Goal: Information Seeking & Learning: Learn about a topic

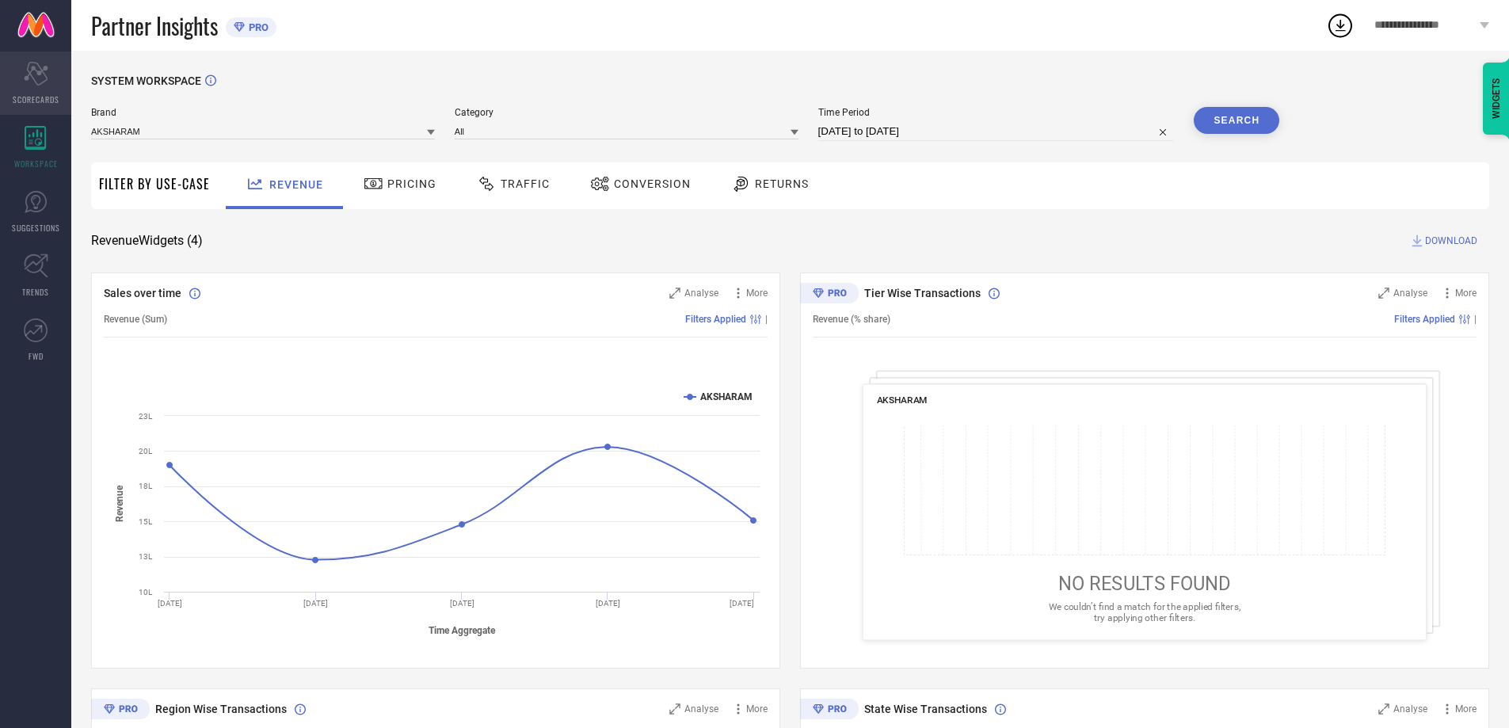
click at [34, 86] on div "Scorecard SCORECARDS" at bounding box center [35, 82] width 71 height 63
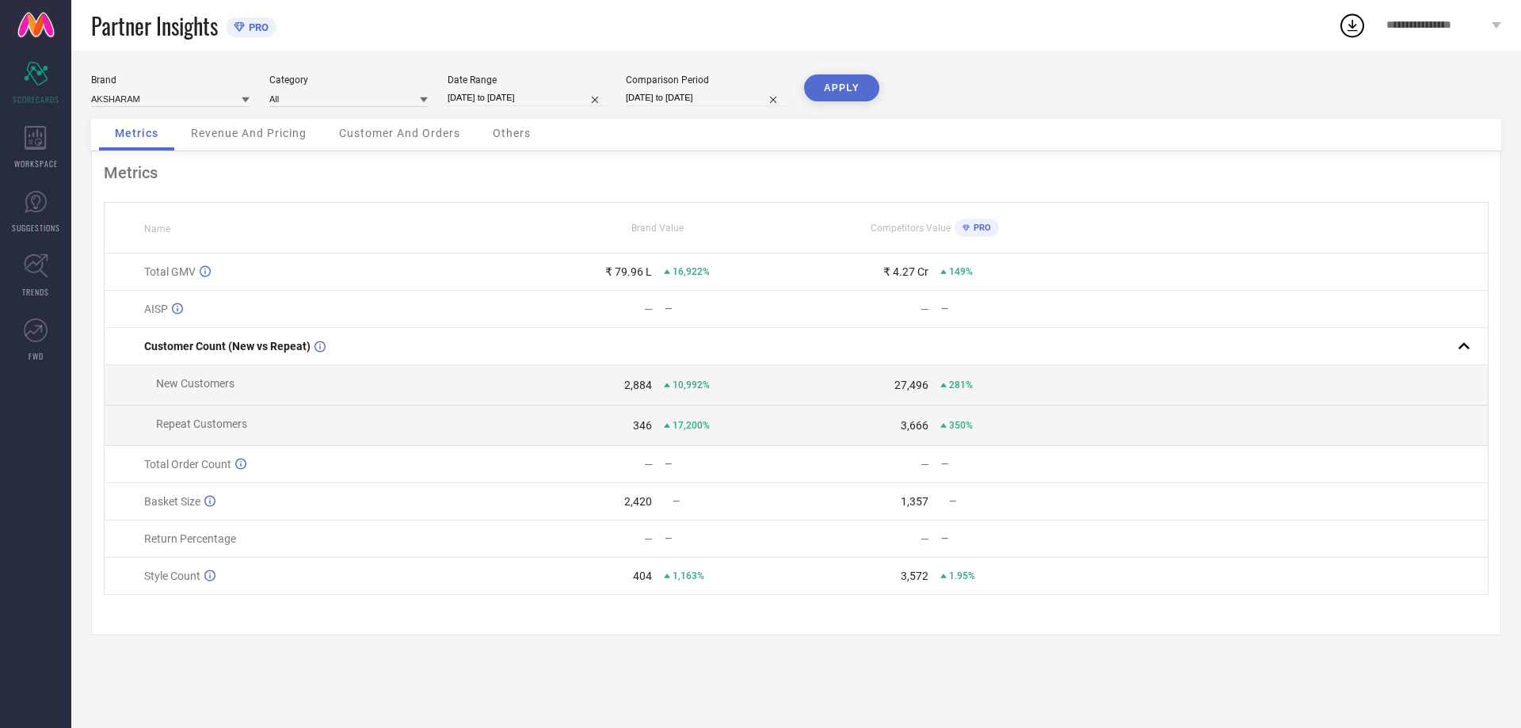
select select "8"
select select "2025"
select select "9"
select select "2025"
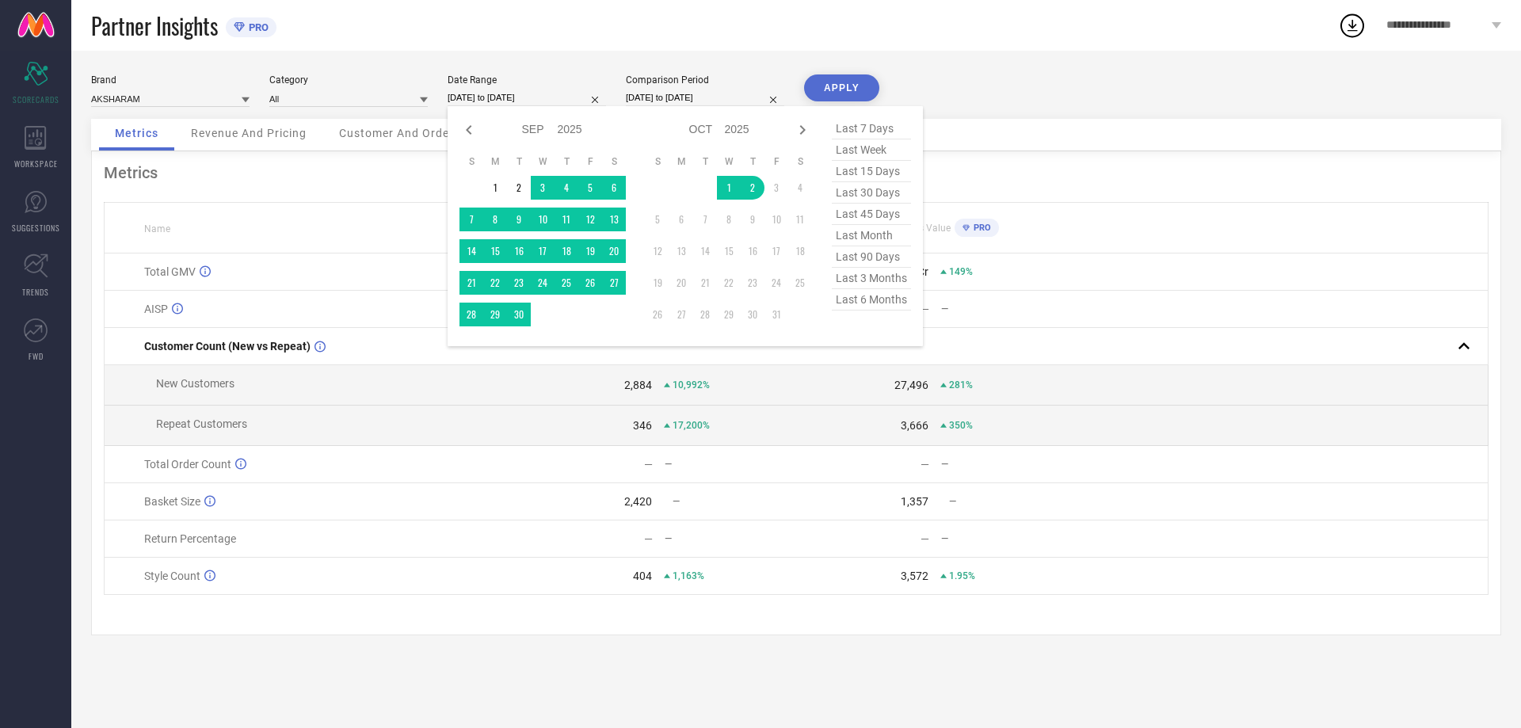
click at [564, 100] on input "[DATE] to [DATE]" at bounding box center [526, 97] width 158 height 17
click at [863, 303] on span "last 6 months" at bounding box center [871, 299] width 79 height 21
type input "01-04-2025 to 30-09-2025"
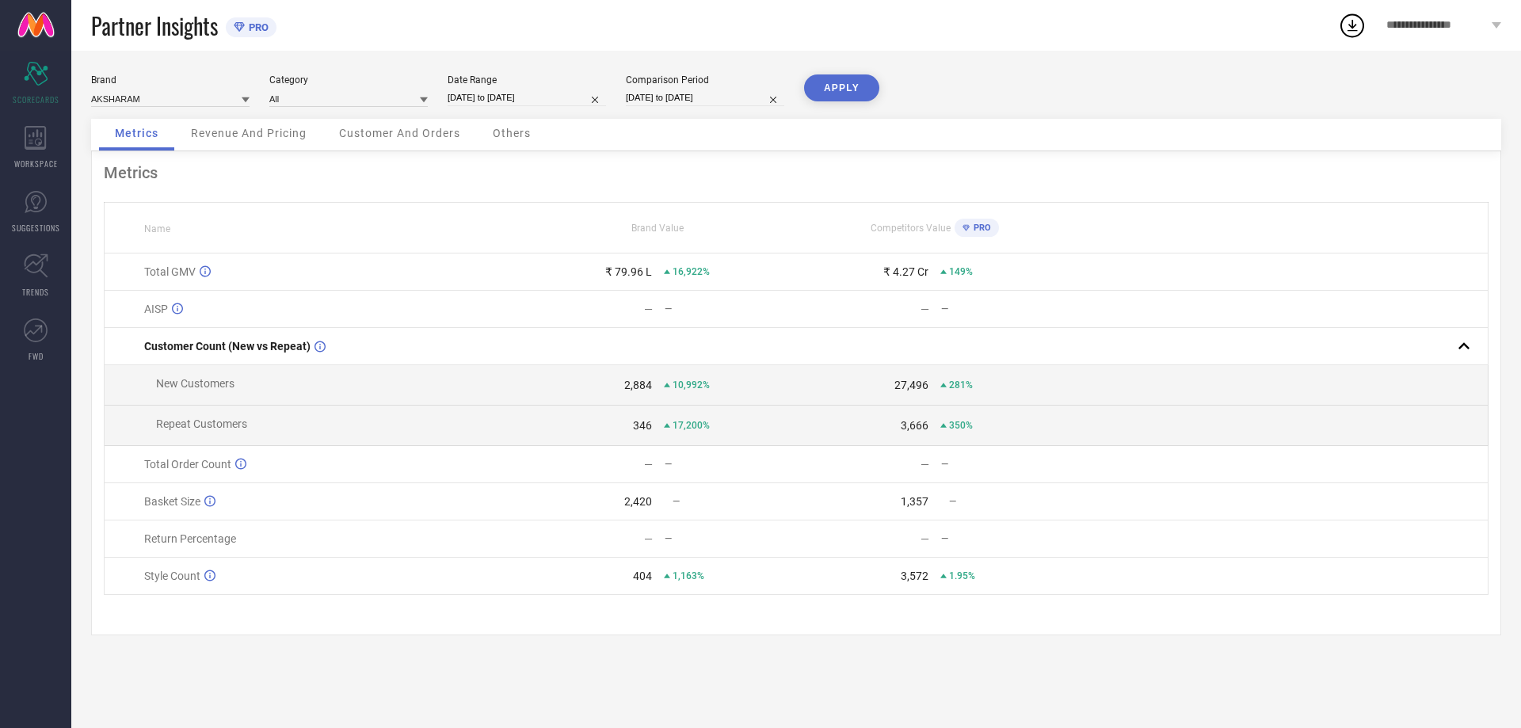
click at [851, 114] on div "APPLY" at bounding box center [841, 96] width 75 height 44
click at [847, 94] on button "APPLY" at bounding box center [841, 87] width 75 height 27
select select "3"
select select "2025"
select select "4"
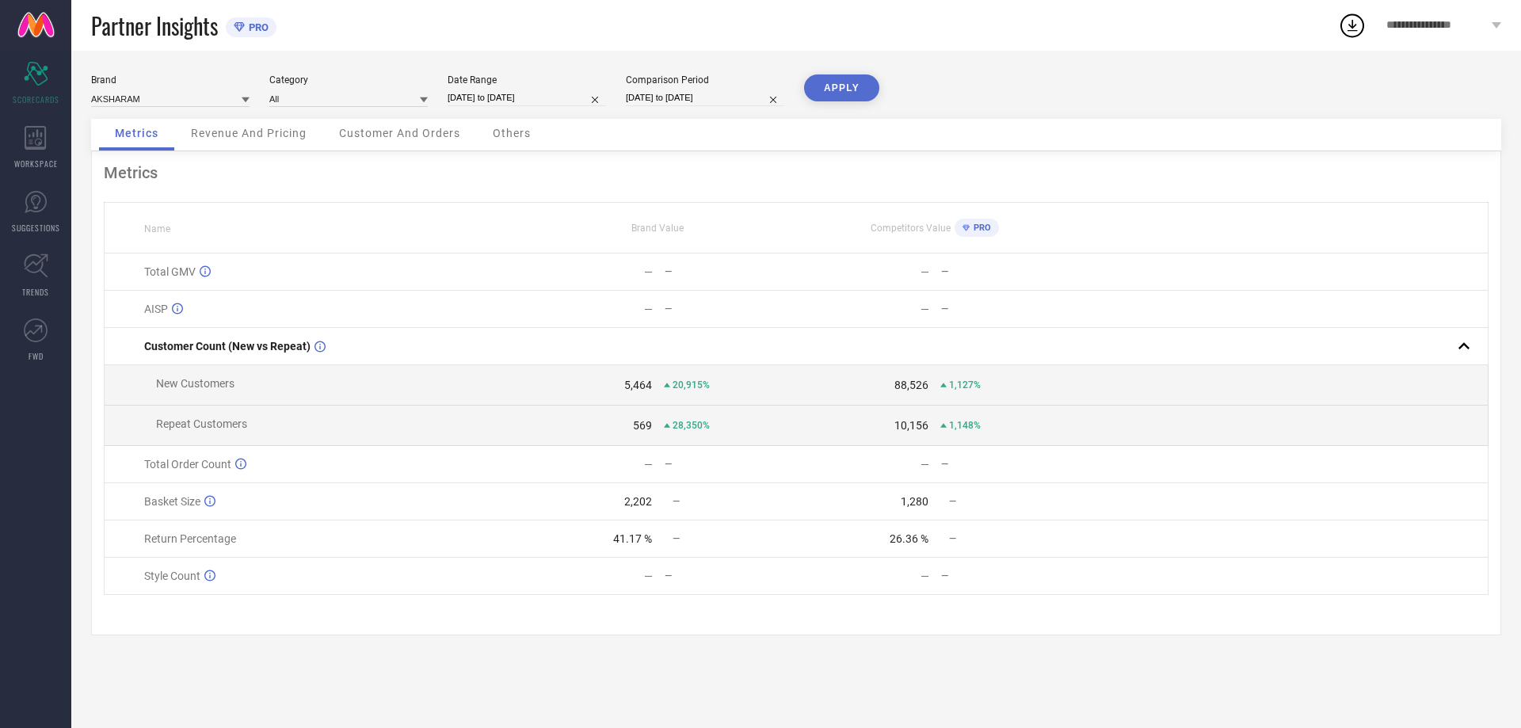
select select "2025"
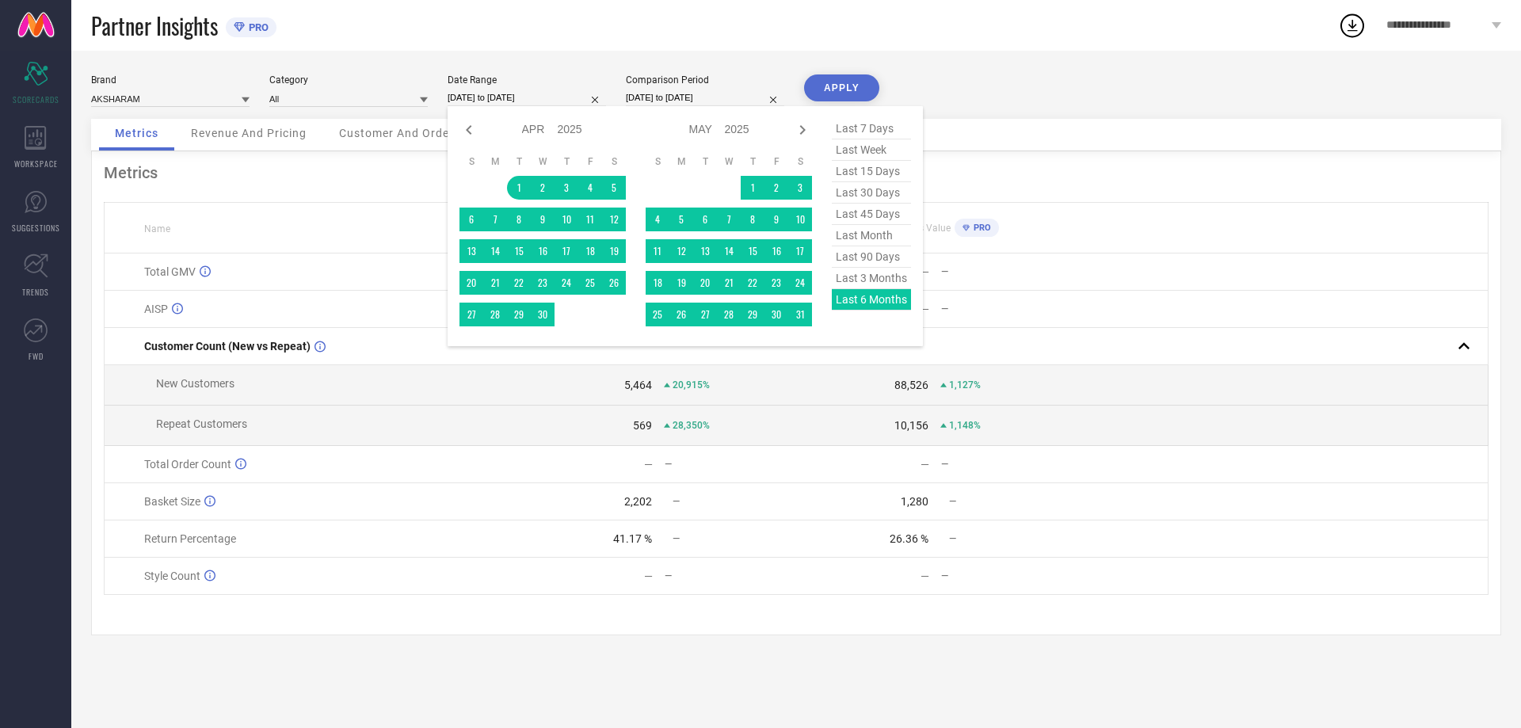
click at [573, 97] on input "[DATE] to [DATE]" at bounding box center [526, 97] width 158 height 17
type input "After 01-04-2025"
click at [514, 181] on td "1" at bounding box center [519, 188] width 24 height 24
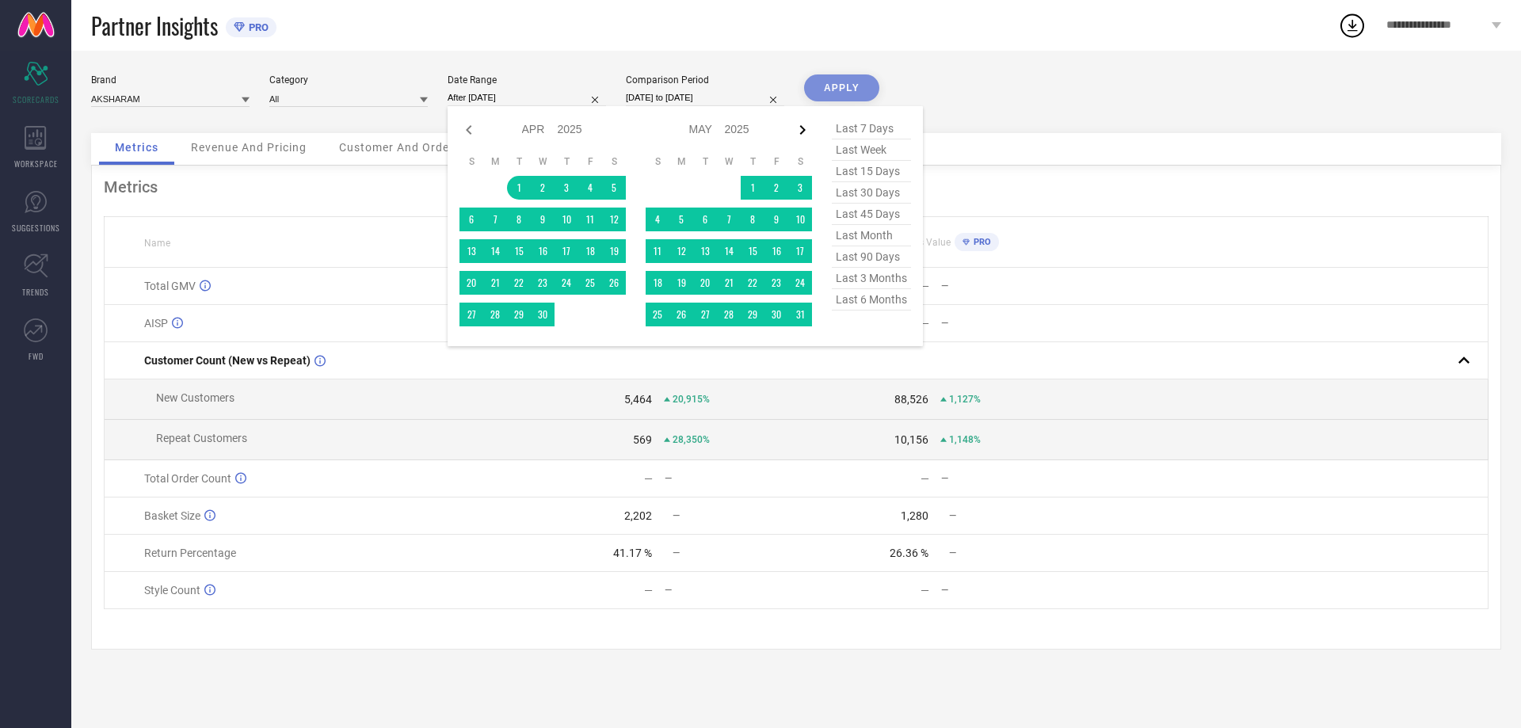
click at [798, 128] on icon at bounding box center [802, 129] width 19 height 19
select select "4"
select select "2025"
select select "5"
select select "2025"
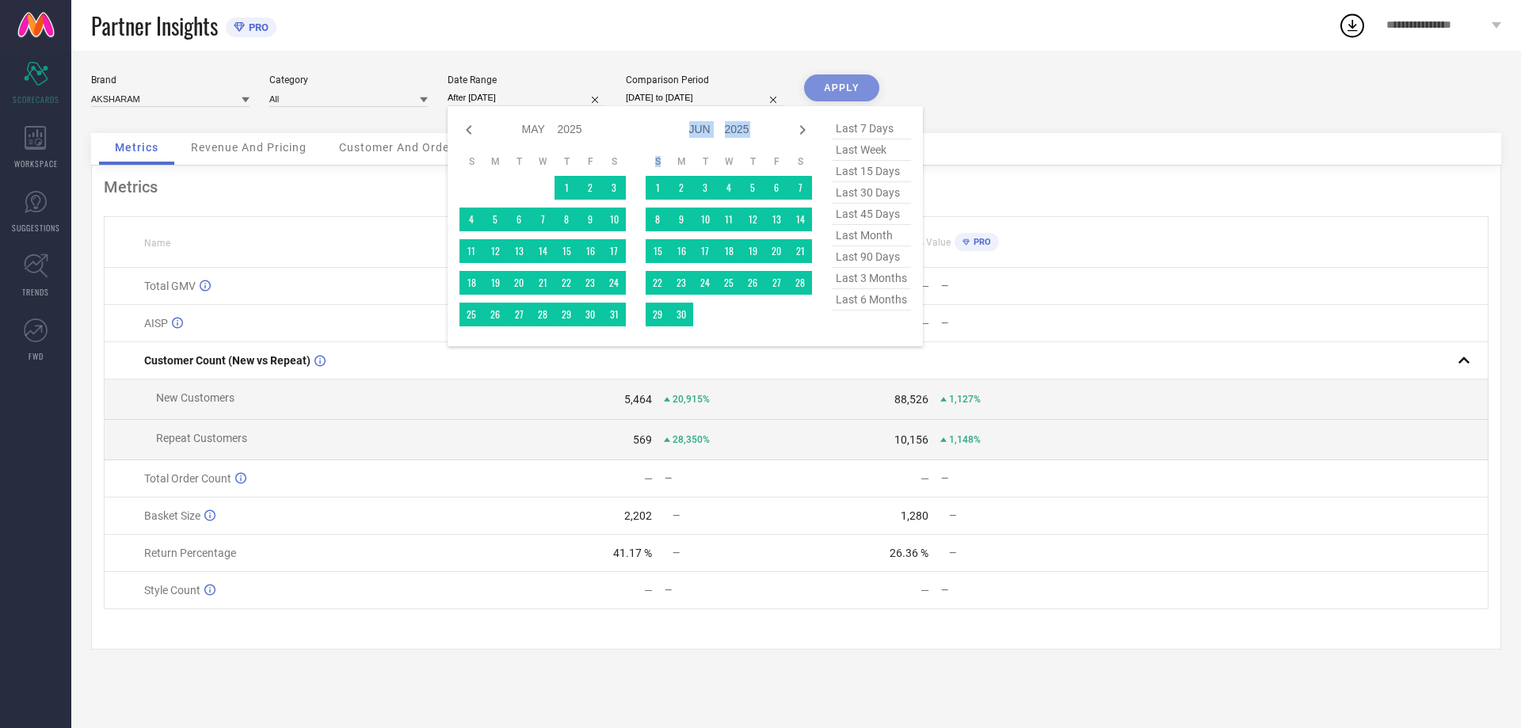
click at [798, 128] on icon at bounding box center [802, 129] width 19 height 19
select select "5"
select select "2025"
select select "6"
select select "2025"
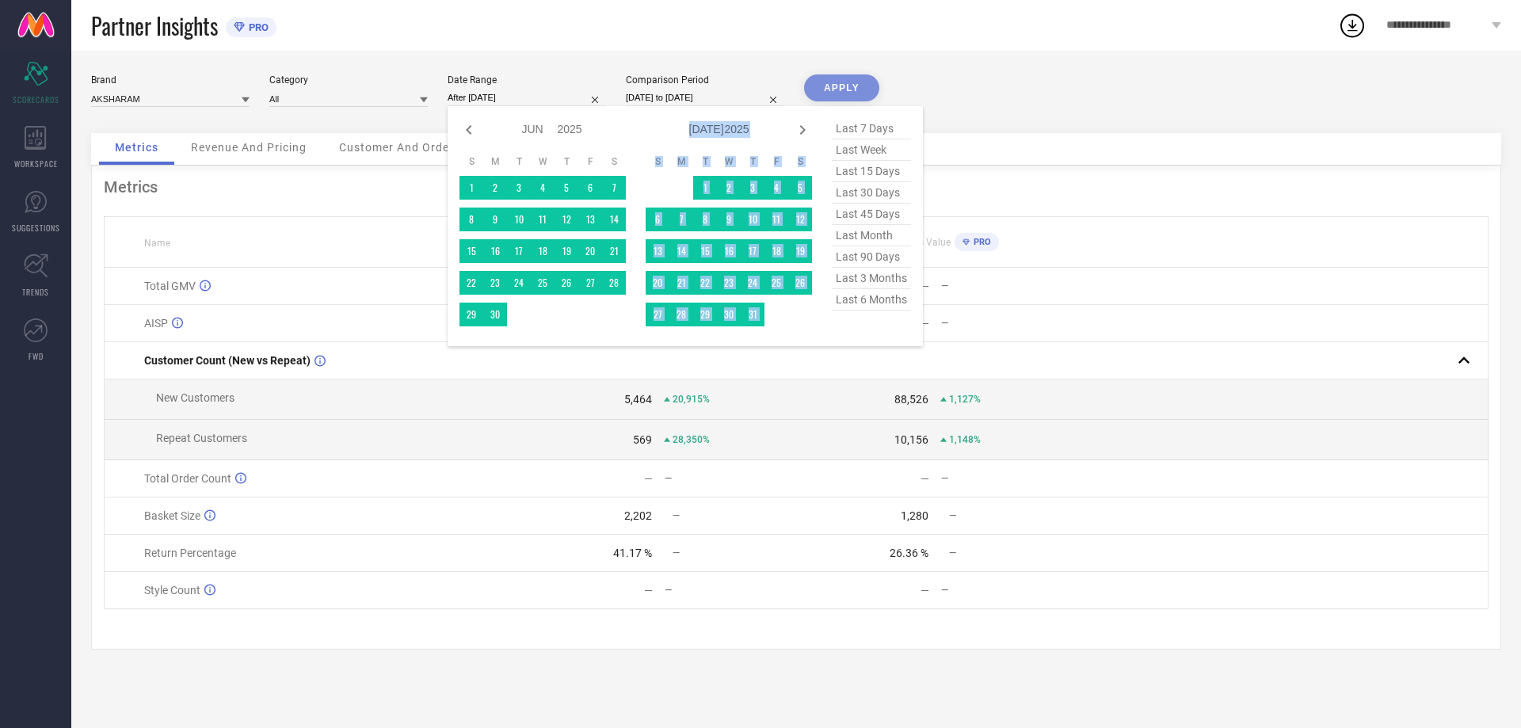
click at [798, 128] on icon at bounding box center [802, 129] width 19 height 19
select select "6"
select select "2025"
select select "7"
select select "2025"
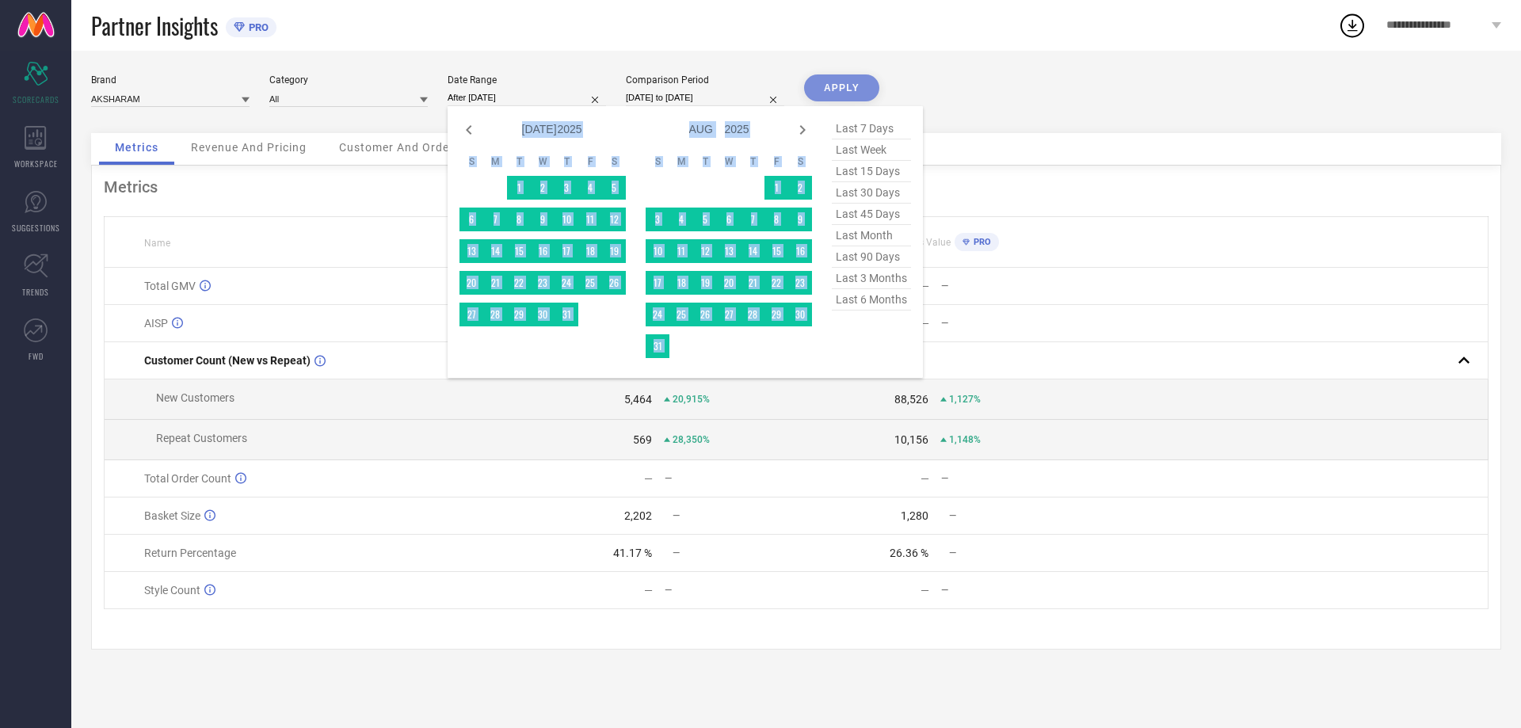
click at [798, 128] on icon at bounding box center [802, 129] width 19 height 19
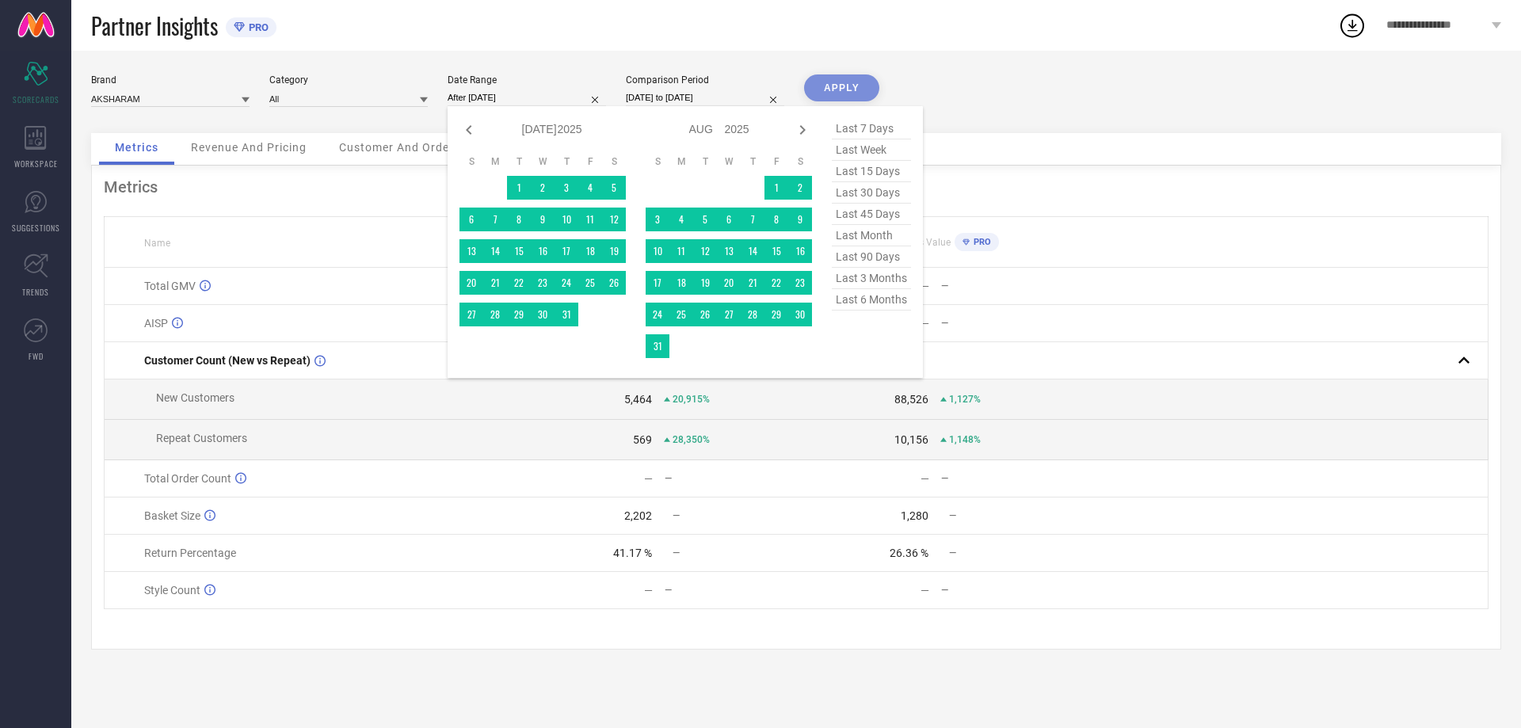
select select "7"
select select "2025"
select select "8"
select select "2025"
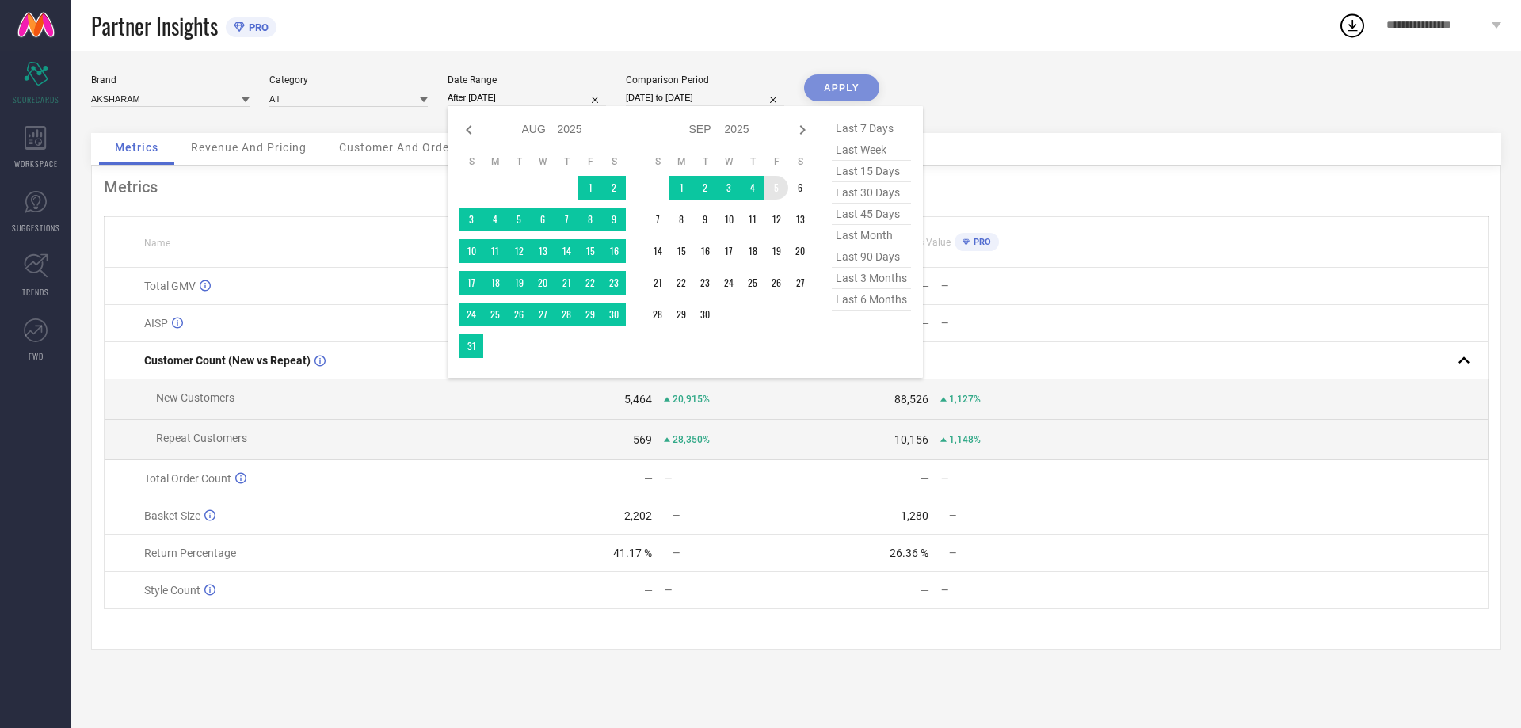
type input "01-04-2025 to 05-09-2025"
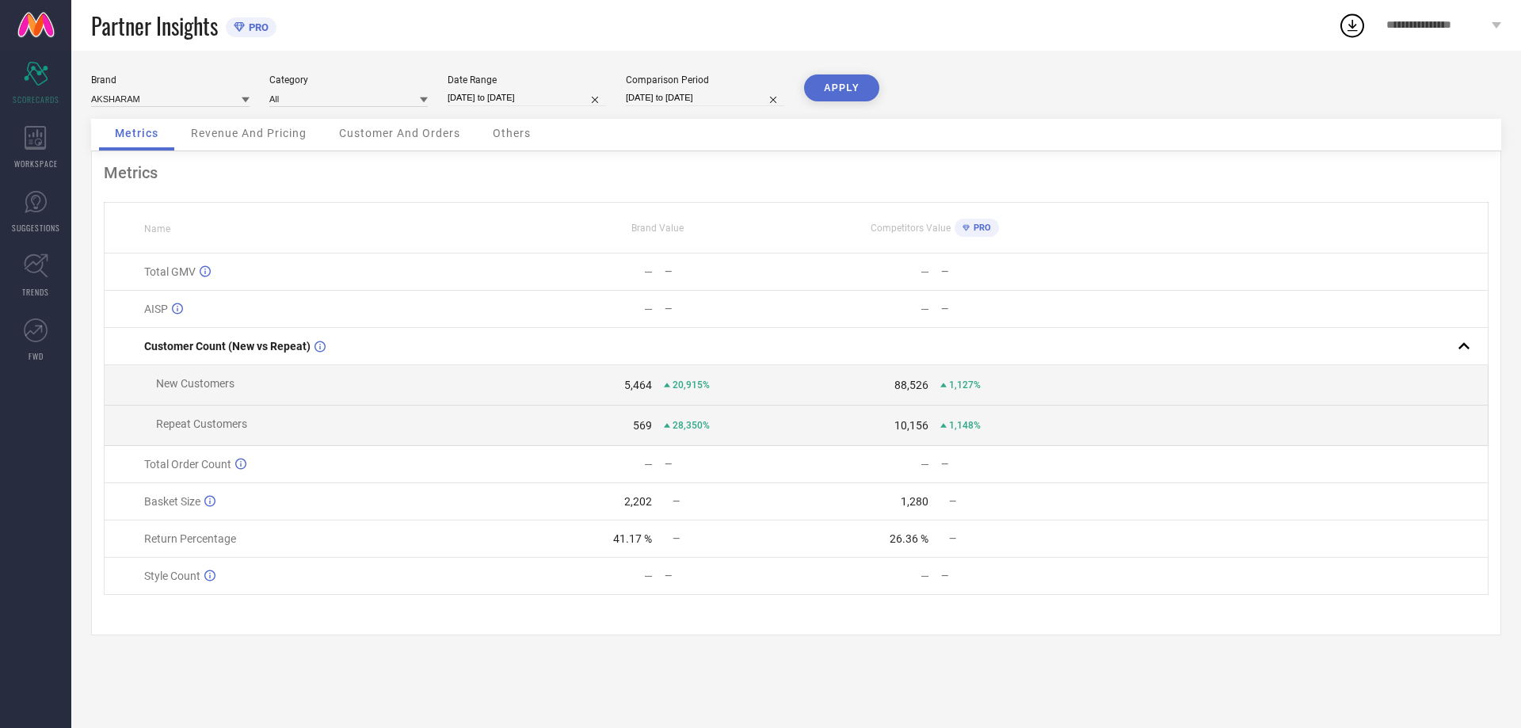
click at [550, 94] on input "01-04-2025 to 05-09-2025" at bounding box center [526, 97] width 158 height 17
select select "3"
select select "2025"
select select "4"
select select "2025"
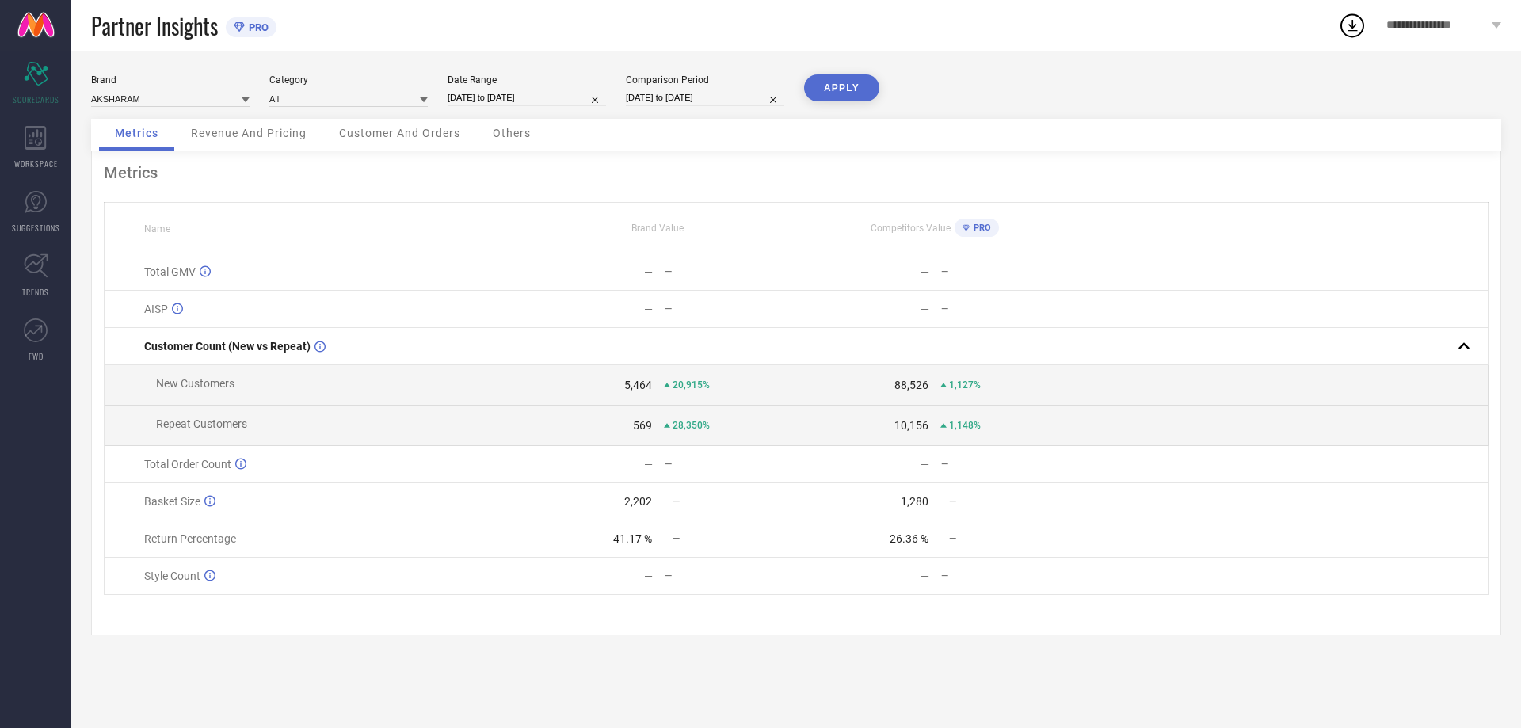
click at [897, 2] on div "Partner Insights PRO" at bounding box center [714, 25] width 1247 height 51
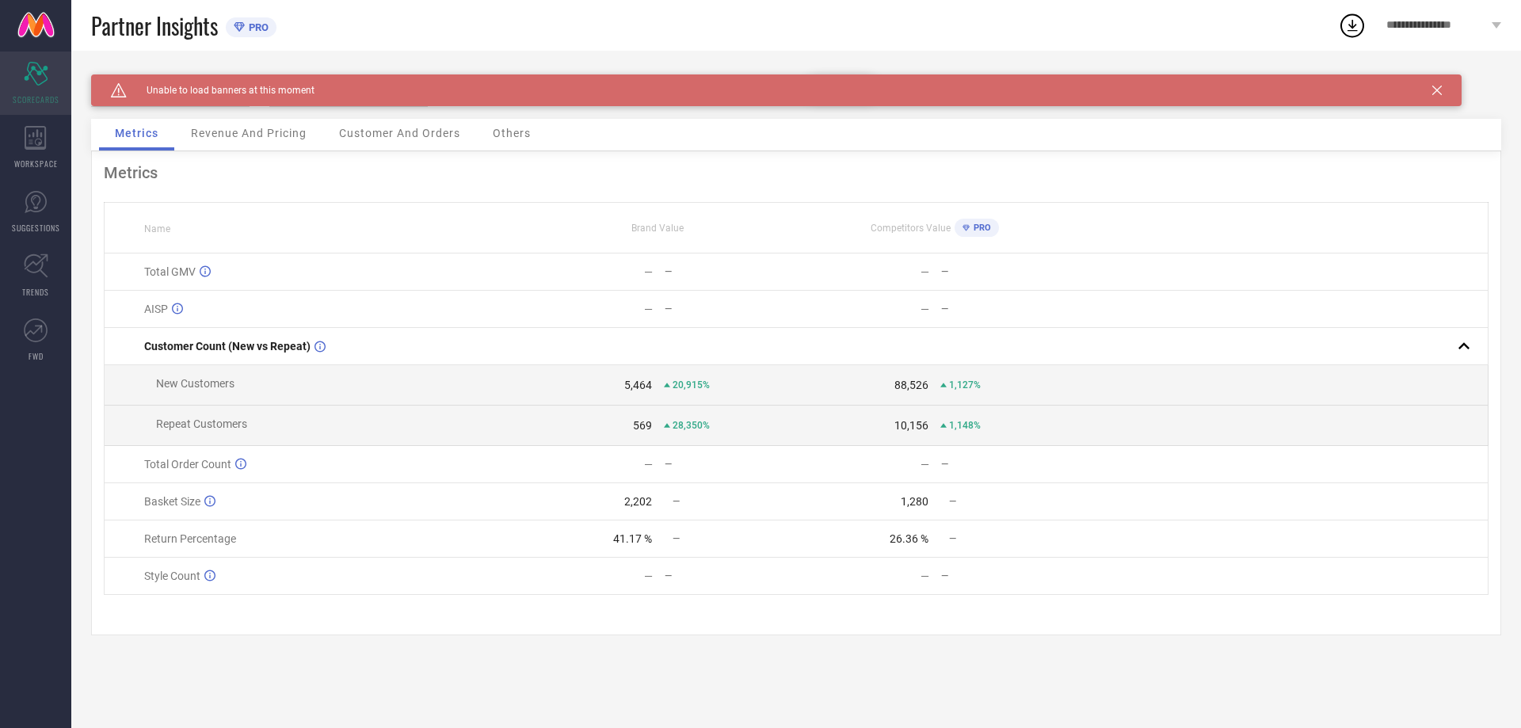
click at [36, 84] on icon at bounding box center [36, 74] width 24 height 24
drag, startPoint x: 251, startPoint y: 88, endPoint x: 292, endPoint y: 88, distance: 41.2
click at [292, 88] on span "Unable to load banners at this moment" at bounding box center [221, 90] width 188 height 11
click at [332, 88] on div "Caution Created with Sketch. Unable to load banners at this moment" at bounding box center [776, 90] width 1370 height 32
drag, startPoint x: 213, startPoint y: 87, endPoint x: 345, endPoint y: 86, distance: 132.3
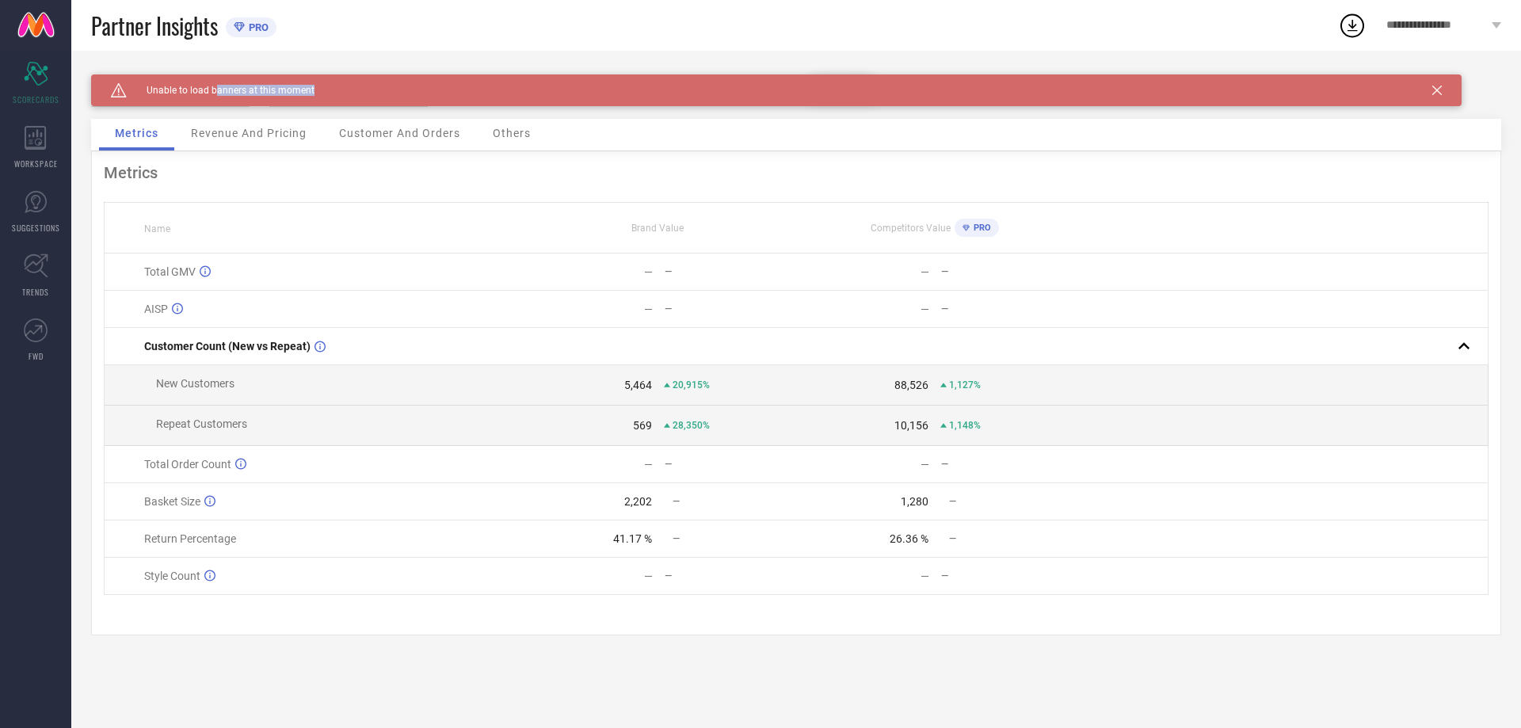
click at [345, 86] on div "Caution Created with Sketch. Unable to load banners at this moment" at bounding box center [776, 90] width 1370 height 32
click at [346, 86] on div "Caution Created with Sketch. Unable to load banners at this moment" at bounding box center [776, 90] width 1370 height 32
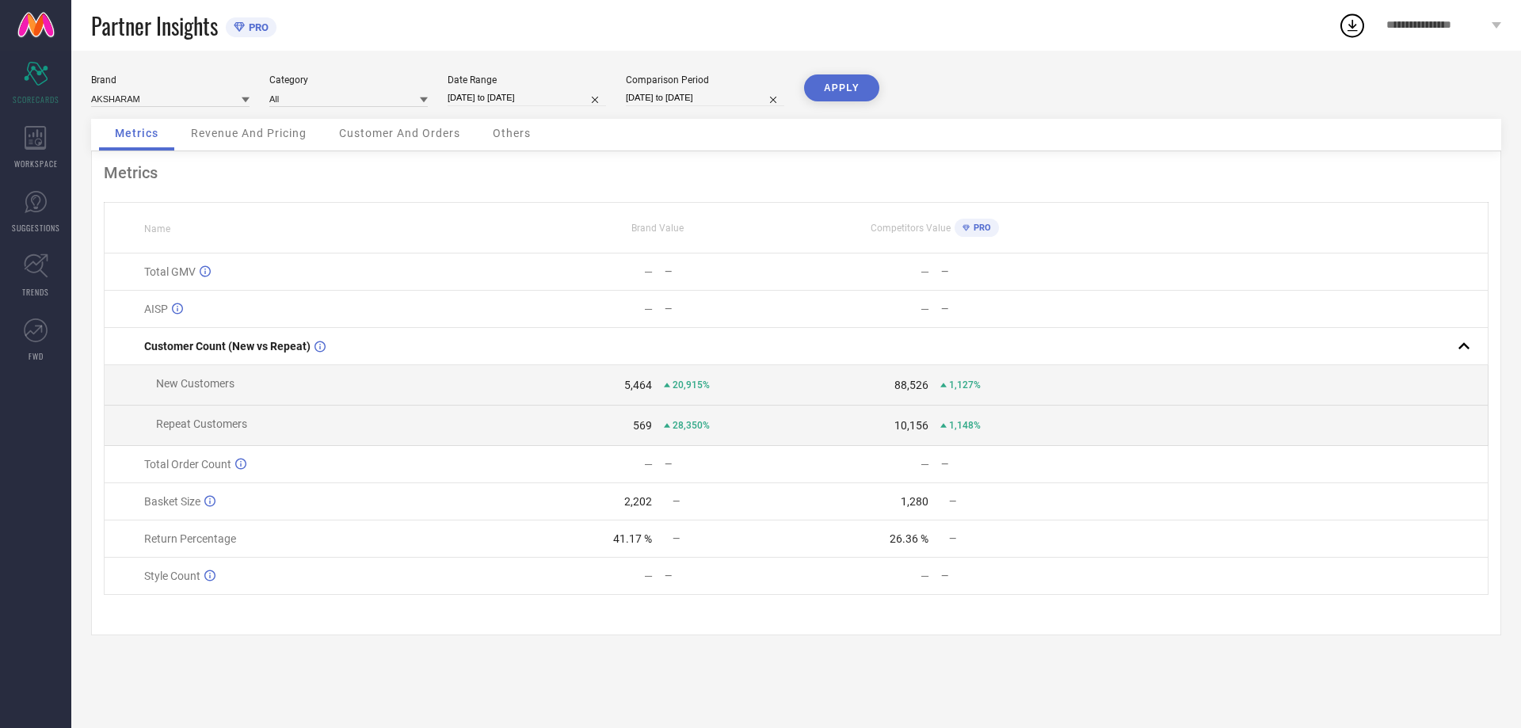
click at [251, 136] on span "Revenue And Pricing" at bounding box center [249, 133] width 116 height 13
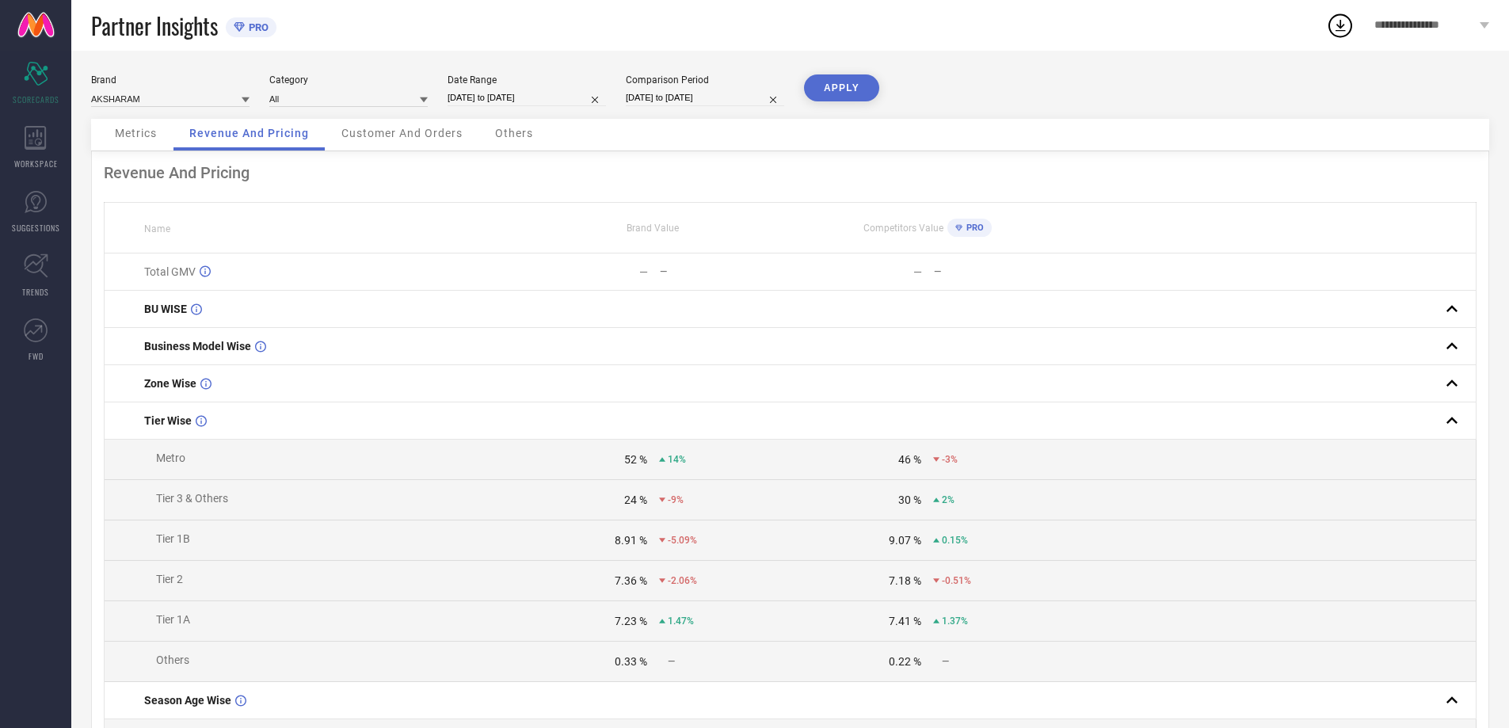
click at [147, 128] on span "Metrics" at bounding box center [136, 133] width 42 height 13
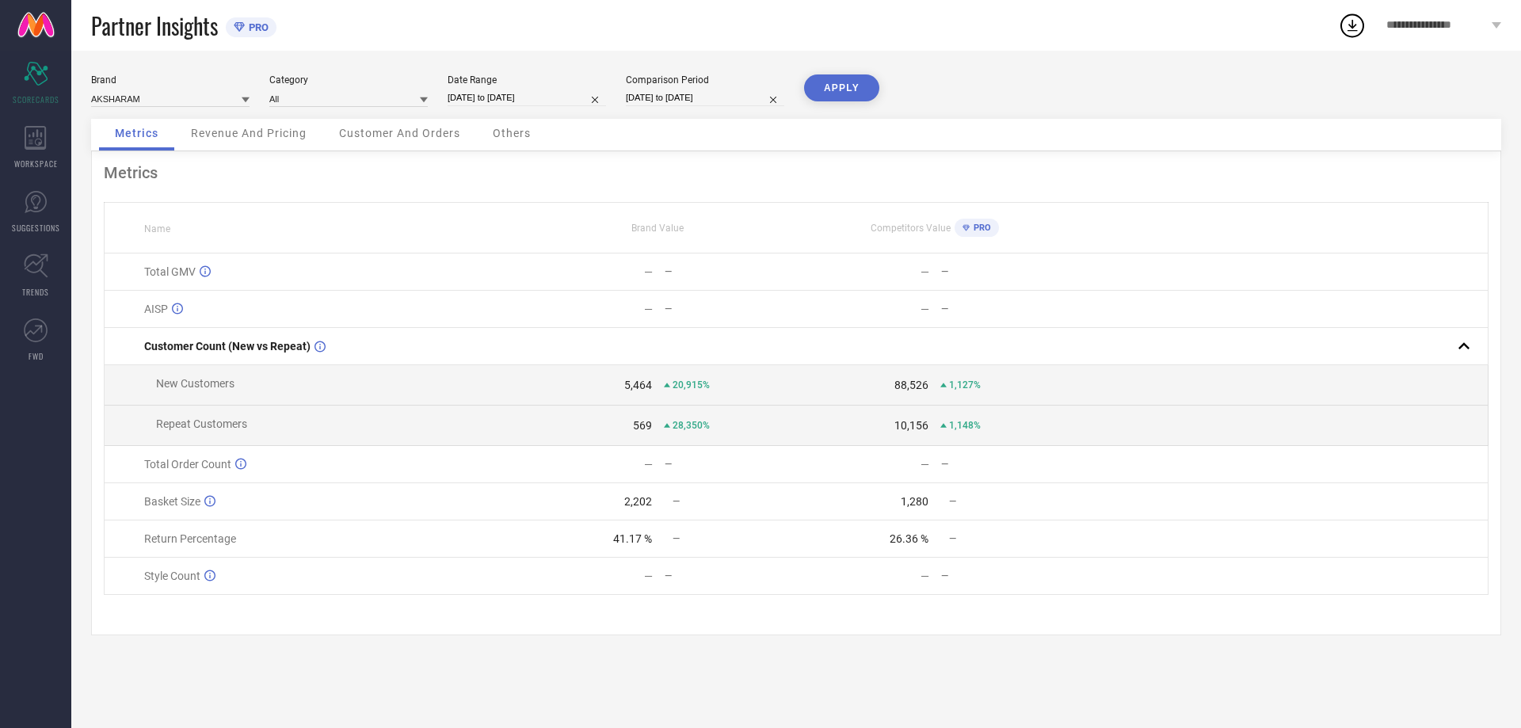
click at [271, 134] on span "Revenue And Pricing" at bounding box center [249, 133] width 116 height 13
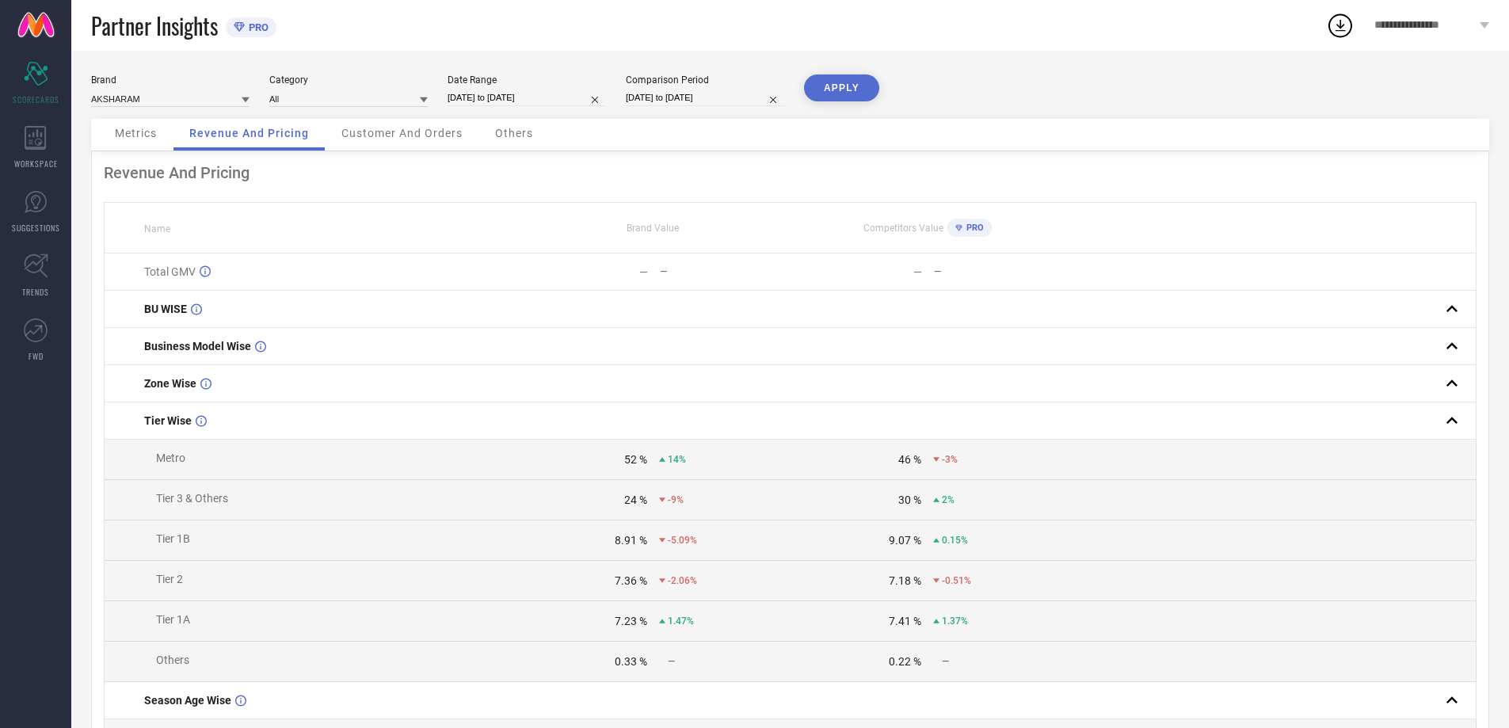
click at [363, 132] on span "Customer And Orders" at bounding box center [401, 133] width 121 height 13
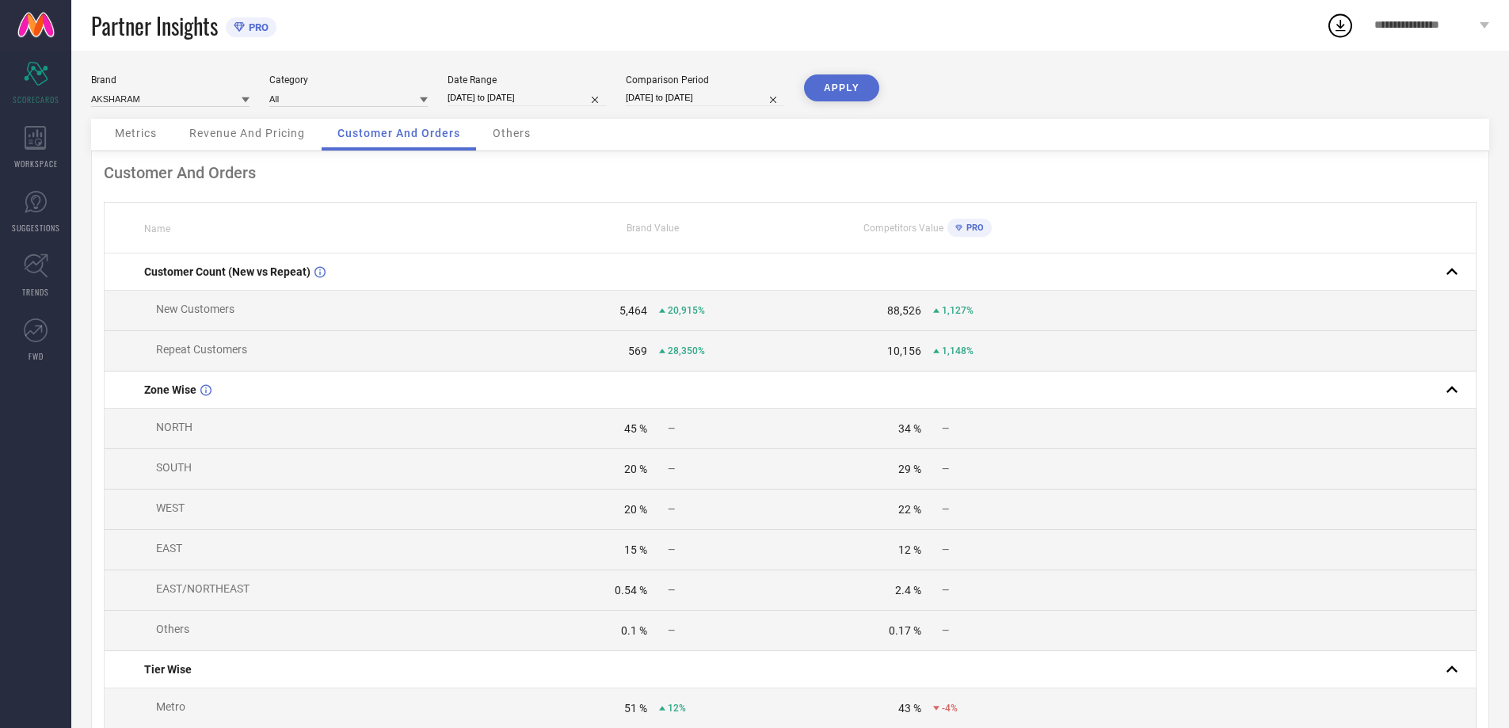
click at [508, 135] on span "Others" at bounding box center [512, 133] width 38 height 13
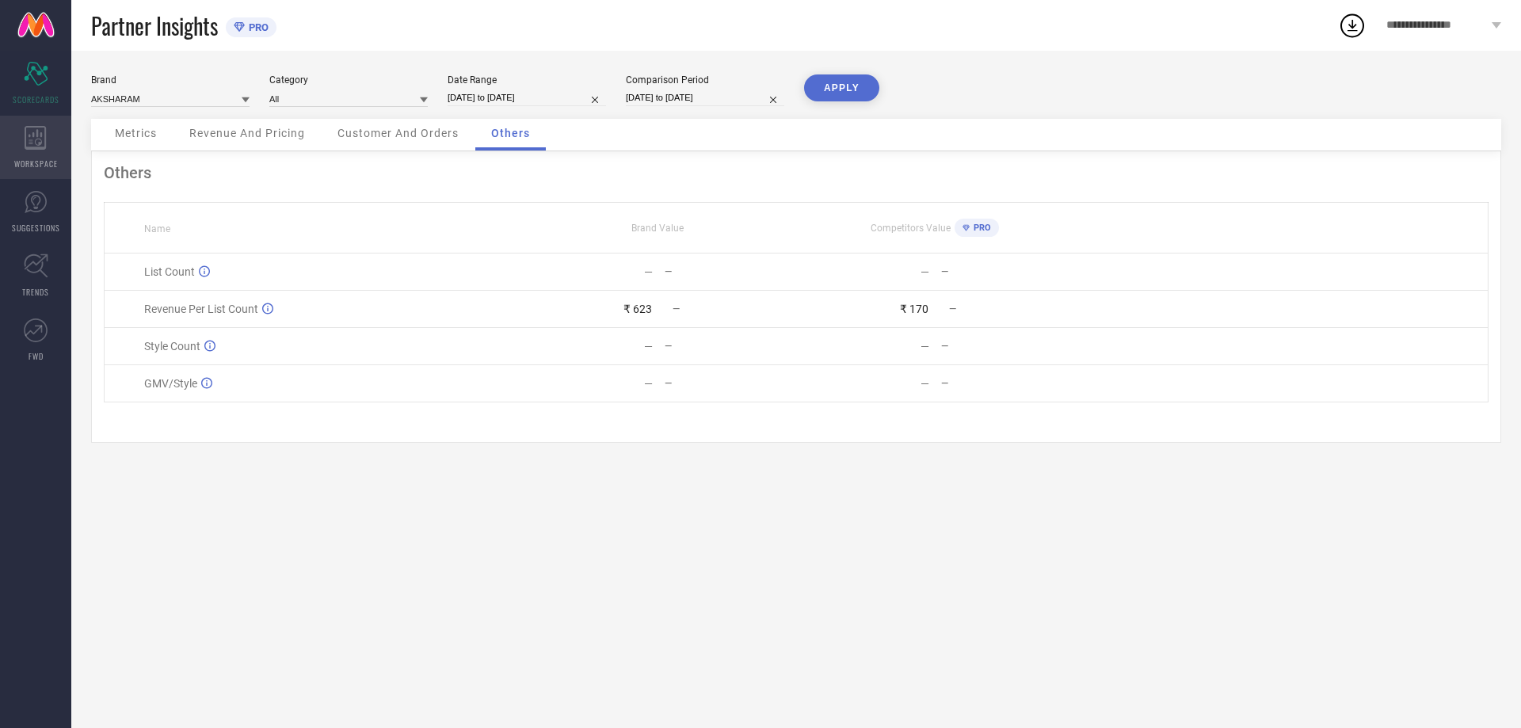
click at [55, 134] on div "WORKSPACE" at bounding box center [35, 147] width 71 height 63
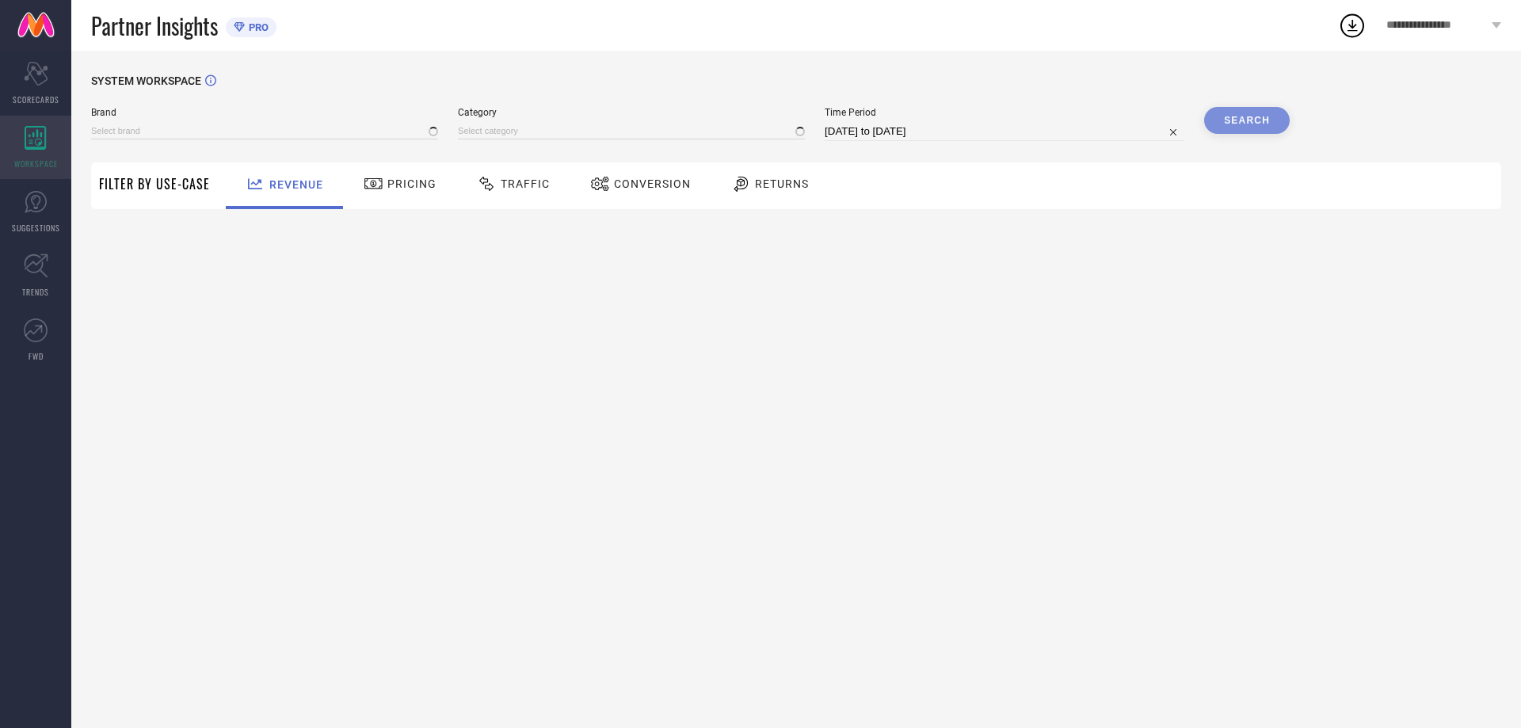
type input "AKSHARAM"
type input "All"
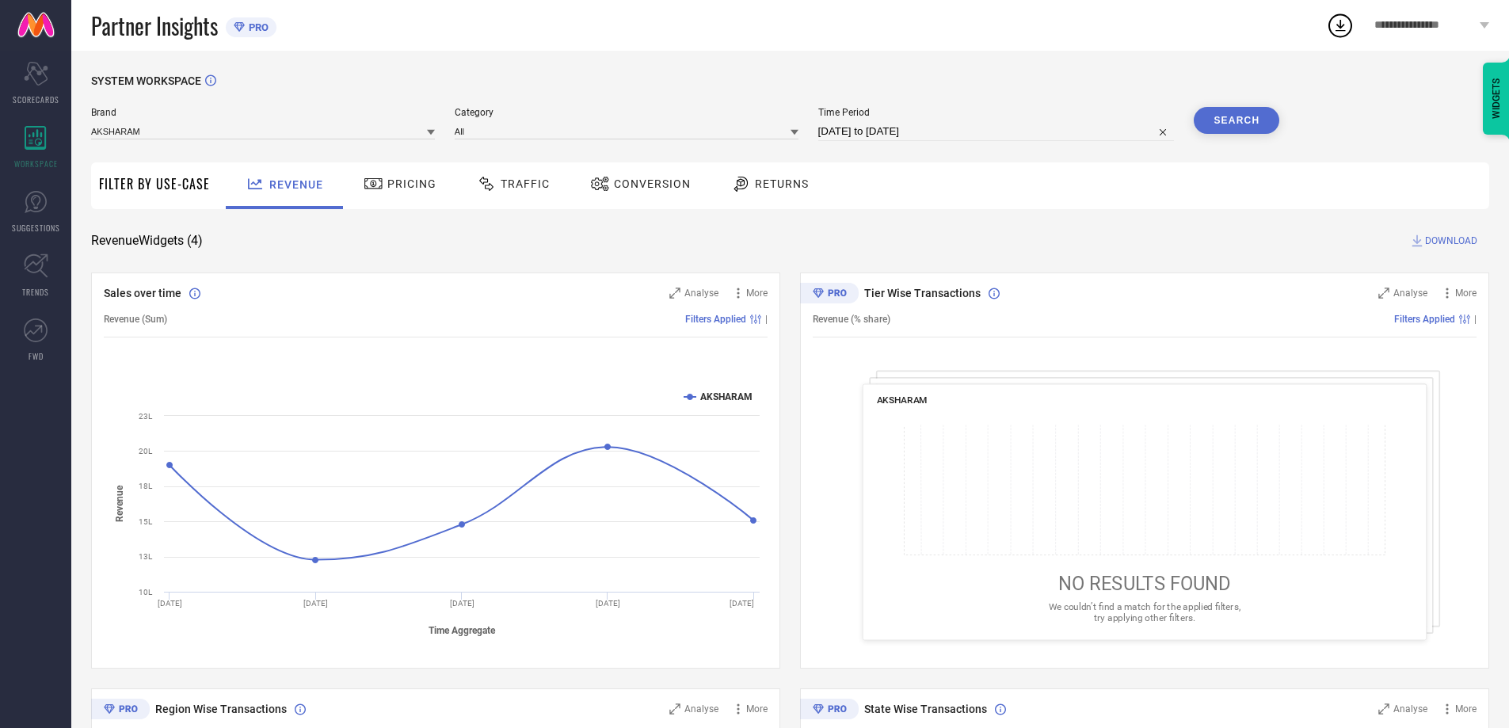
click at [379, 178] on icon at bounding box center [374, 183] width 20 height 19
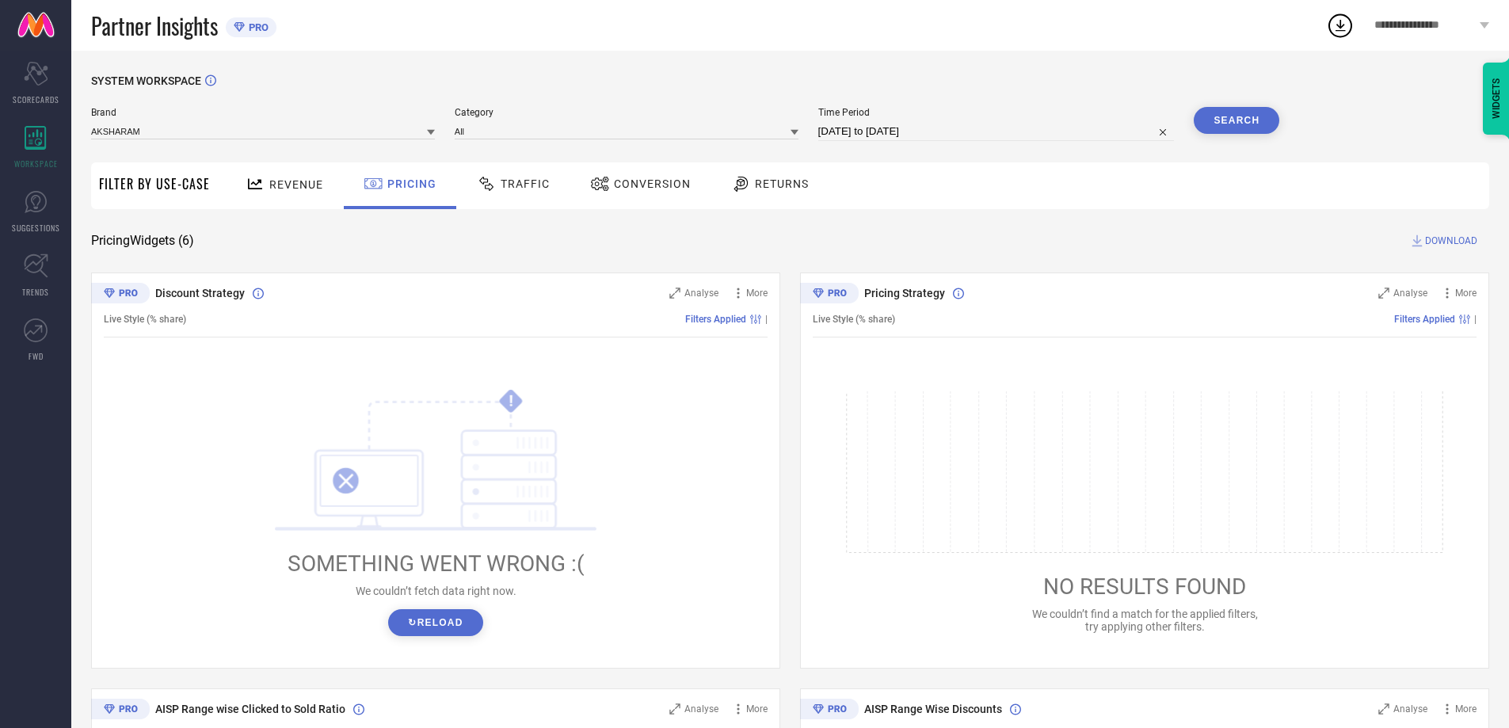
click at [507, 181] on span "Traffic" at bounding box center [525, 183] width 49 height 13
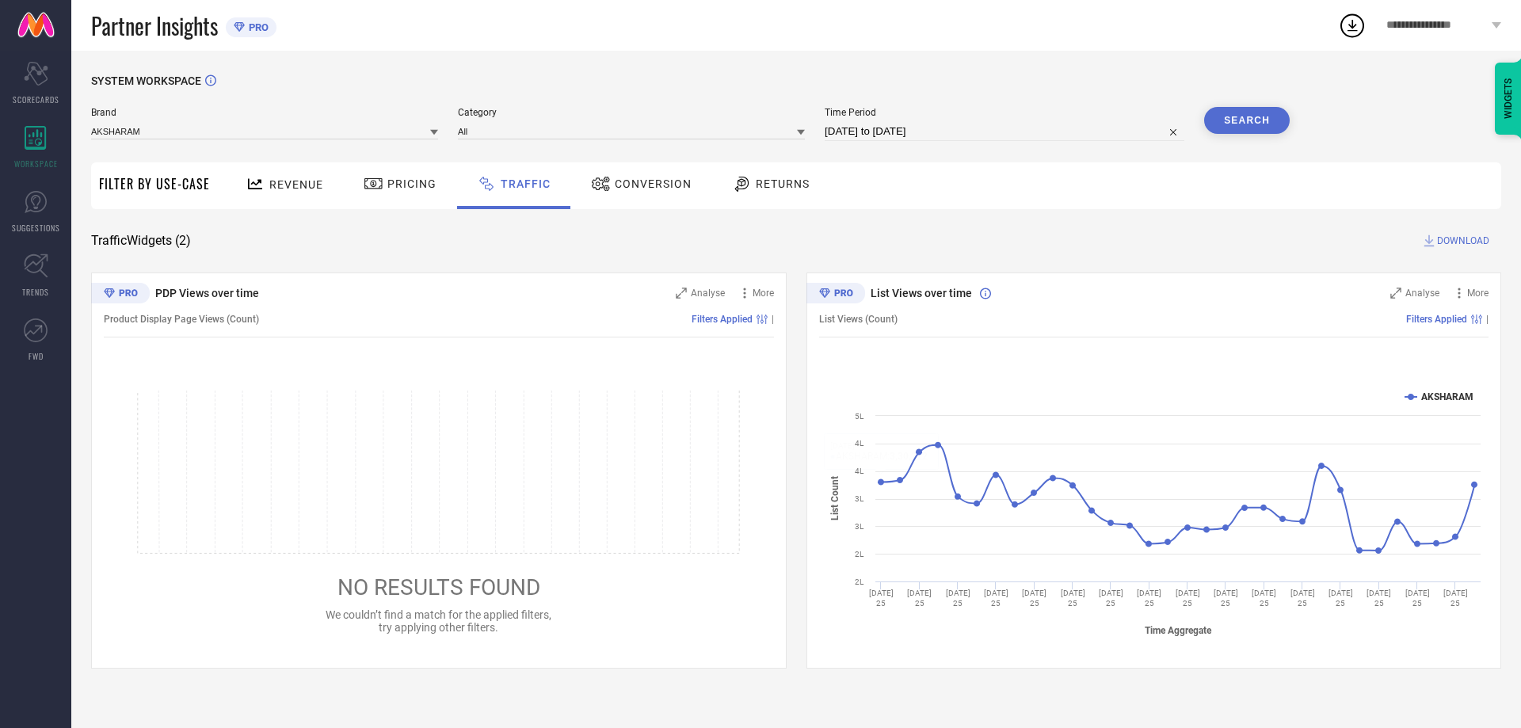
click at [645, 188] on span "Conversion" at bounding box center [653, 183] width 77 height 13
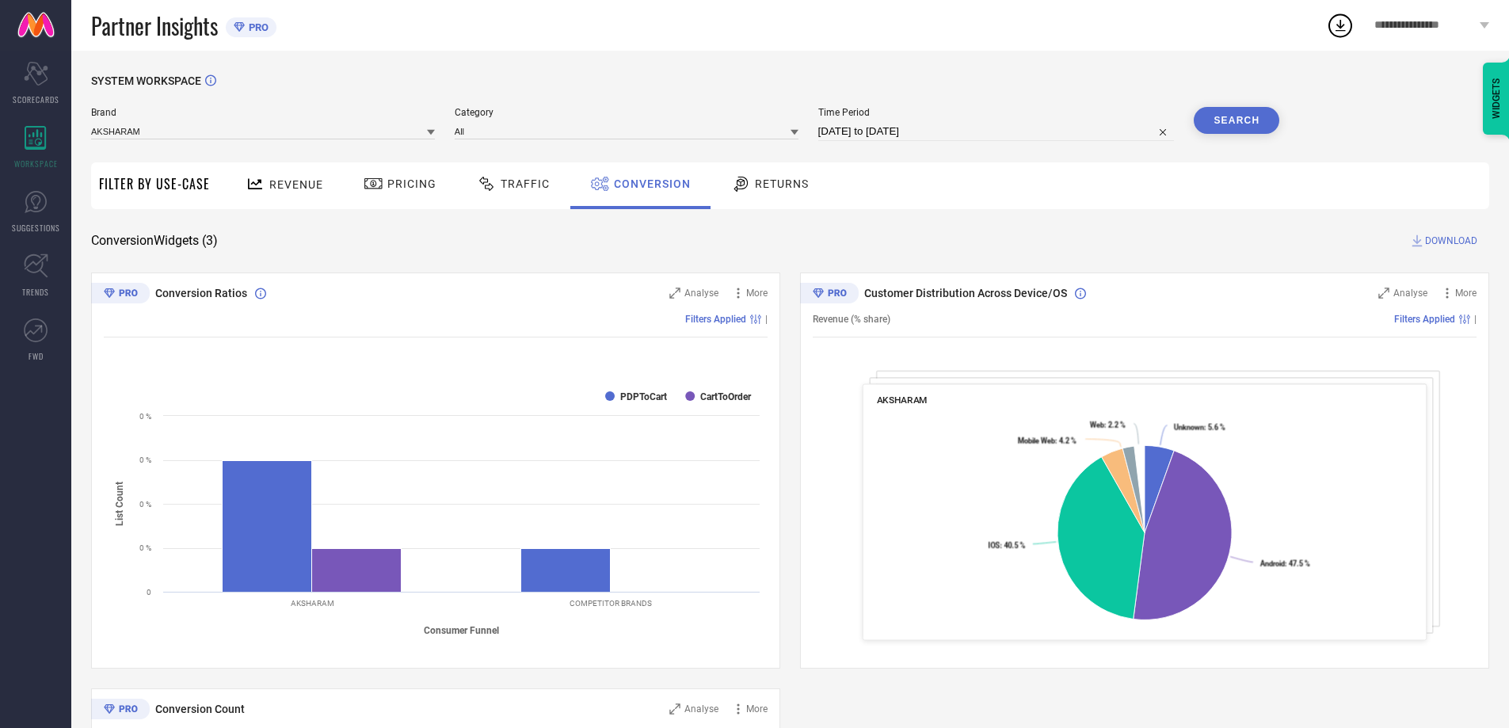
click at [777, 181] on span "Returns" at bounding box center [782, 183] width 54 height 13
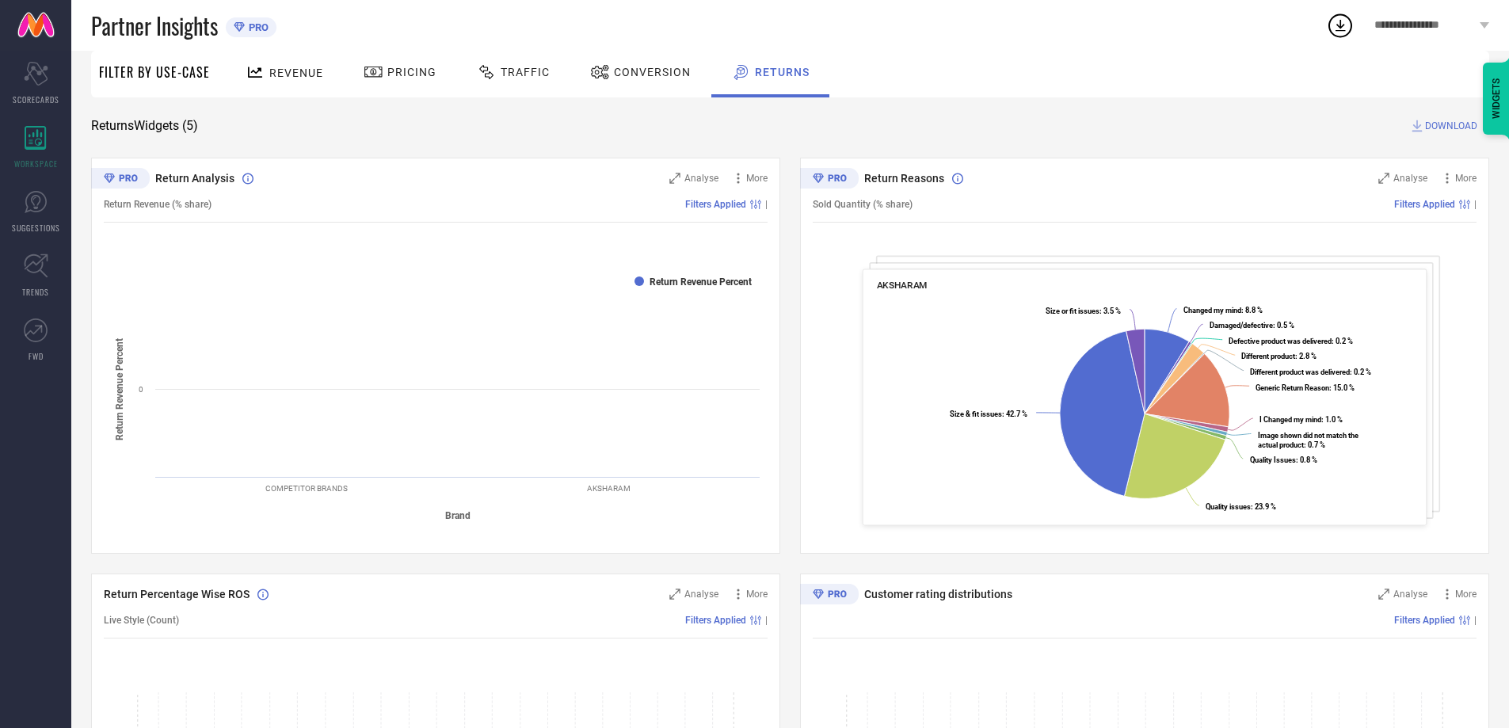
scroll to position [79, 0]
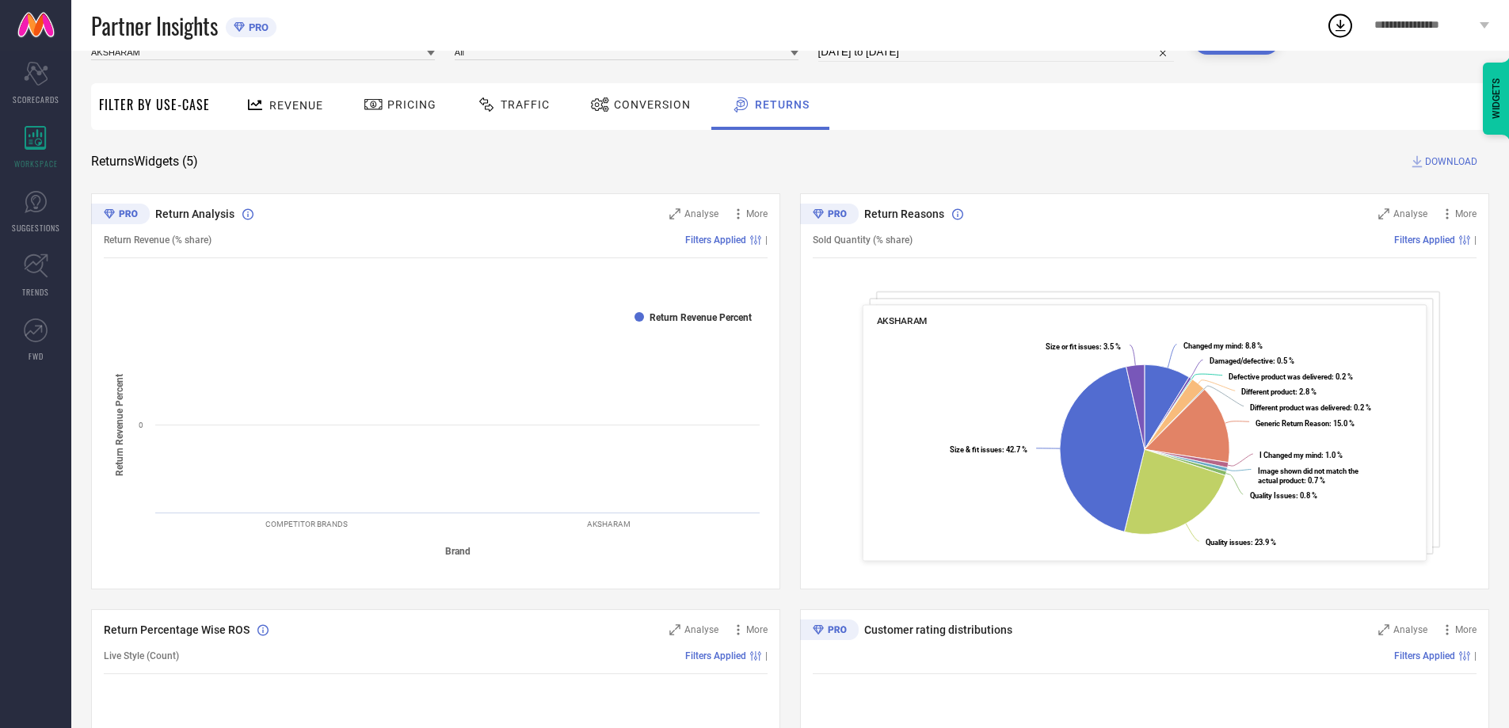
click at [881, 218] on span "Return Reasons" at bounding box center [904, 214] width 80 height 13
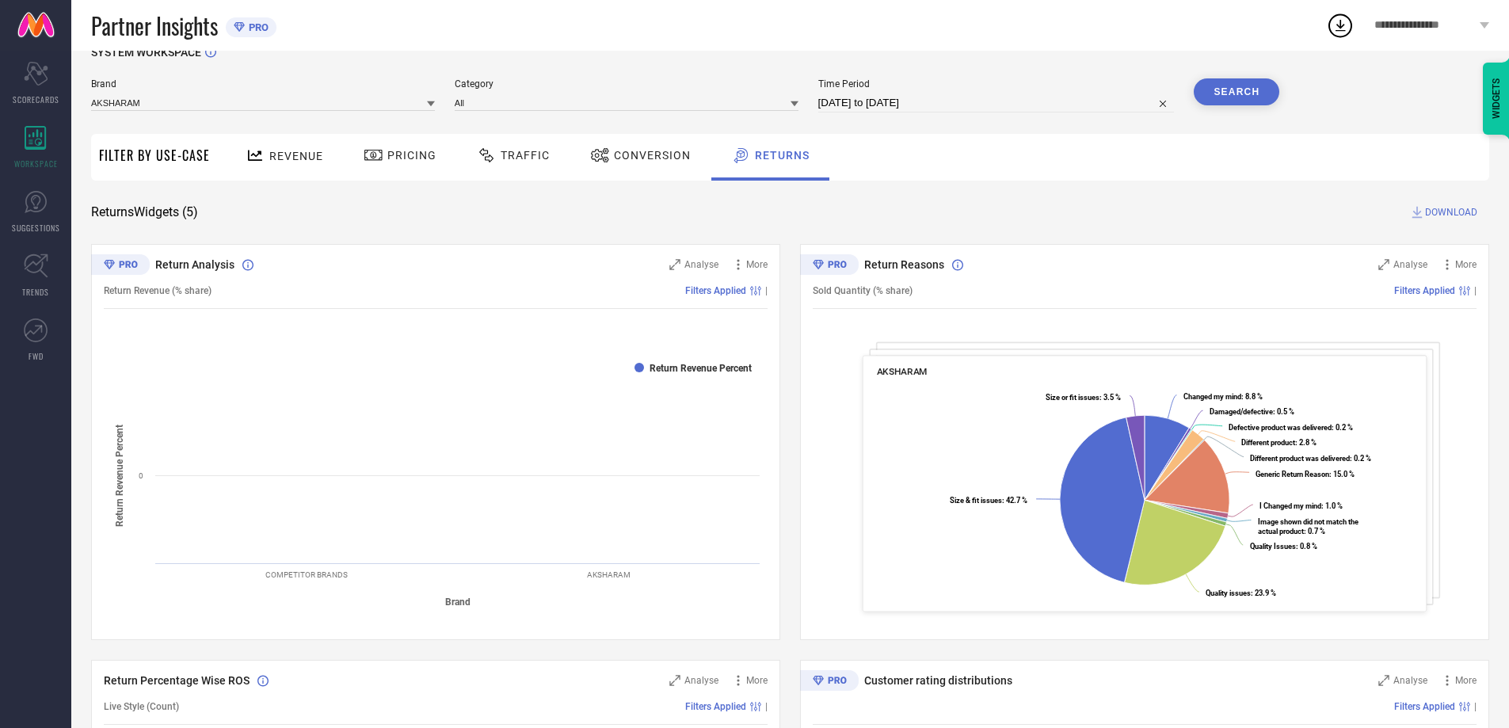
scroll to position [0, 0]
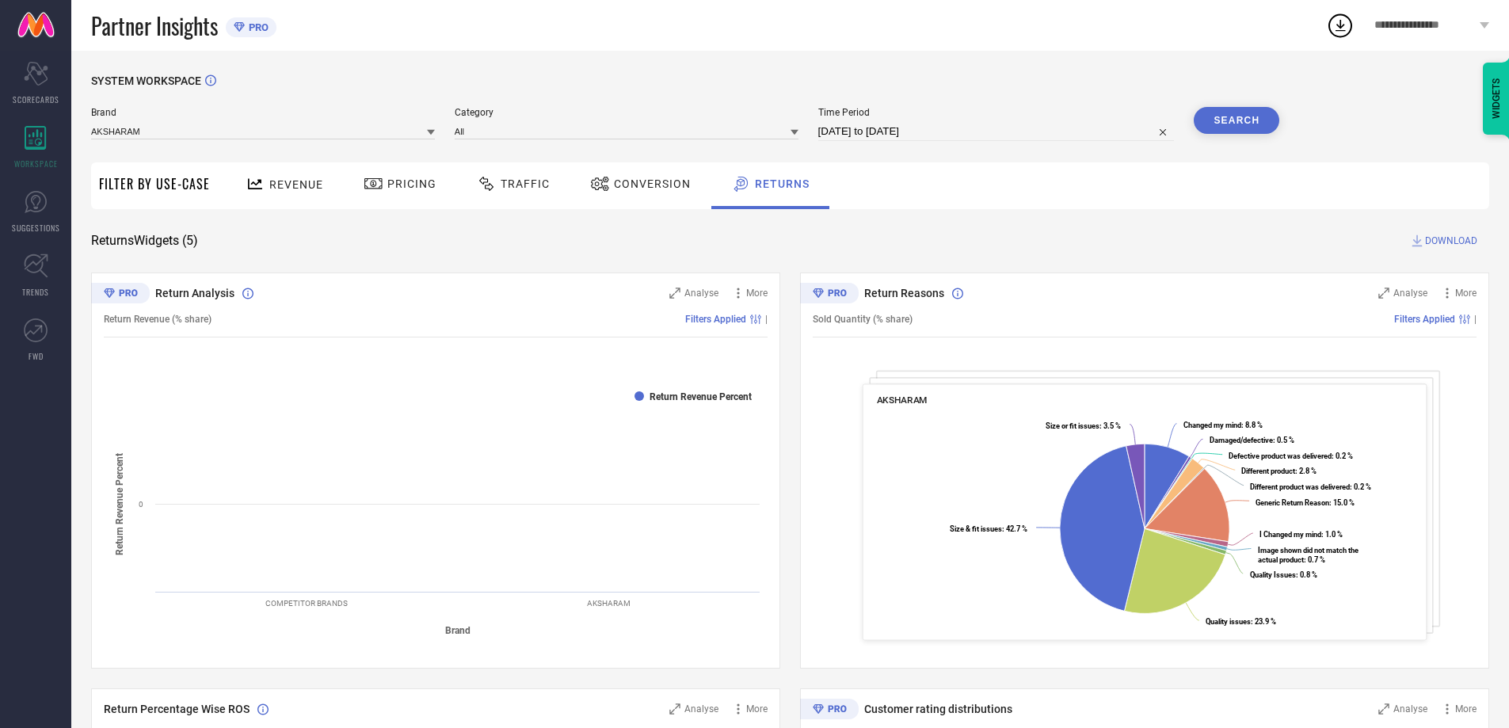
select select "8"
select select "2025"
select select "9"
select select "2025"
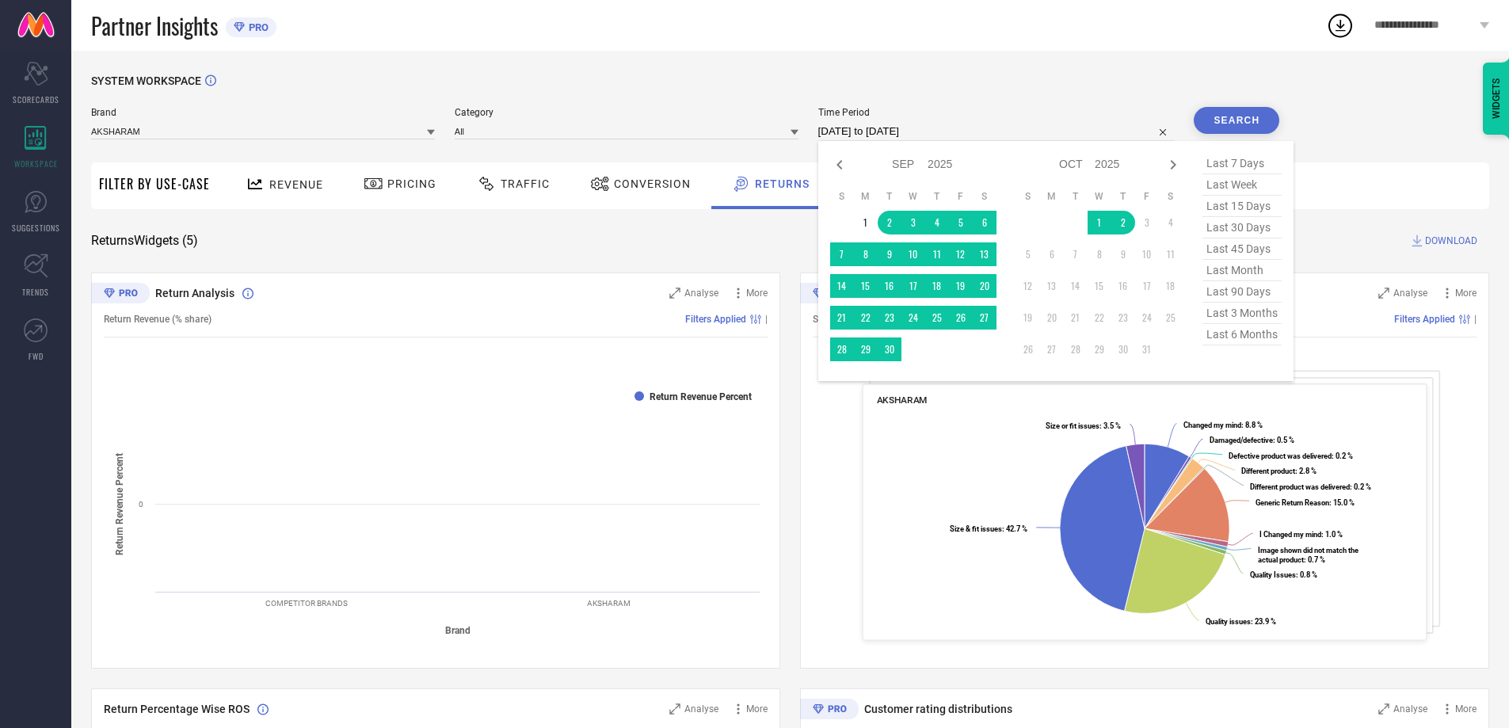
click at [949, 125] on input "[DATE] to [DATE]" at bounding box center [996, 131] width 356 height 19
click at [842, 169] on icon at bounding box center [839, 165] width 6 height 10
select select "7"
select select "2025"
select select "8"
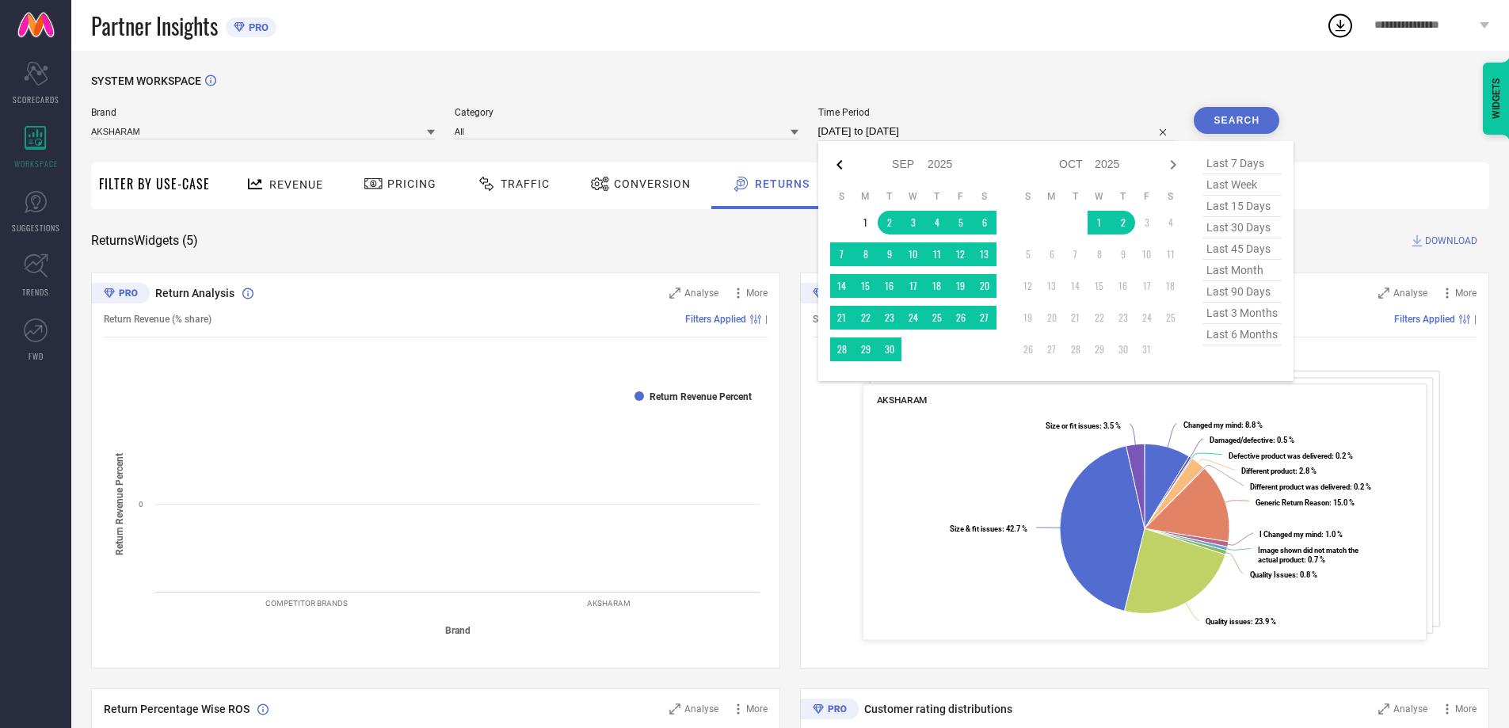
select select "2025"
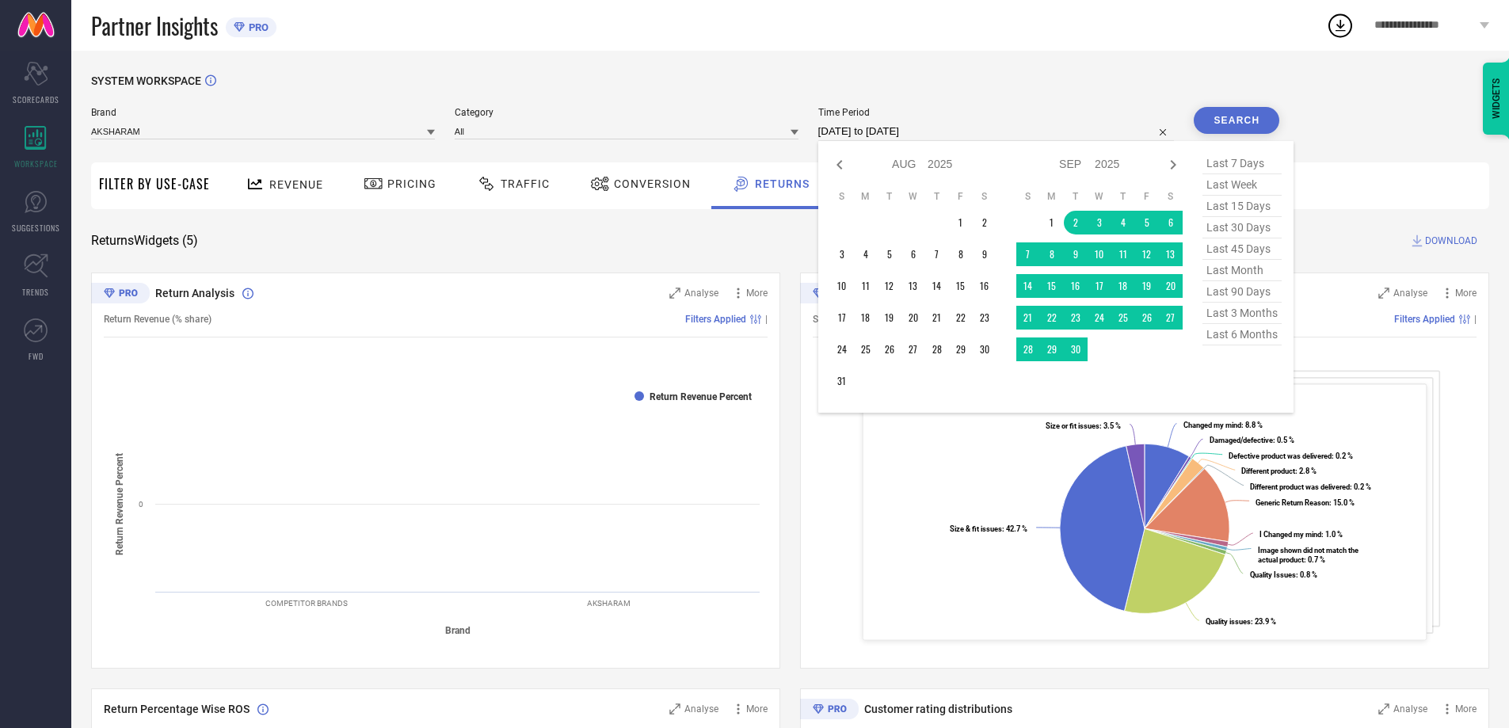
click at [842, 169] on icon at bounding box center [839, 165] width 6 height 10
select select "6"
select select "2025"
select select "7"
select select "2025"
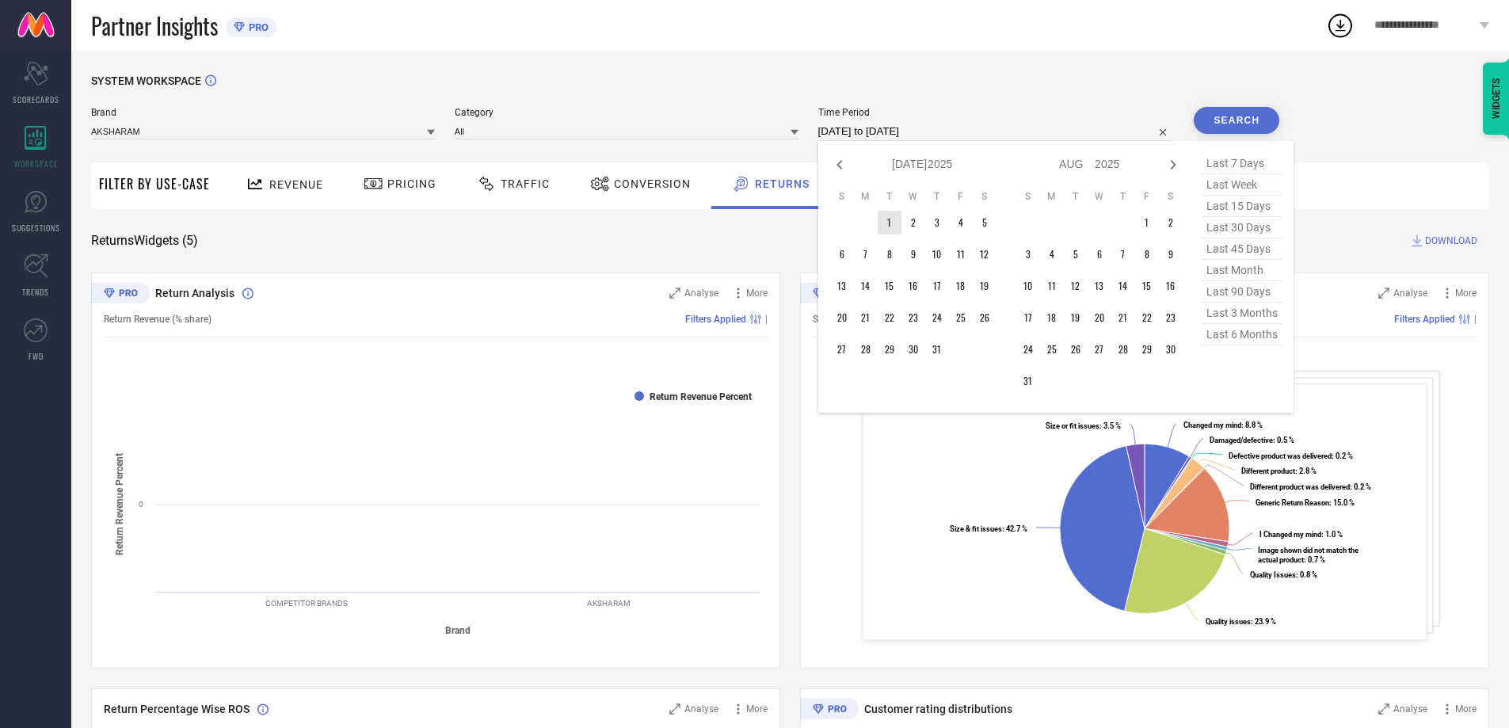
type input "After 01-07-2025"
click at [892, 215] on td "1" at bounding box center [890, 223] width 24 height 24
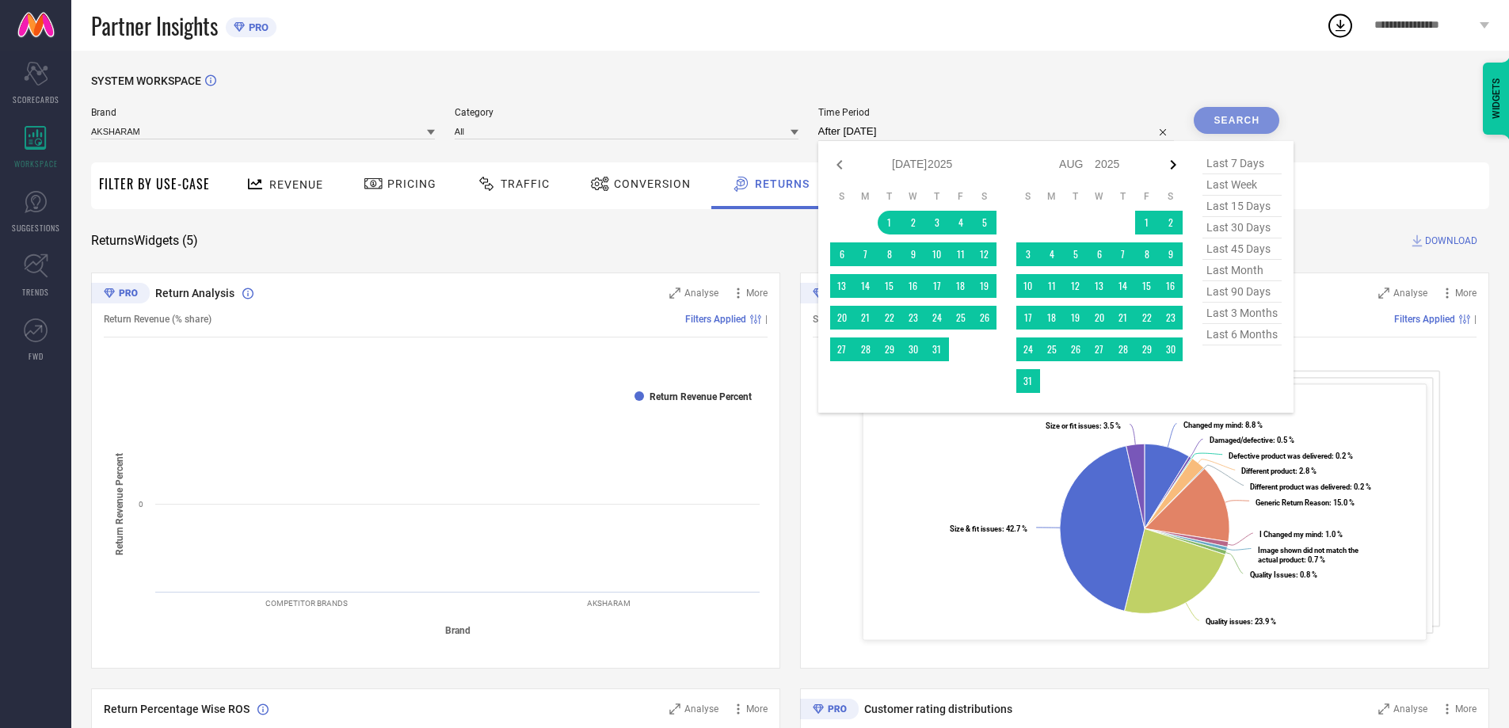
click at [1174, 164] on icon at bounding box center [1172, 164] width 19 height 19
select select "7"
select select "2025"
select select "8"
select select "2025"
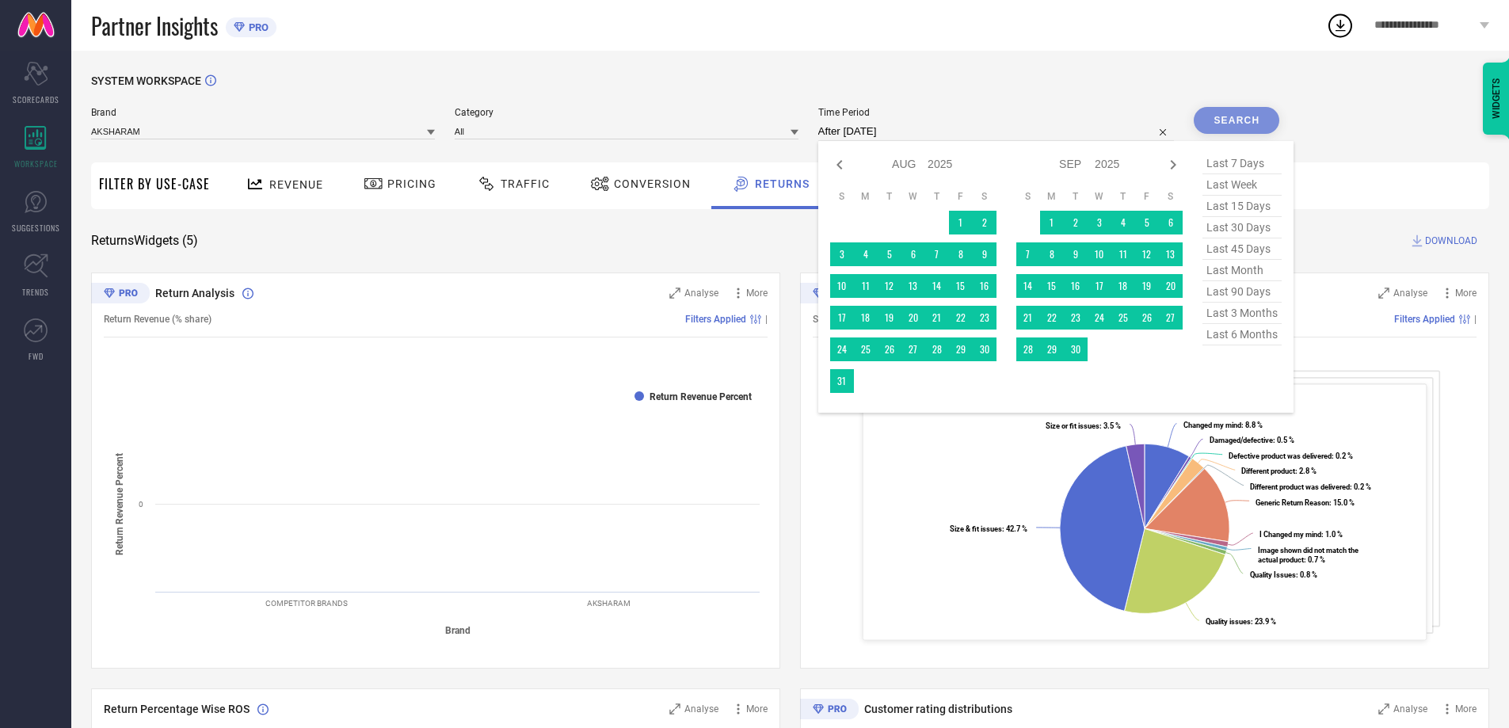
click at [1174, 164] on icon at bounding box center [1172, 164] width 19 height 19
select select "8"
select select "2025"
select select "9"
select select "2025"
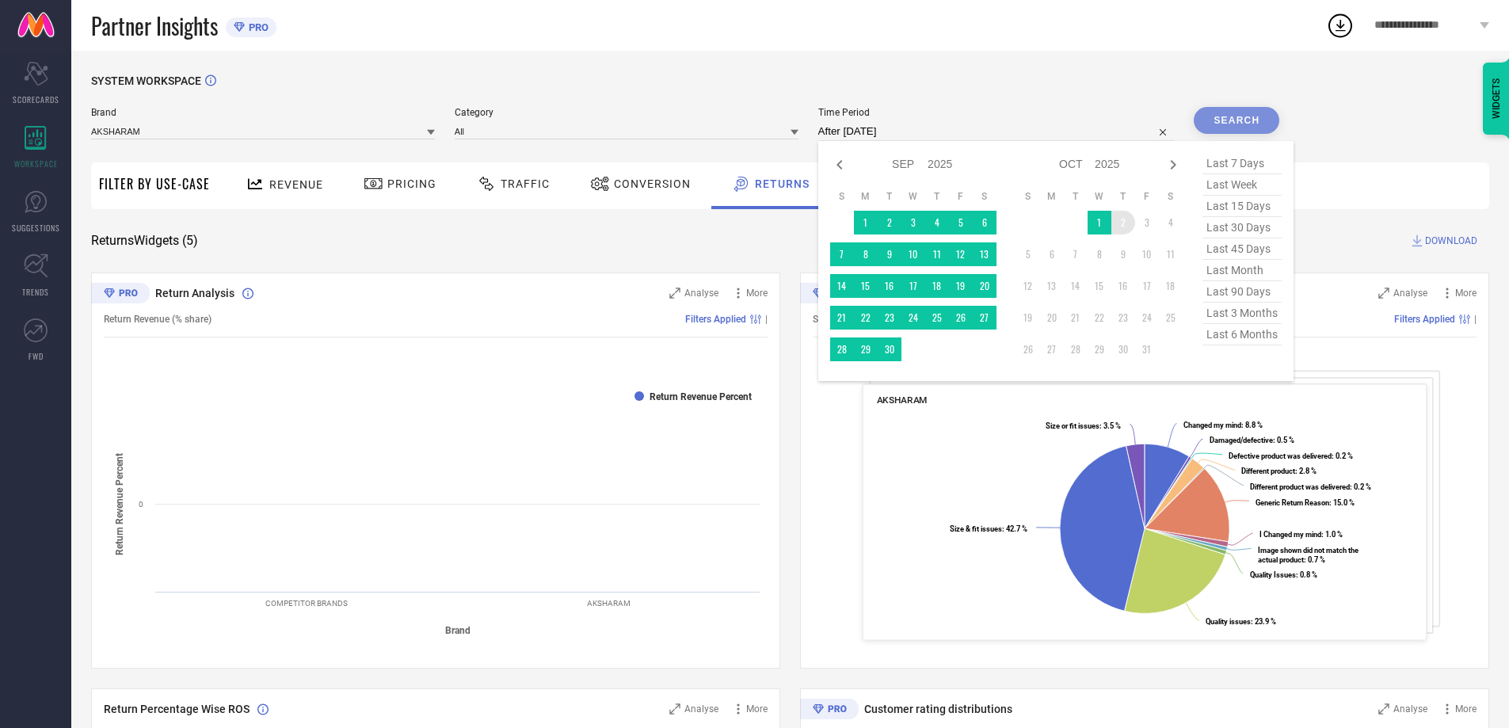
type input "01-07-2025 to 02-10-2025"
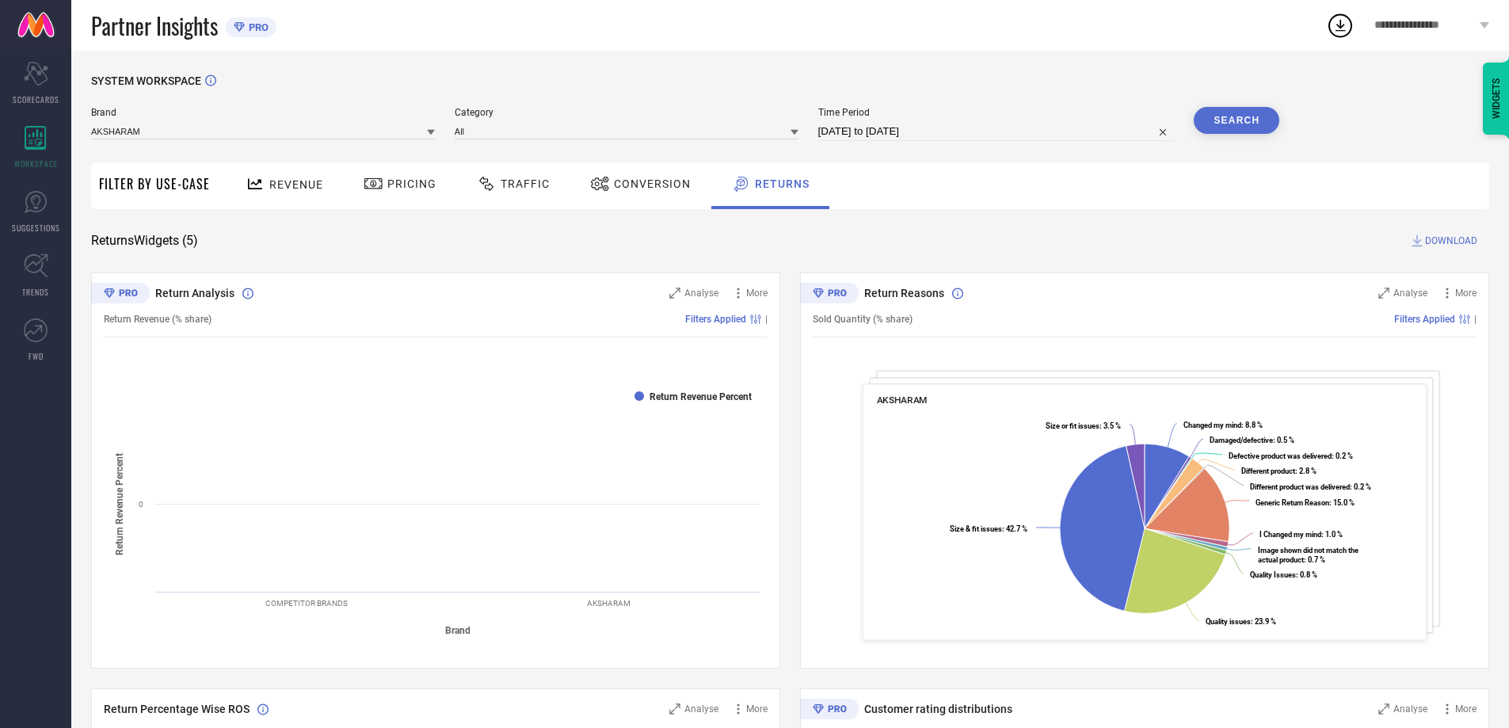
click at [1235, 128] on button "Search" at bounding box center [1237, 120] width 86 height 27
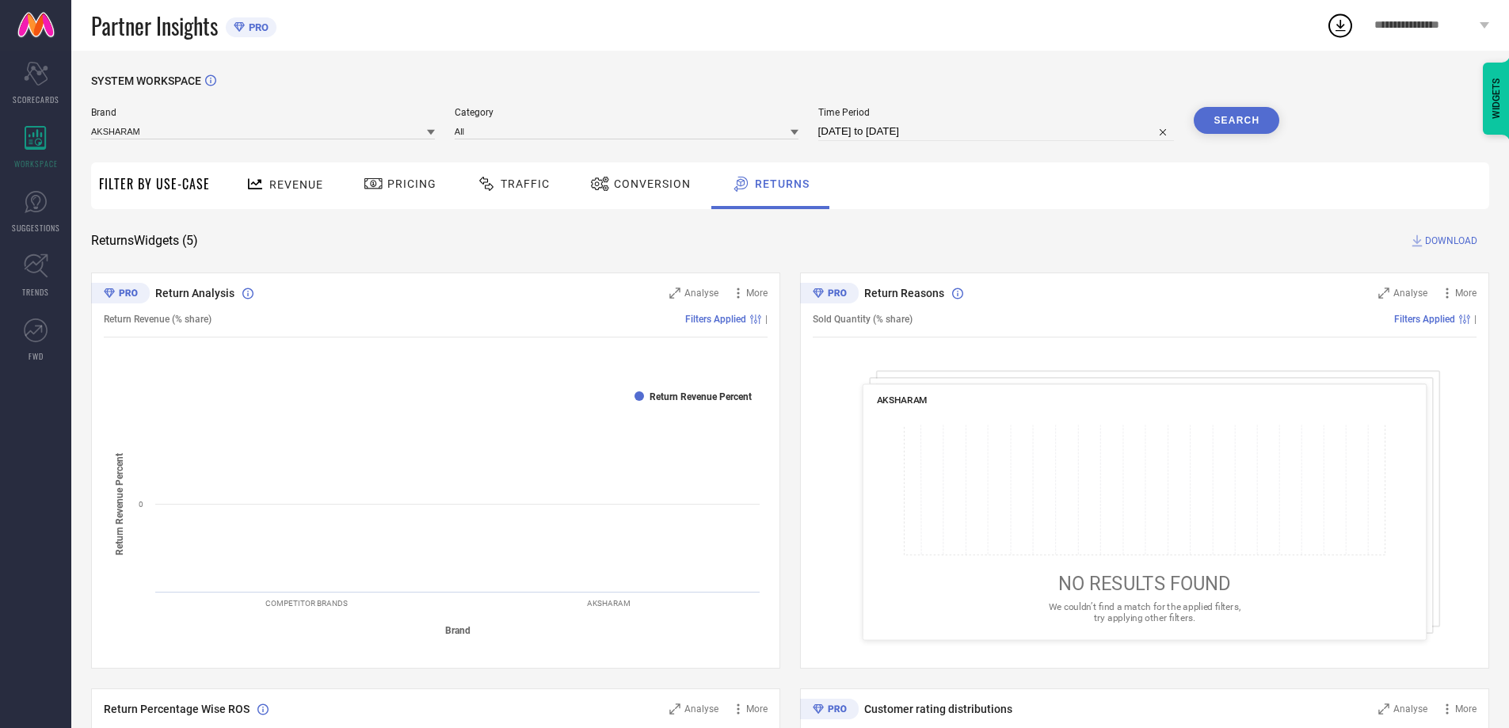
click at [1236, 124] on button "Search" at bounding box center [1237, 120] width 86 height 27
select select "6"
select select "2025"
select select "7"
select select "2025"
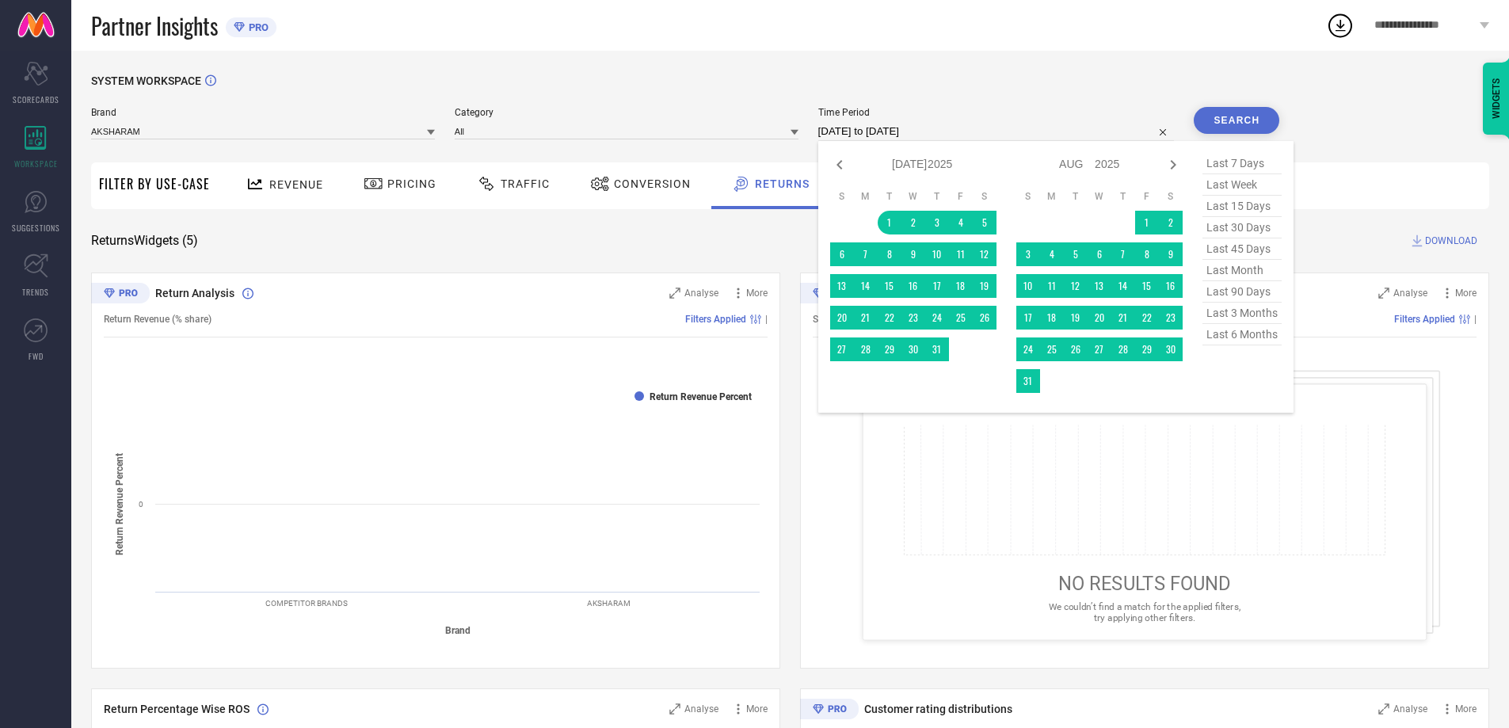
click at [988, 134] on input "01-07-2025 to 02-10-2025" at bounding box center [996, 131] width 356 height 19
type input "After 01-08-2025"
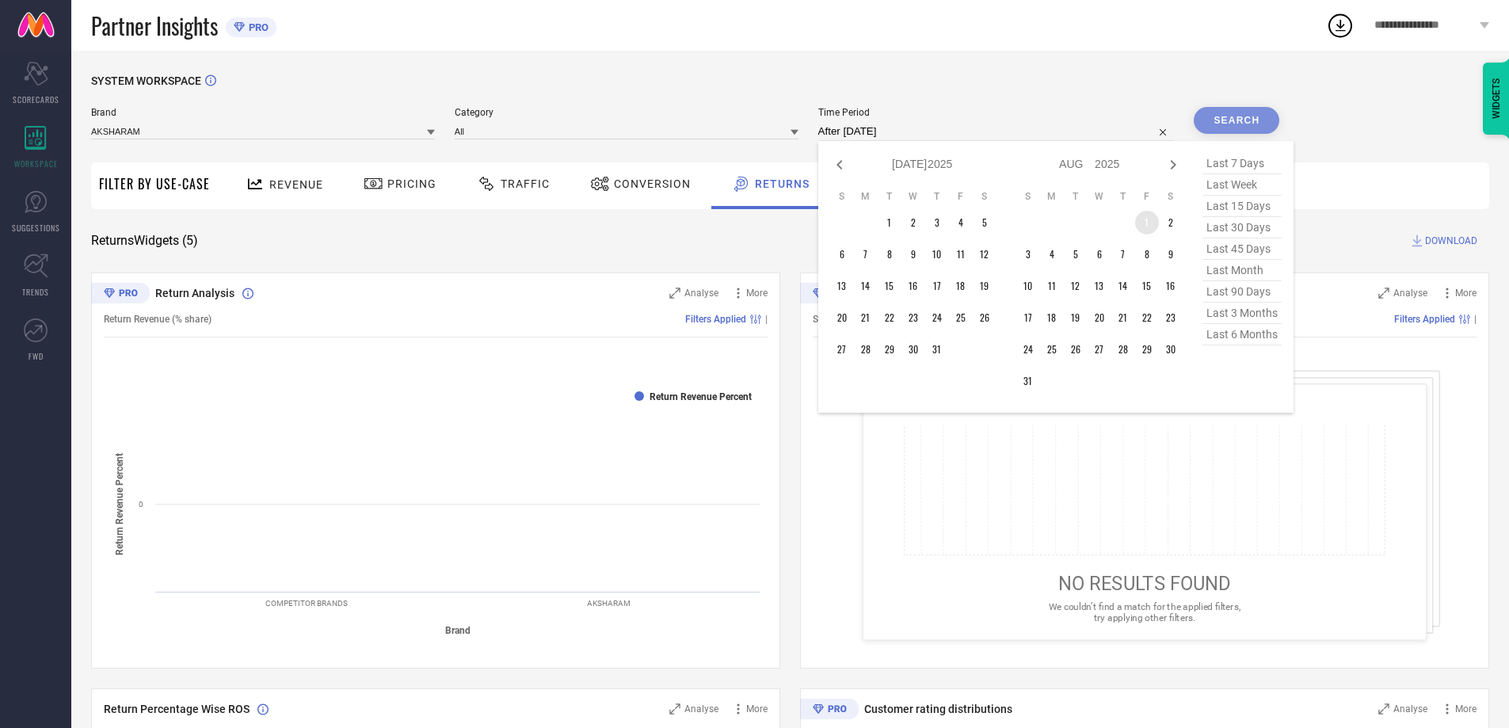
click at [1147, 215] on td "1" at bounding box center [1147, 223] width 24 height 24
click at [1173, 173] on icon at bounding box center [1172, 164] width 19 height 19
select select "7"
select select "2025"
select select "8"
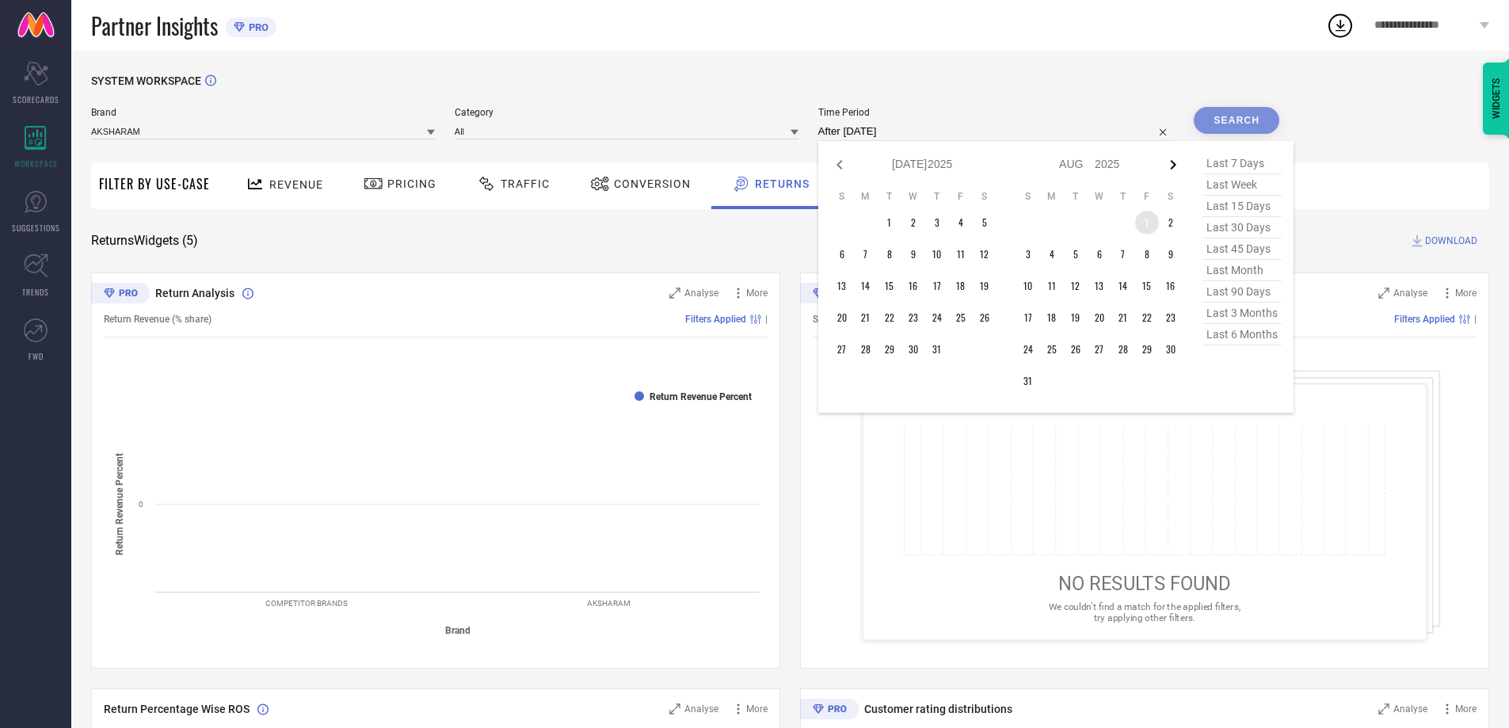
select select "2025"
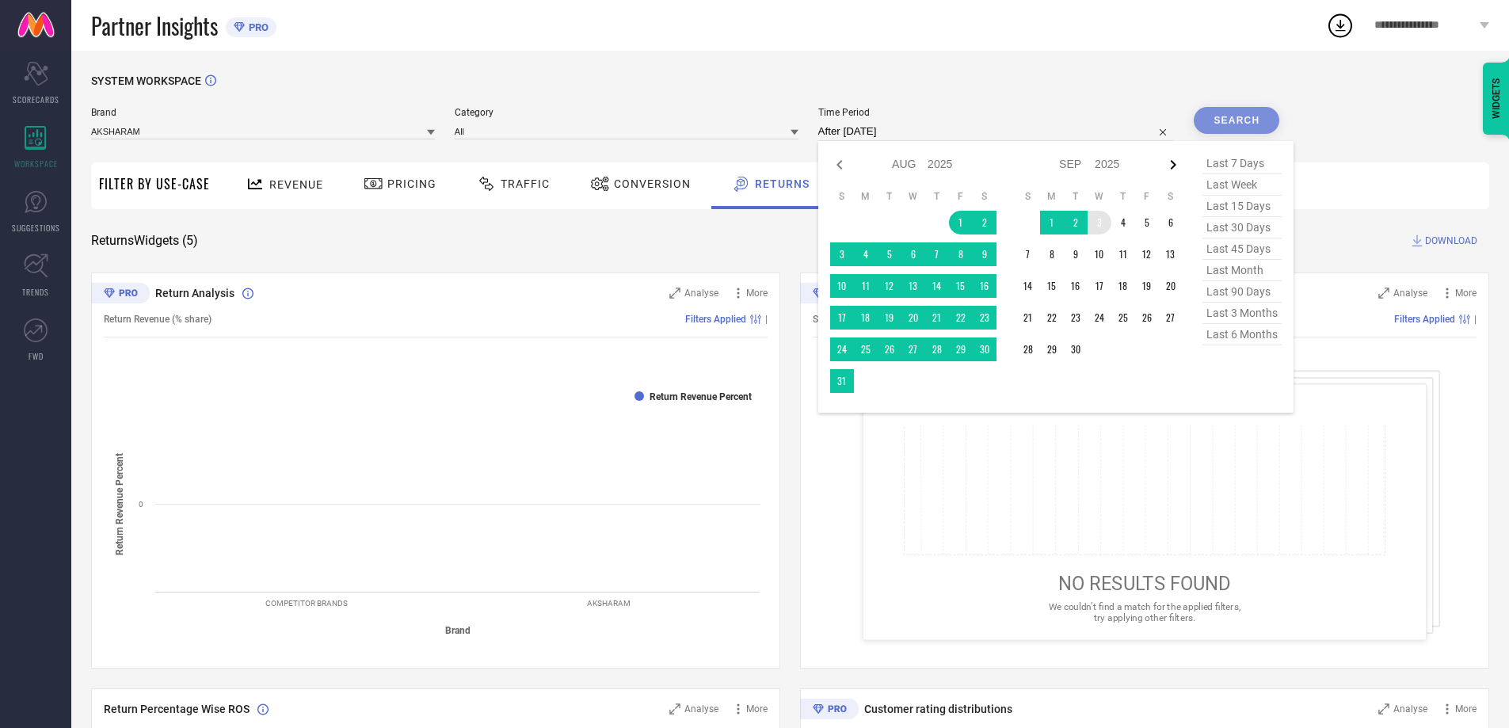
click at [1182, 166] on icon at bounding box center [1172, 164] width 19 height 19
select select "8"
select select "2025"
select select "9"
select select "2025"
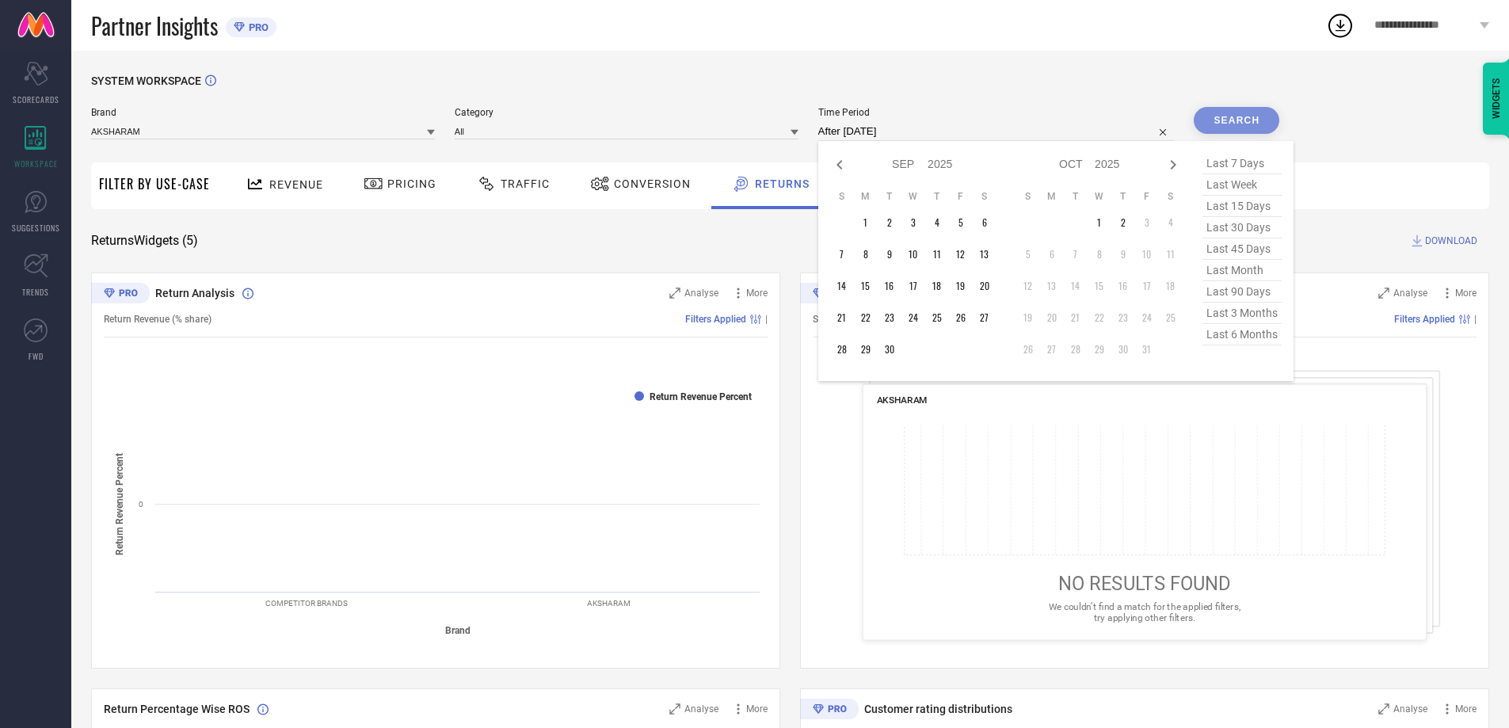
type input "01-08-2025 to 02-10-2025"
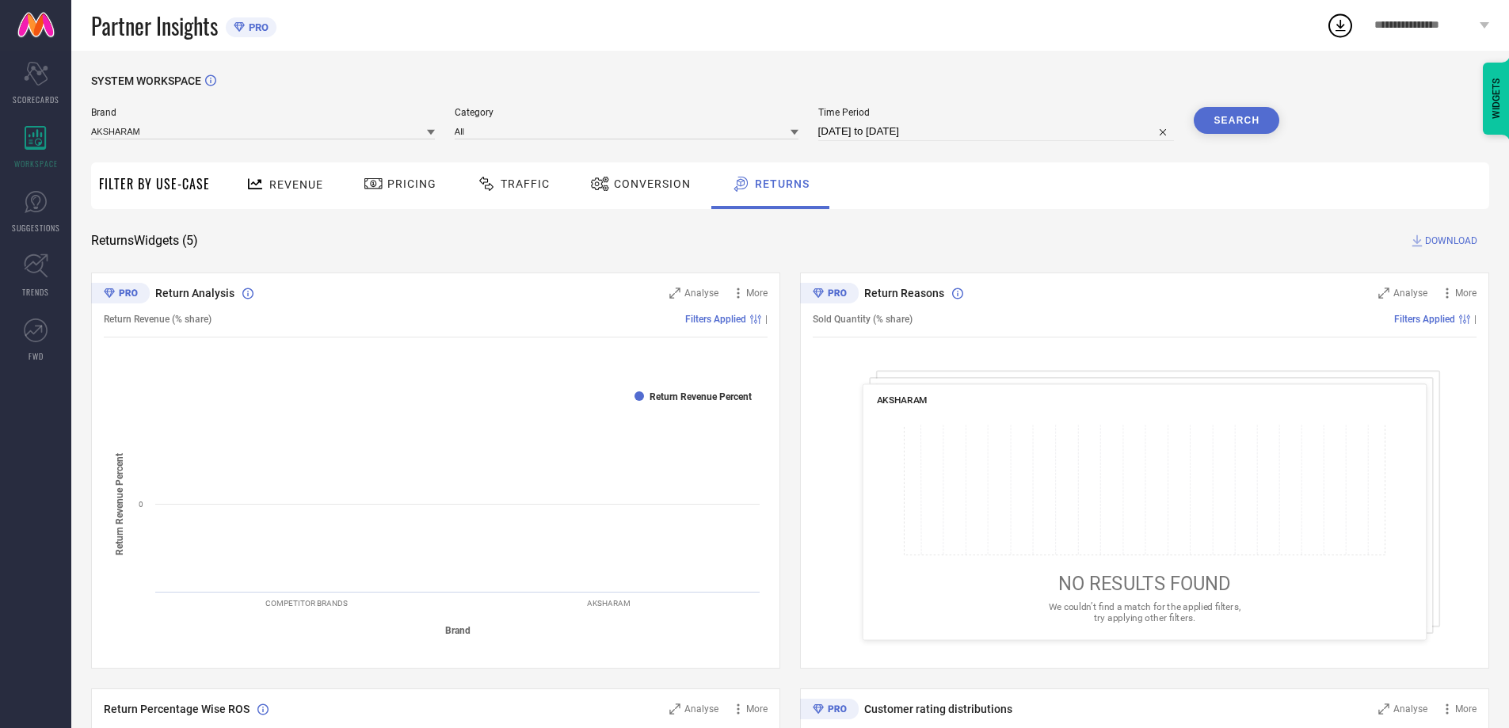
click at [1224, 128] on button "Search" at bounding box center [1237, 120] width 86 height 27
select select "7"
select select "2025"
select select "8"
select select "2025"
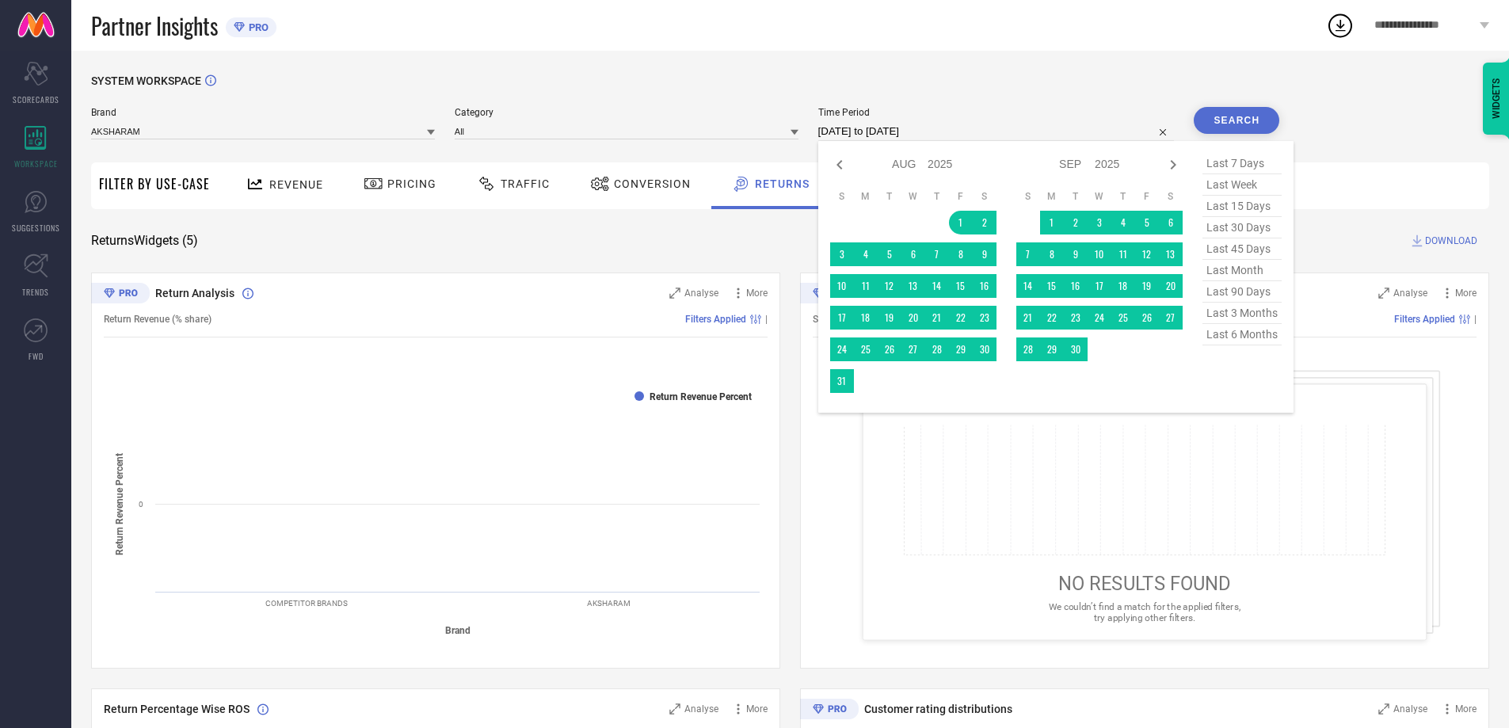
click at [994, 136] on input "01-08-2025 to 02-10-2025" at bounding box center [996, 131] width 356 height 19
click at [1171, 168] on icon at bounding box center [1172, 164] width 19 height 19
select select "8"
select select "2025"
select select "9"
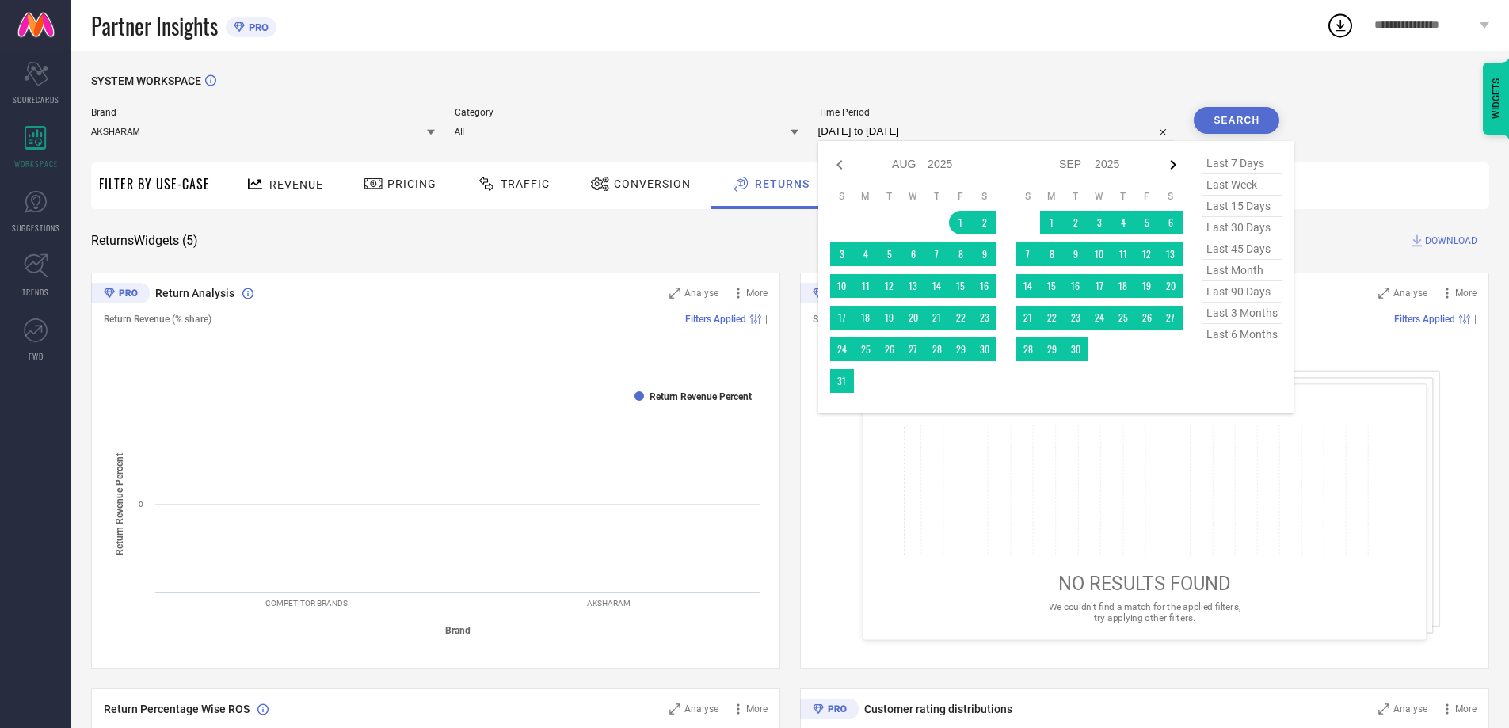
select select "2025"
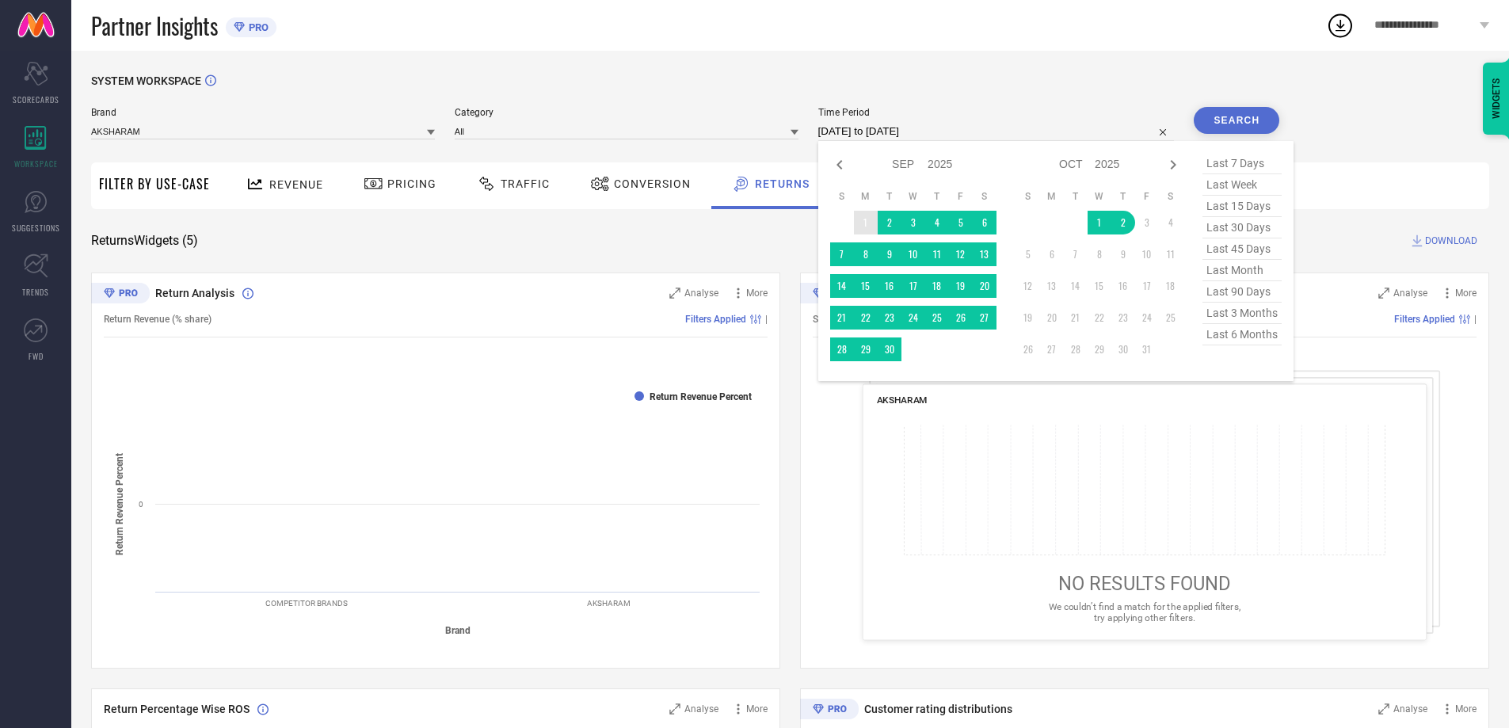
click at [875, 238] on table "S M T W T F S 1 2 3 4 5 6 7 8 9 10 11 12 13 14 15 16 17 18 19 20 21 22 23 24 25…" at bounding box center [913, 275] width 166 height 187
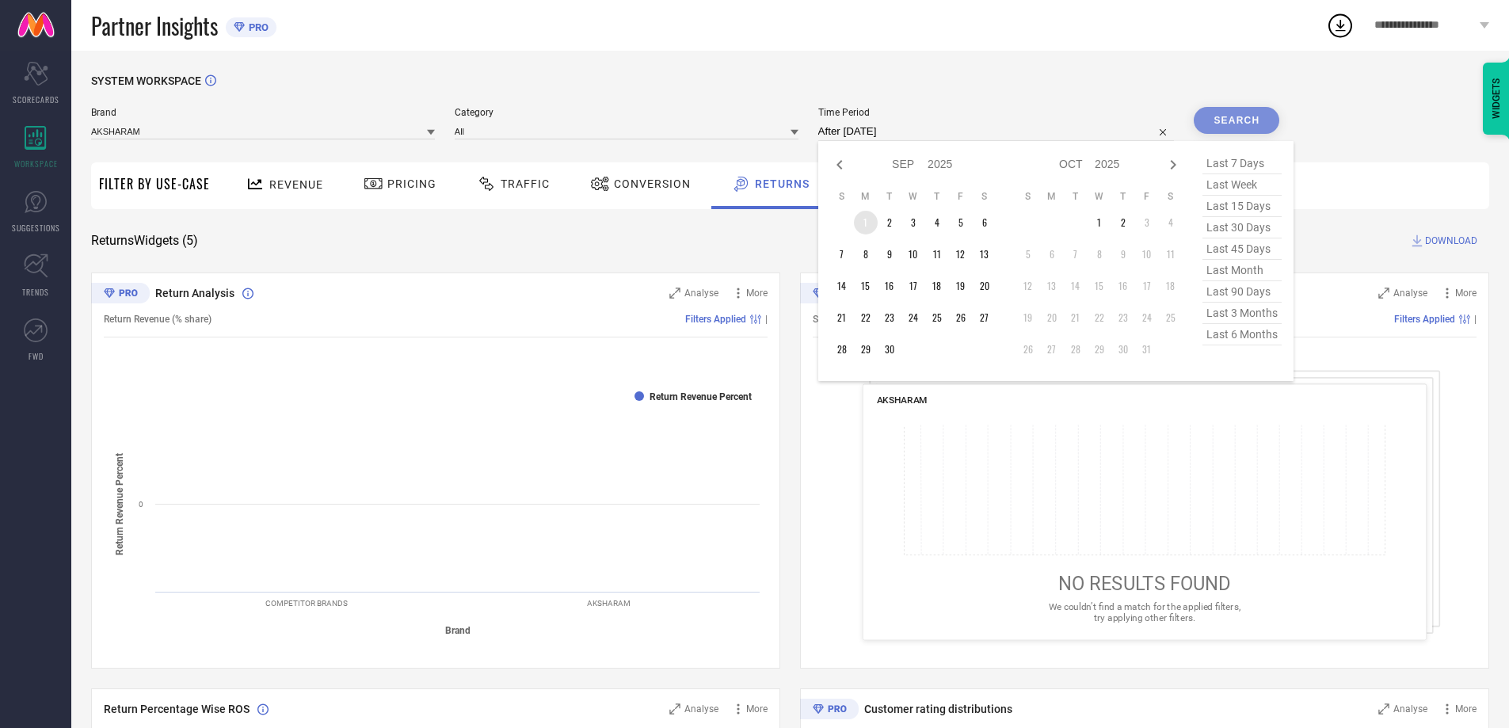
click at [863, 227] on td "1" at bounding box center [866, 223] width 24 height 24
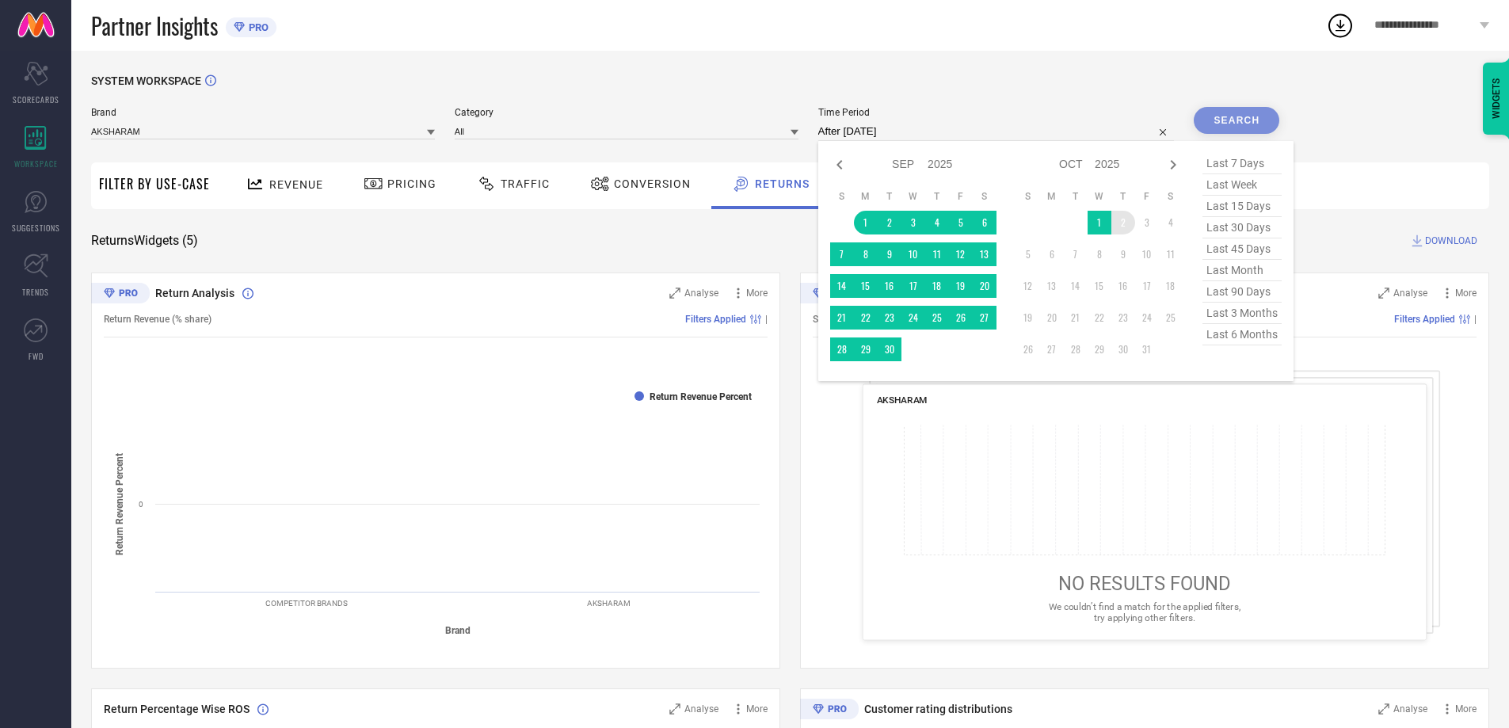
type input "01-09-2025 to 02-10-2025"
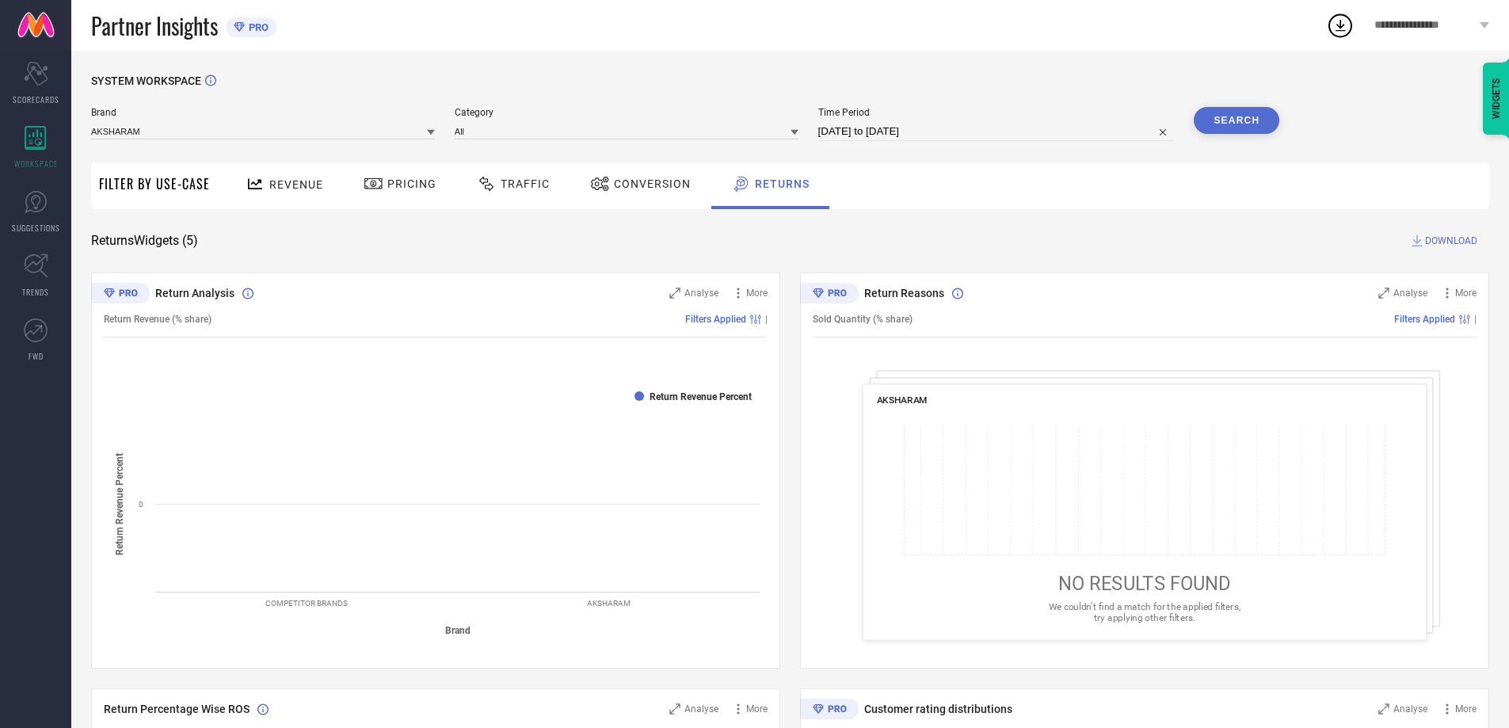
click at [1221, 120] on button "Search" at bounding box center [1237, 120] width 86 height 27
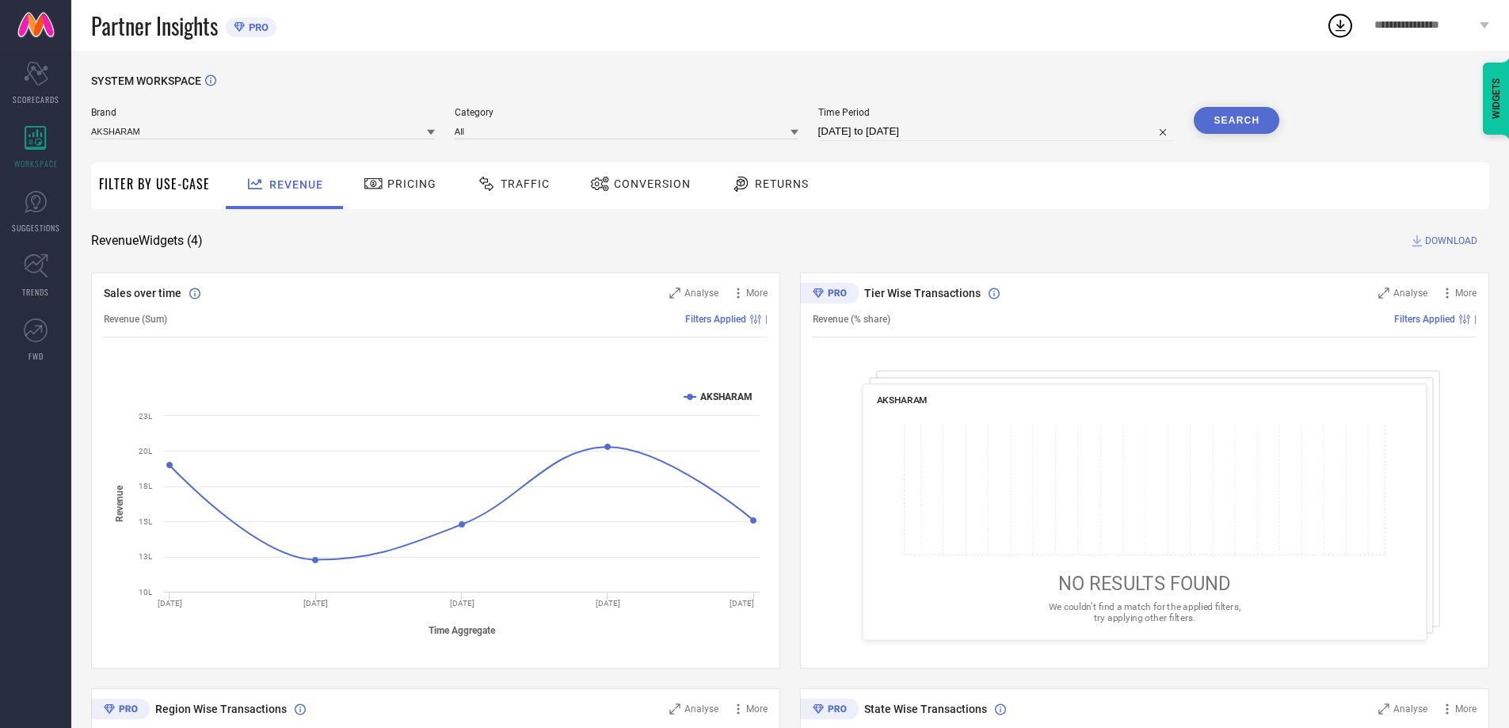
click at [1012, 122] on div "Time Period 02-09-2025 to 02-10-2025" at bounding box center [996, 124] width 356 height 34
click at [973, 147] on div "Brand AKSHARAM Category All Time Period 02-09-2025 to 02-10-2025 Search" at bounding box center [685, 131] width 1188 height 48
click at [974, 131] on input "[DATE] to [DATE]" at bounding box center [996, 131] width 356 height 19
select select "8"
select select "2025"
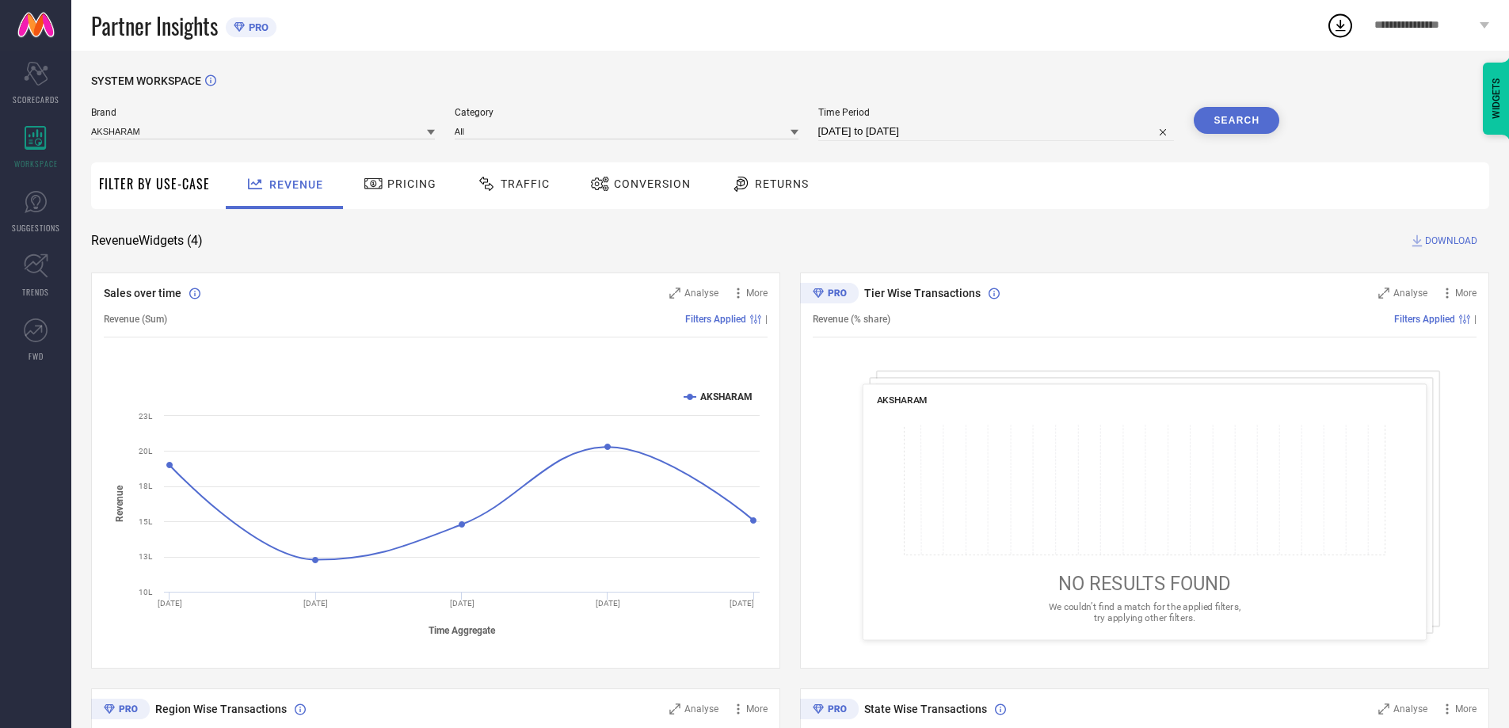
select select "9"
select select "2025"
click at [1241, 124] on button "Search" at bounding box center [1237, 120] width 86 height 27
select select "8"
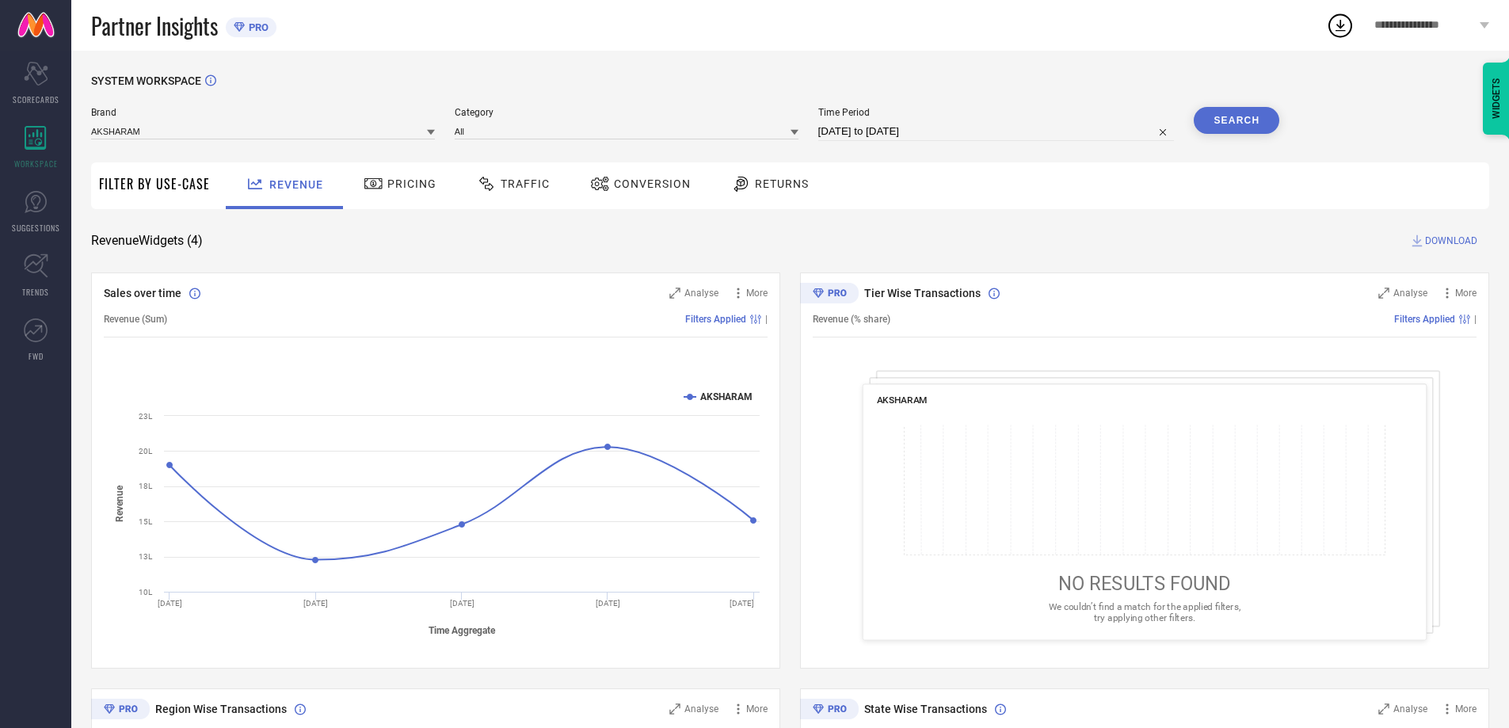
select select "2025"
select select "9"
select select "2025"
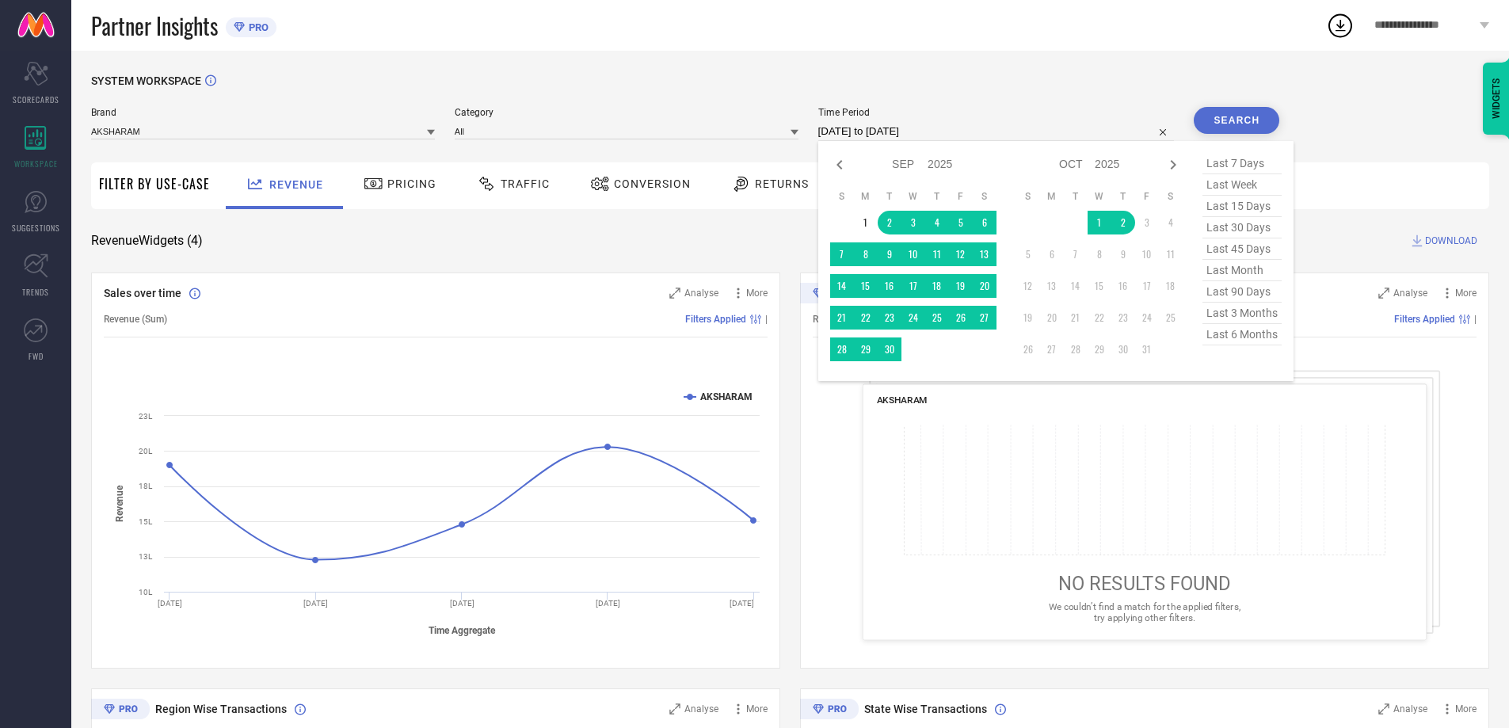
click at [1121, 128] on input "[DATE] to [DATE]" at bounding box center [996, 131] width 356 height 19
click at [1247, 335] on span "last 6 months" at bounding box center [1241, 334] width 79 height 21
type input "[DATE] to [DATE]"
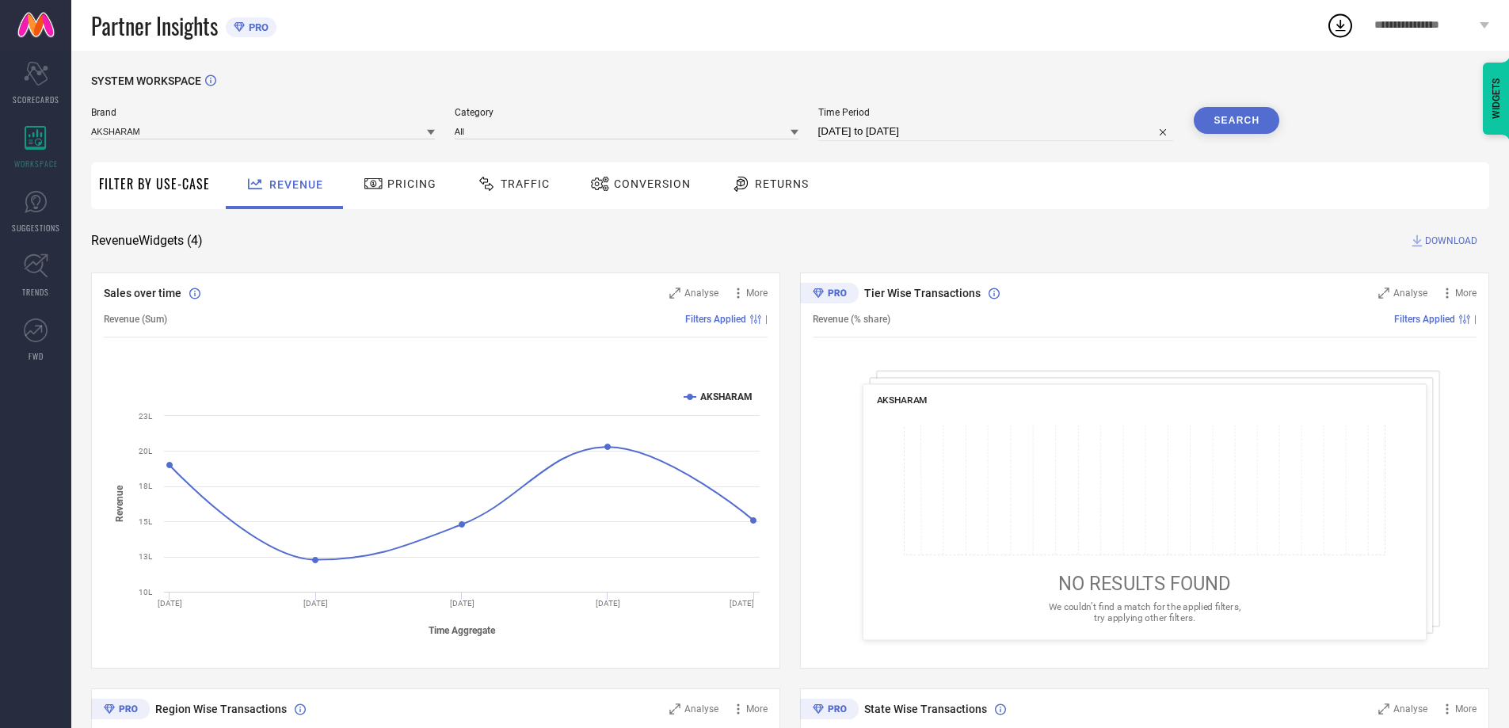
click at [1245, 131] on button "Search" at bounding box center [1237, 120] width 86 height 27
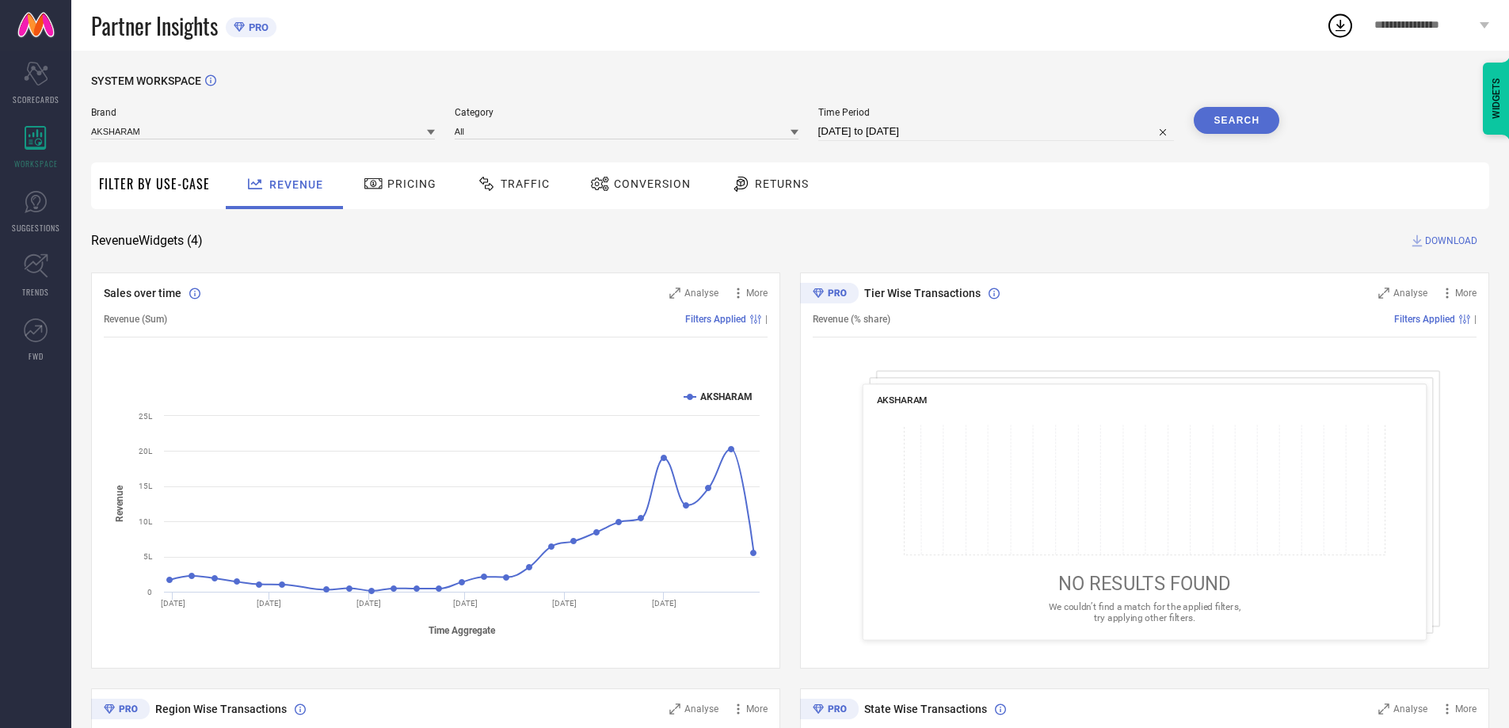
click at [940, 276] on div "Tier Wise Transactions Analyse More Revenue (% share) Filters Applied | AKSHARA…" at bounding box center [1144, 470] width 689 height 396
click at [875, 329] on div "Revenue (% share) Filters Applied |" at bounding box center [1145, 319] width 664 height 36
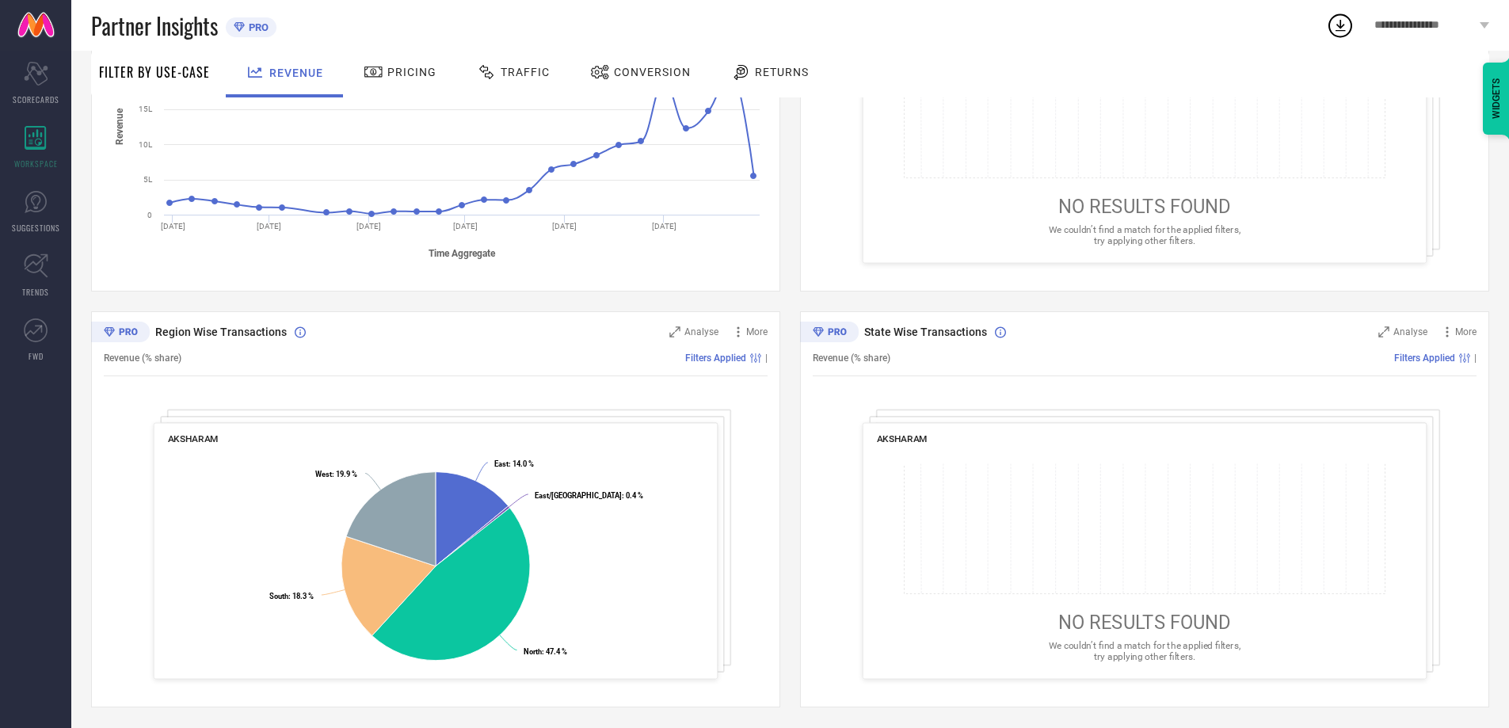
scroll to position [381, 0]
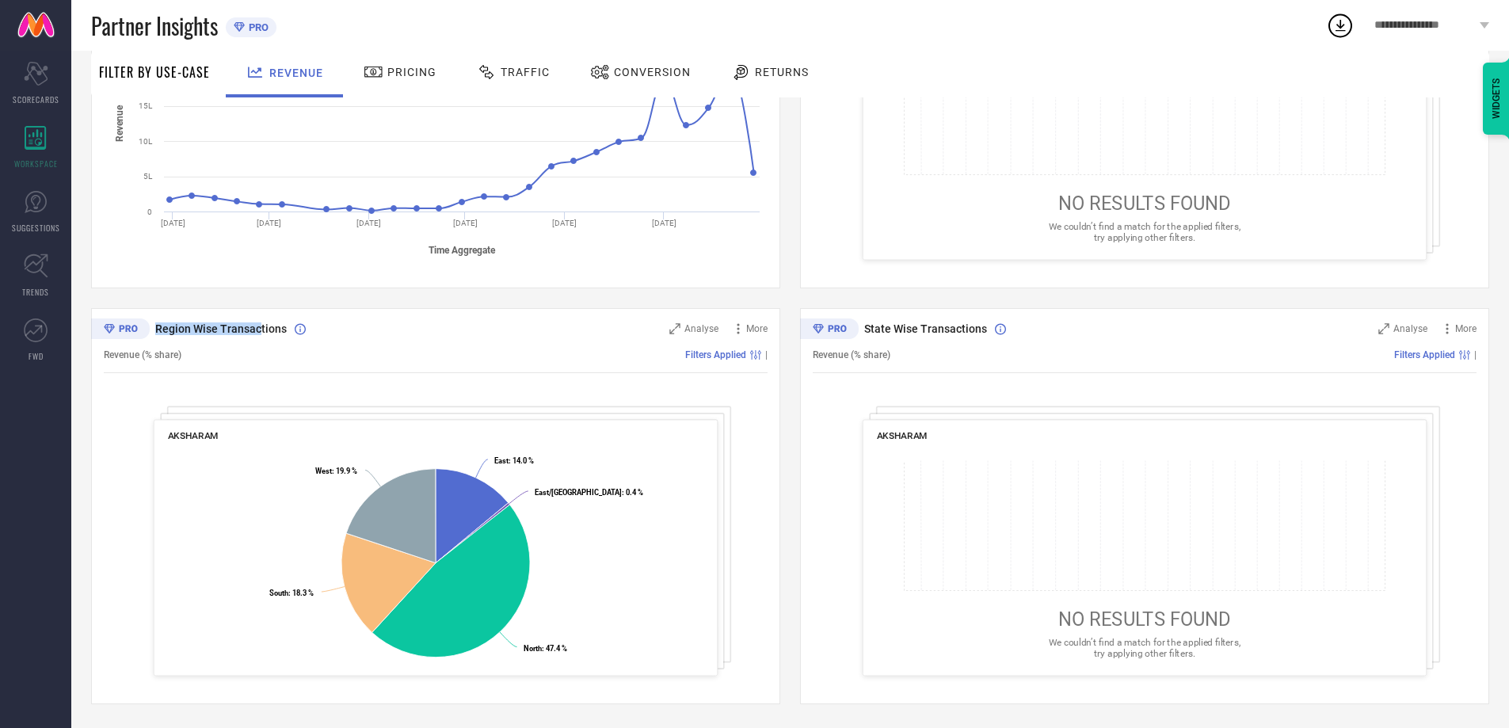
drag, startPoint x: 156, startPoint y: 335, endPoint x: 261, endPoint y: 329, distance: 104.7
click at [261, 329] on span "Region Wise Transactions" at bounding box center [220, 328] width 131 height 13
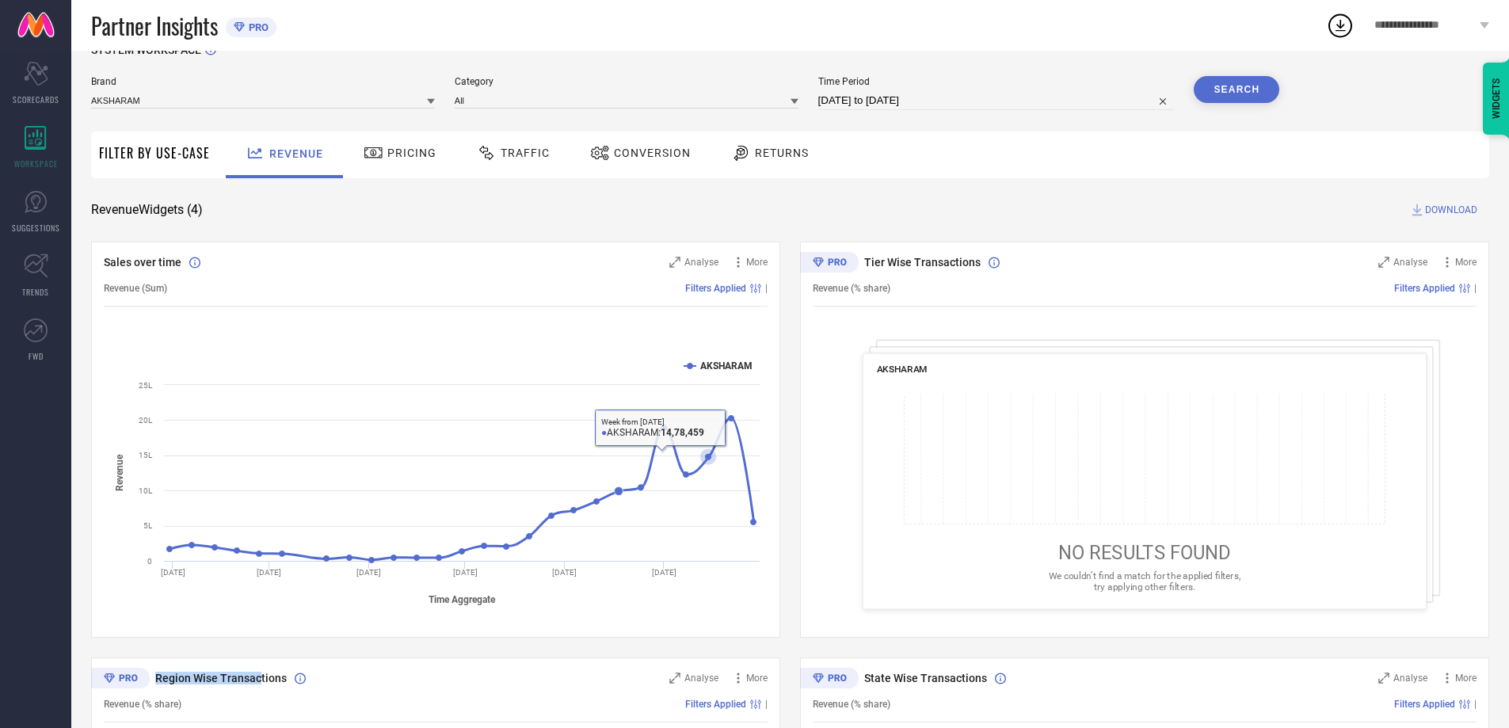
scroll to position [0, 0]
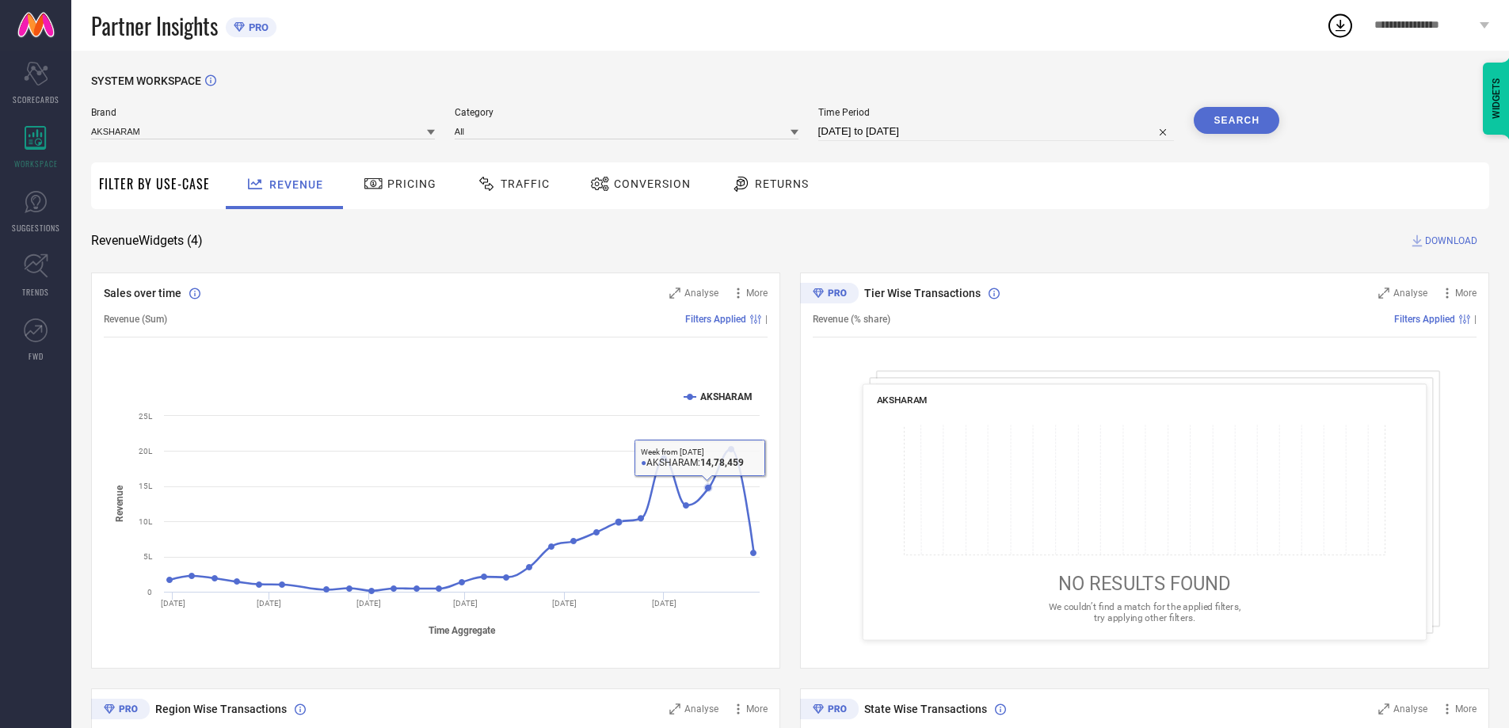
click at [1147, 399] on div "AKSHARAM" at bounding box center [1145, 400] width 536 height 13
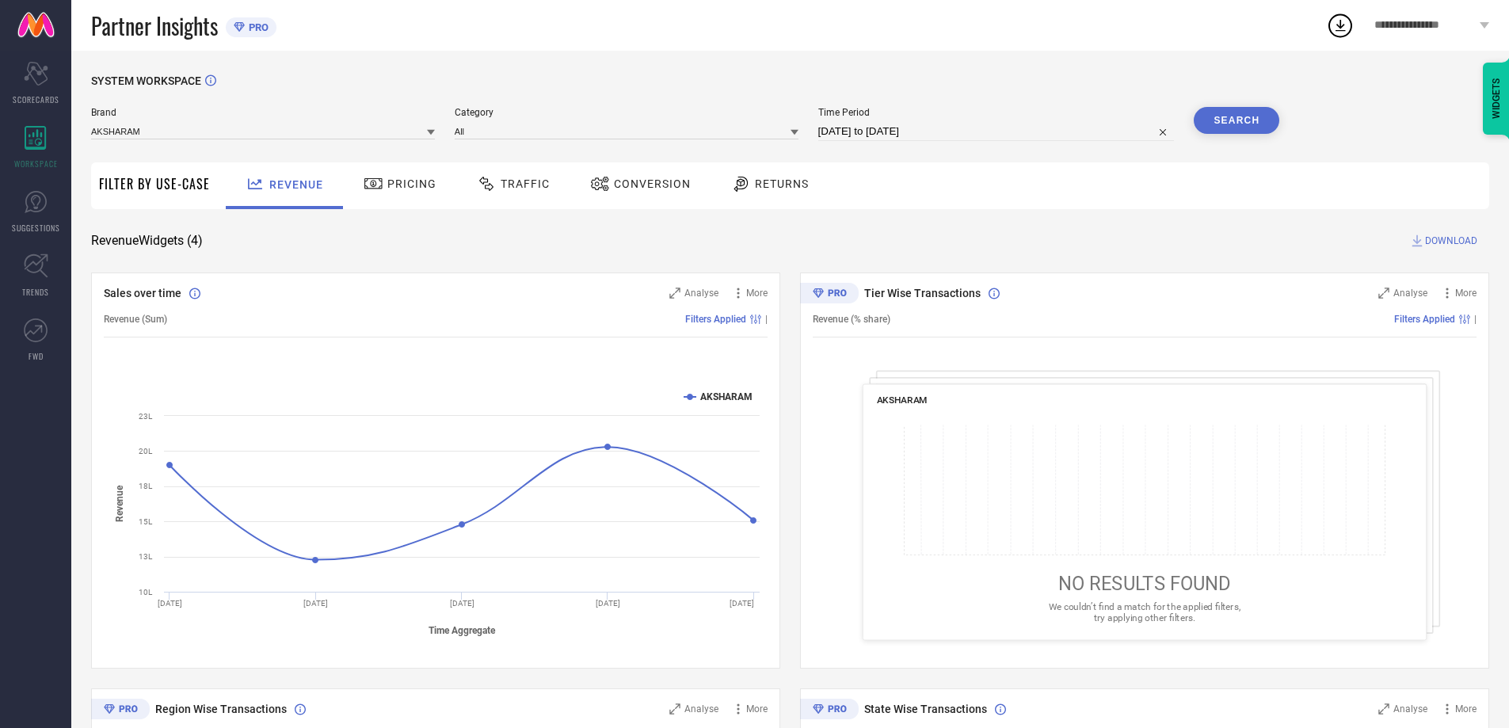
click at [671, 119] on div "Category All" at bounding box center [627, 124] width 344 height 34
click at [48, 92] on div "Scorecard SCORECARDS" at bounding box center [35, 82] width 71 height 63
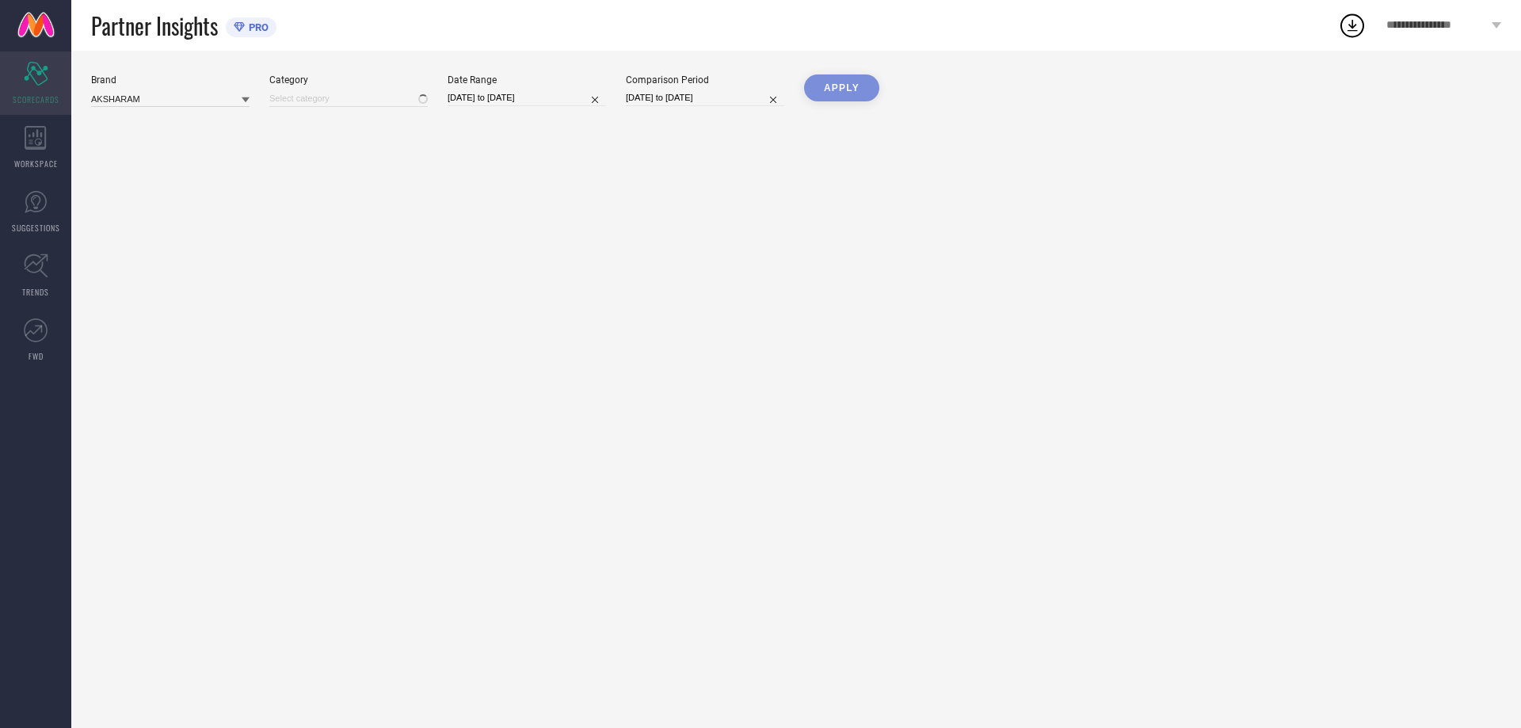
type input "All"
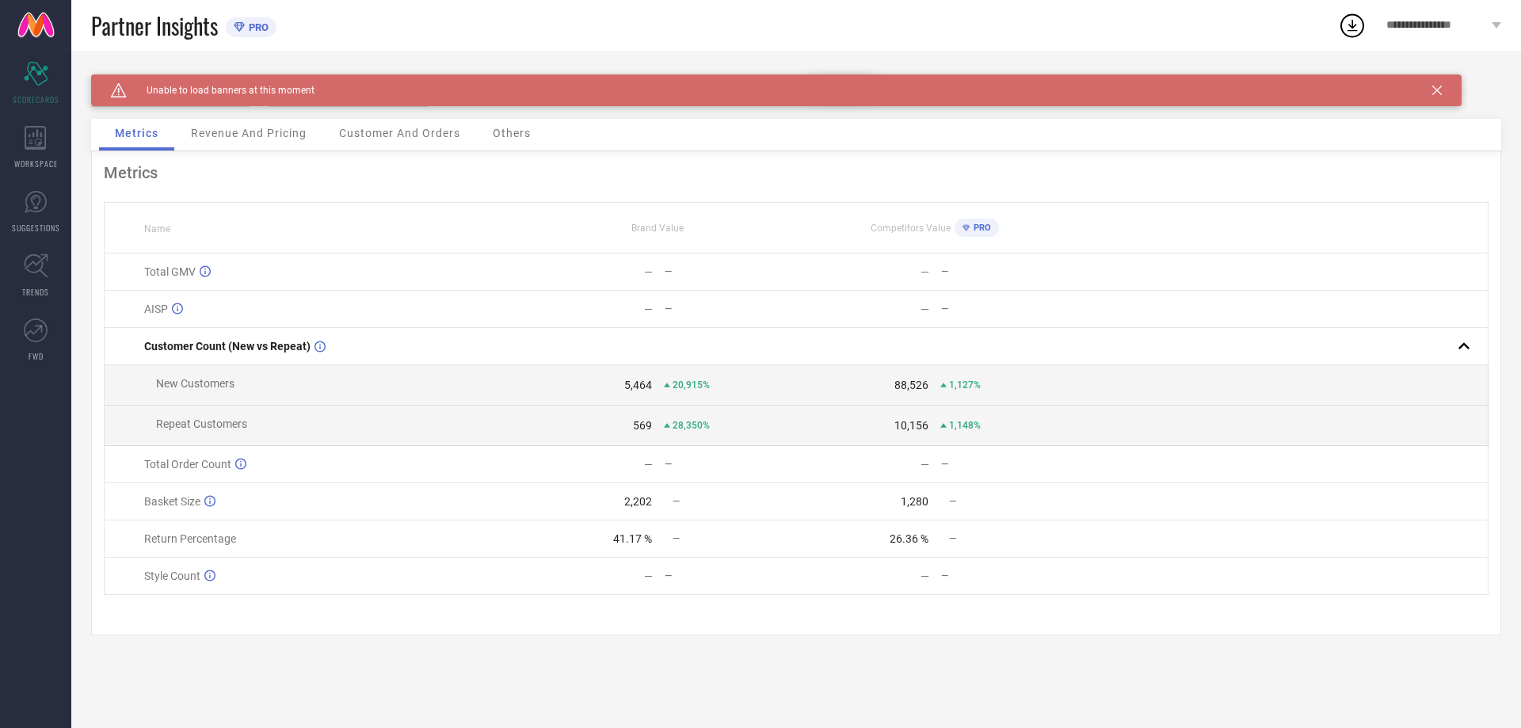
click at [253, 143] on div "Revenue And Pricing" at bounding box center [248, 135] width 147 height 32
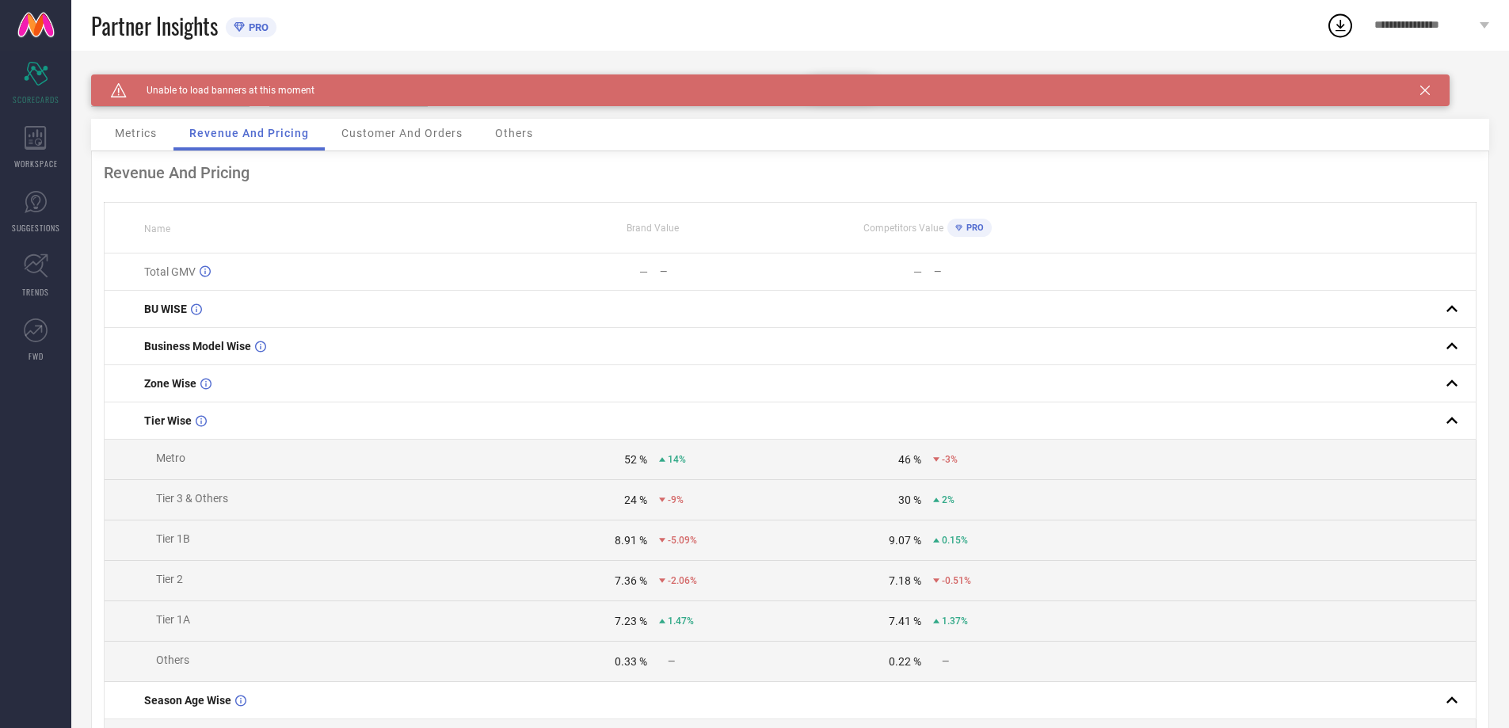
click at [364, 132] on span "Customer And Orders" at bounding box center [401, 133] width 121 height 13
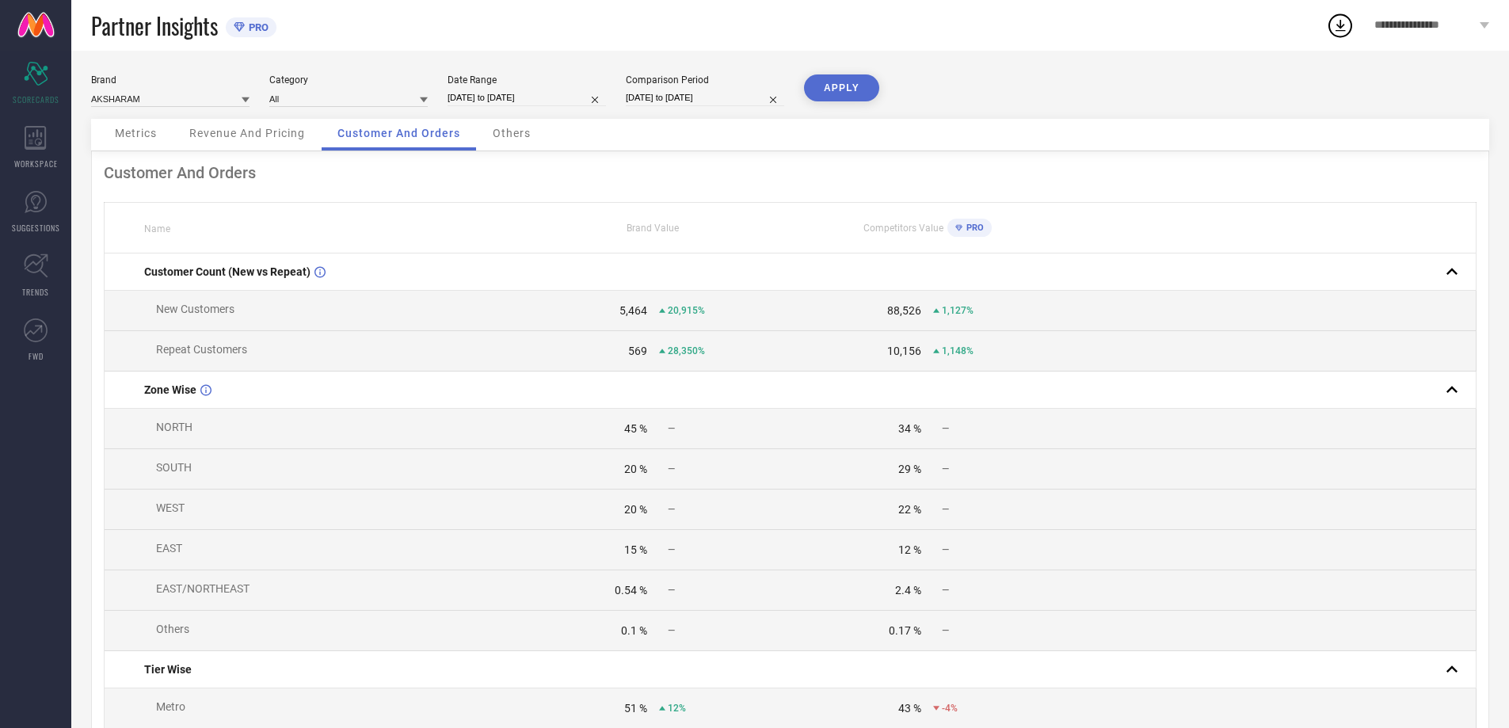
click at [506, 123] on div "Others" at bounding box center [512, 135] width 70 height 32
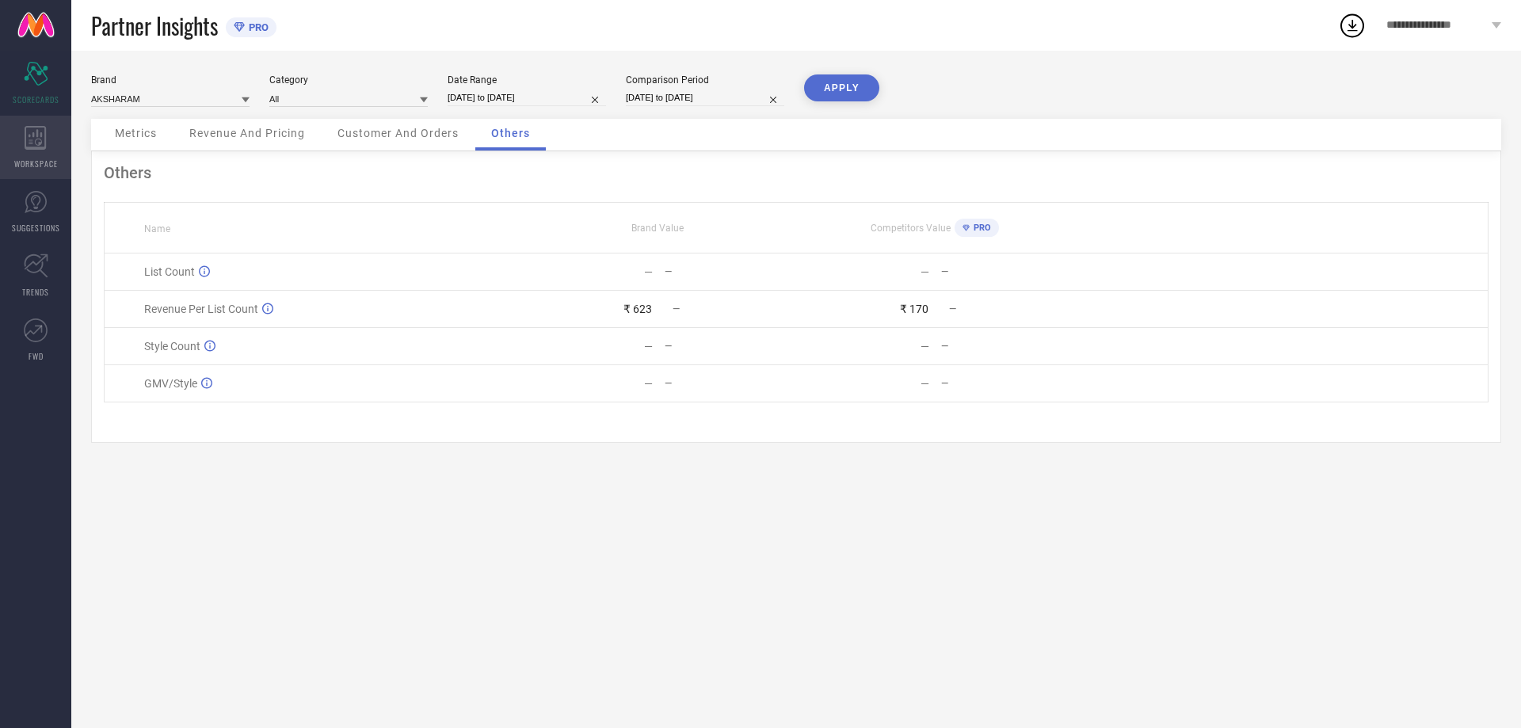
click at [44, 147] on icon at bounding box center [35, 138] width 21 height 24
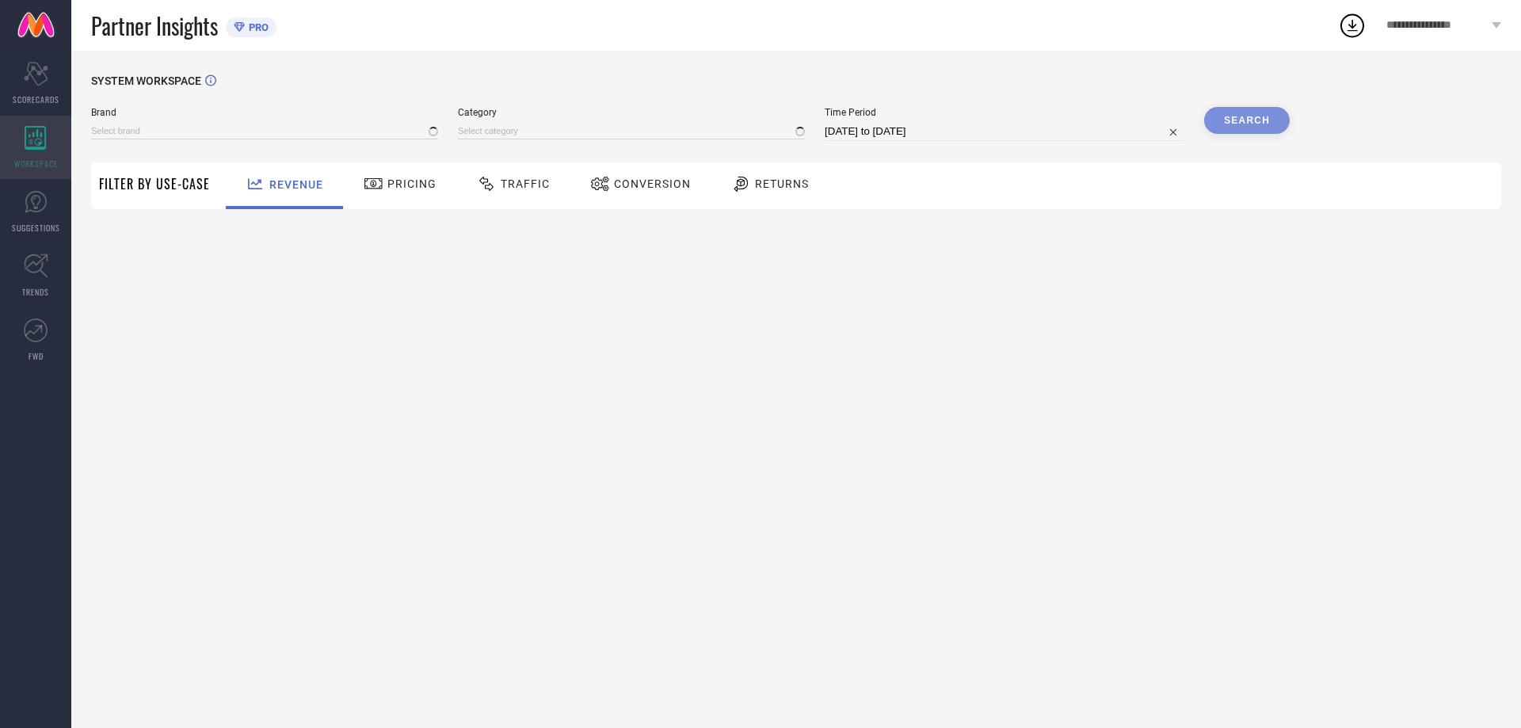
type input "AKSHARAM"
type input "All"
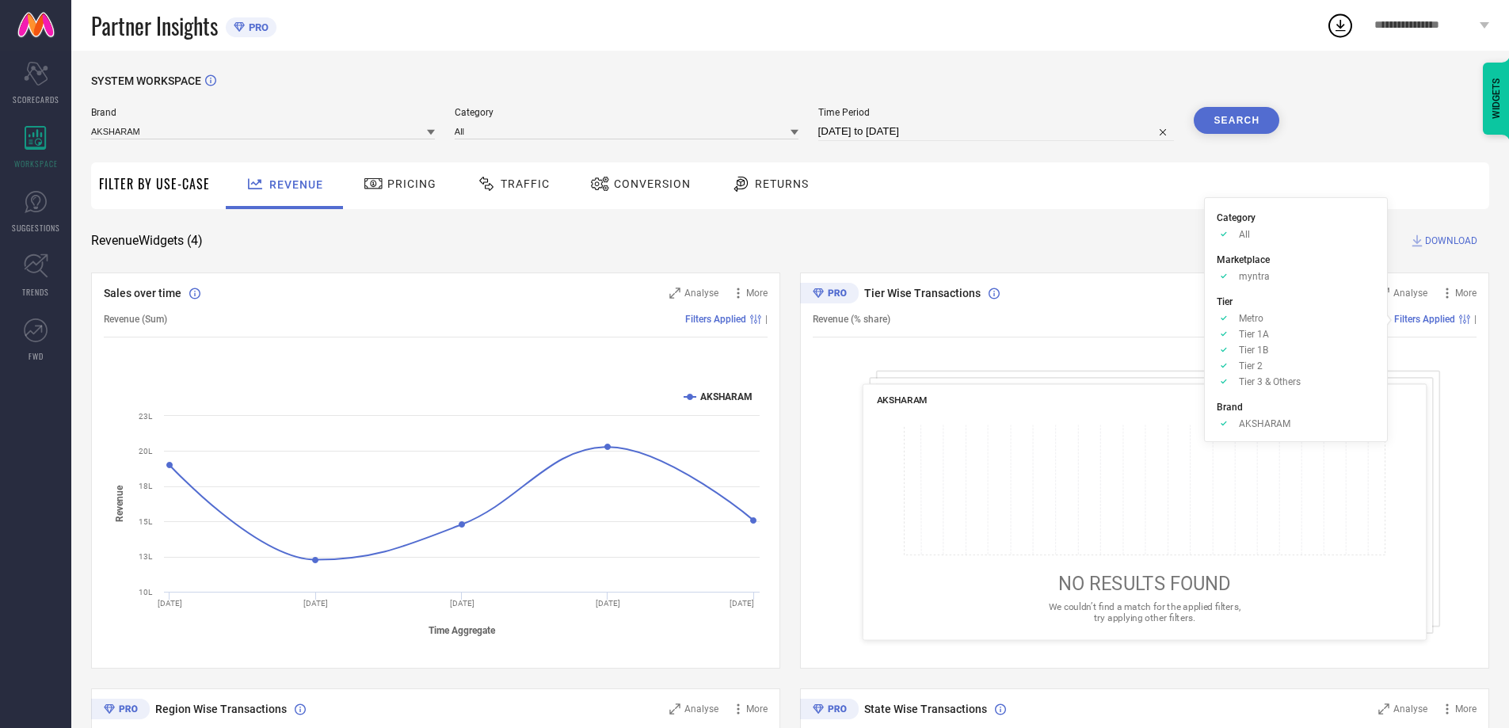
click at [1434, 328] on div "Revenue (% share) Filters Applied |" at bounding box center [1145, 319] width 664 height 36
click at [1081, 271] on div "SYSTEM WORKSPACE Brand AKSHARAM Category All Time Period 02-09-2025 to 02-10-20…" at bounding box center [790, 579] width 1398 height 1010
click at [43, 225] on span "SUGGESTIONS" at bounding box center [36, 228] width 48 height 12
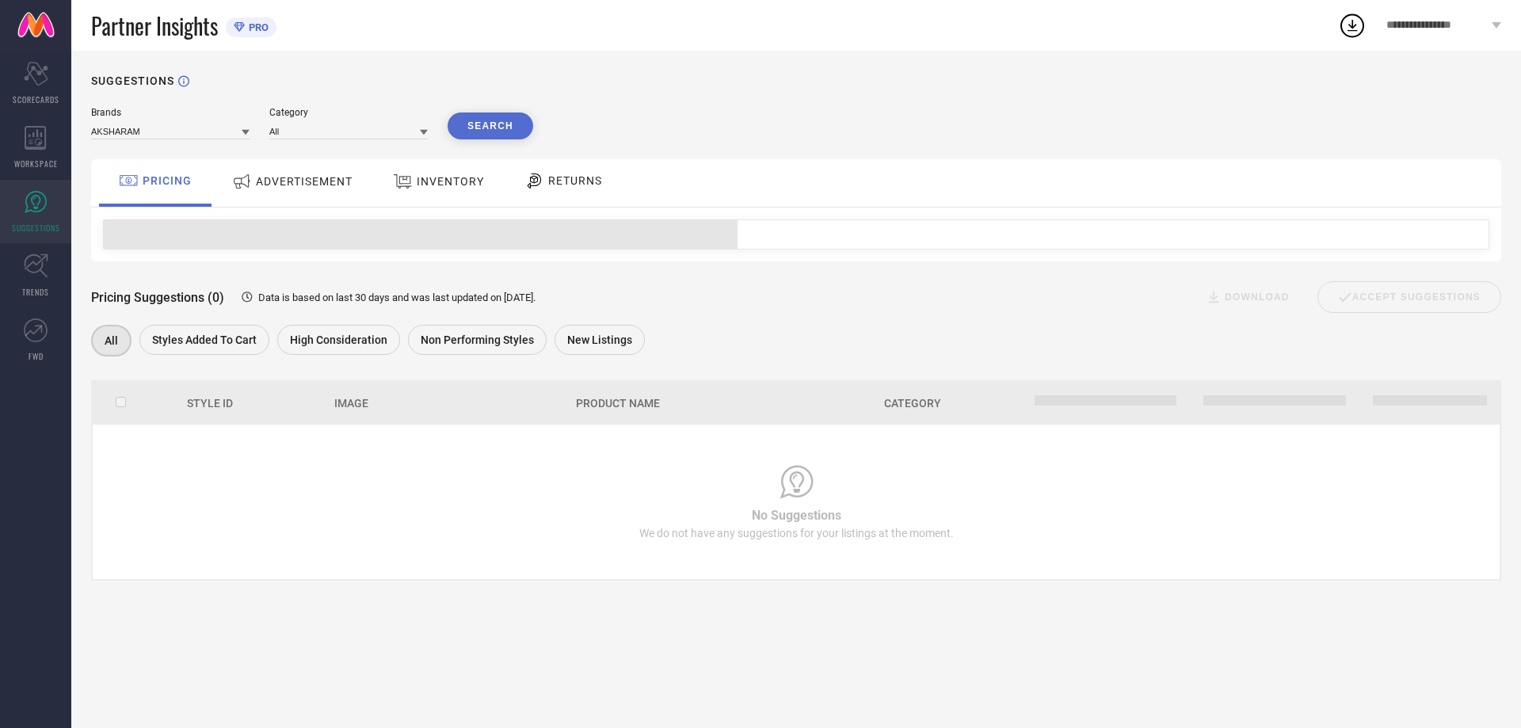
click at [299, 167] on div "ADVERTISEMENT" at bounding box center [292, 183] width 160 height 48
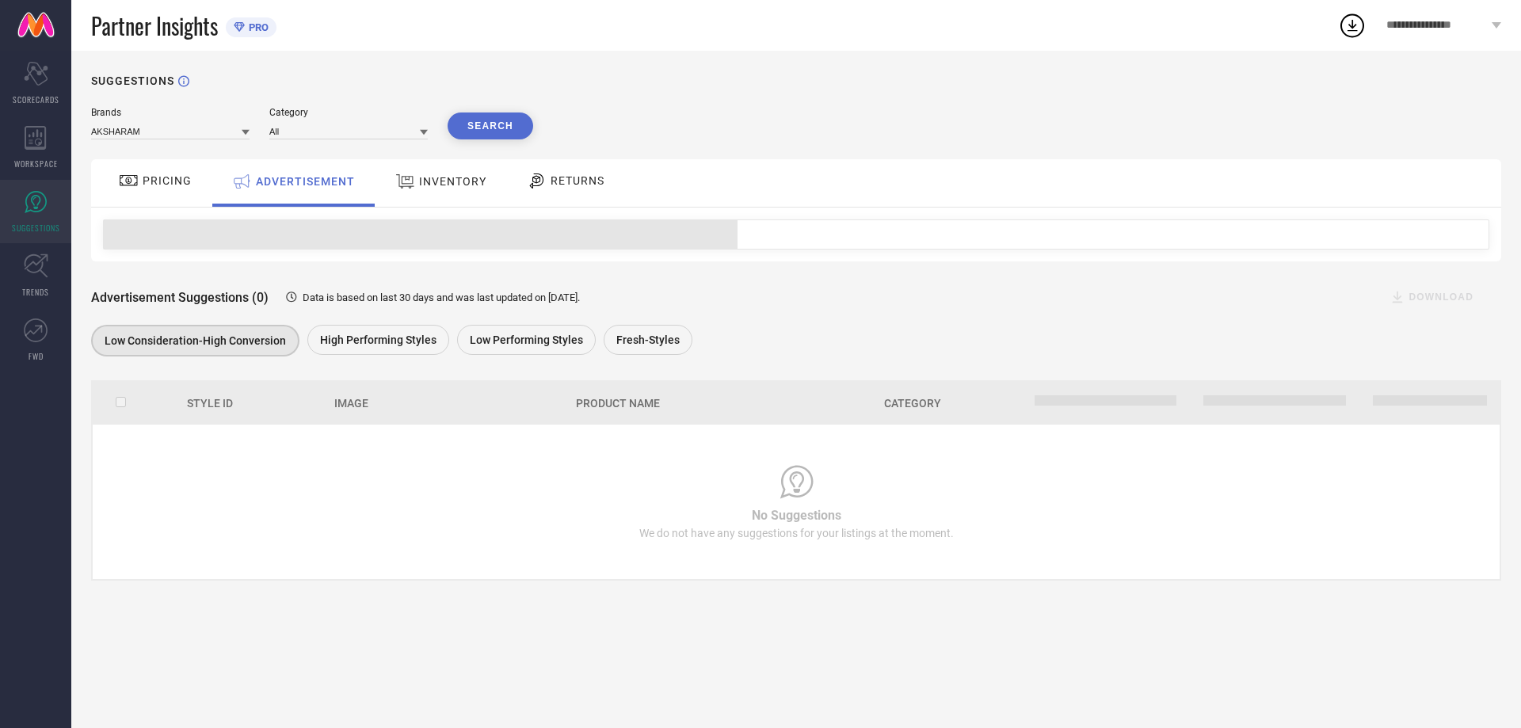
click at [413, 172] on icon at bounding box center [405, 181] width 20 height 21
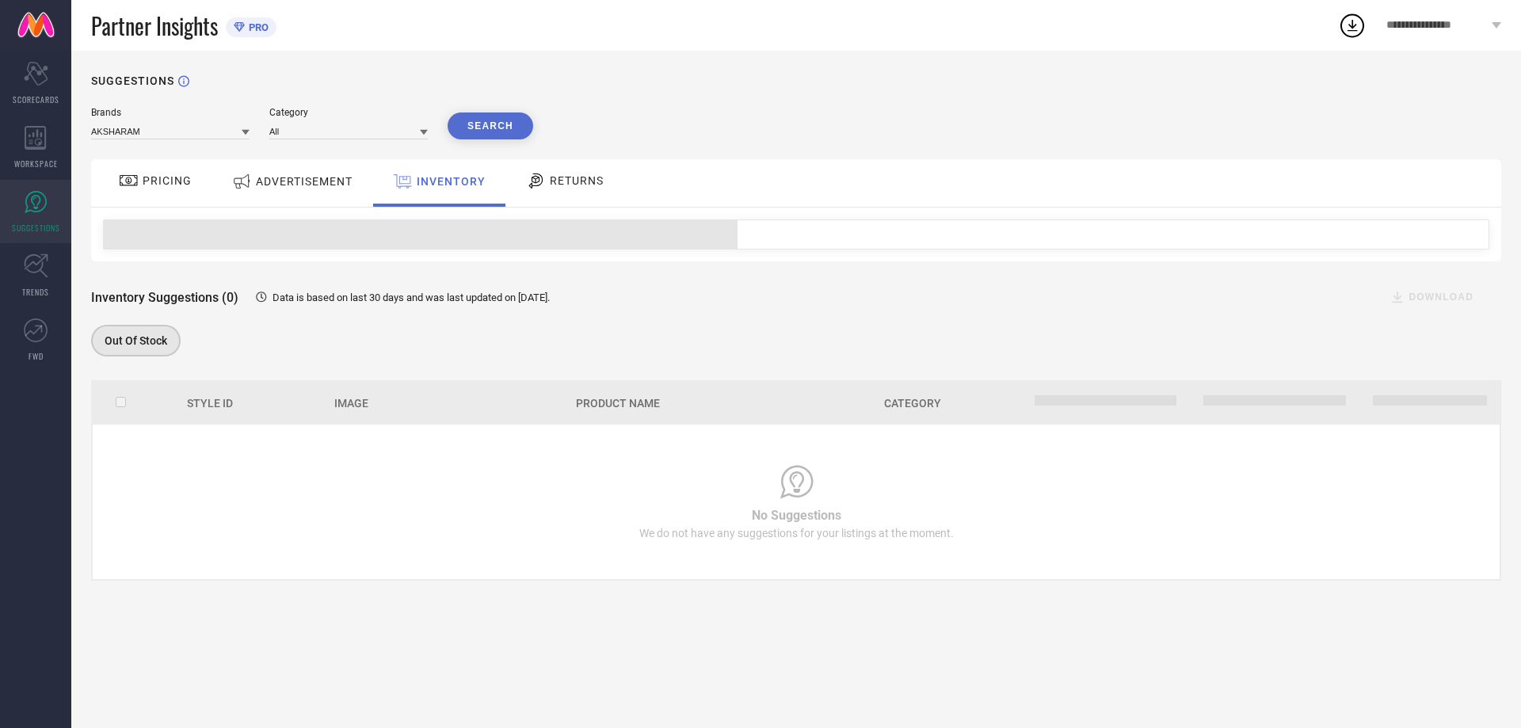
click at [575, 185] on span "RETURNS" at bounding box center [577, 180] width 54 height 13
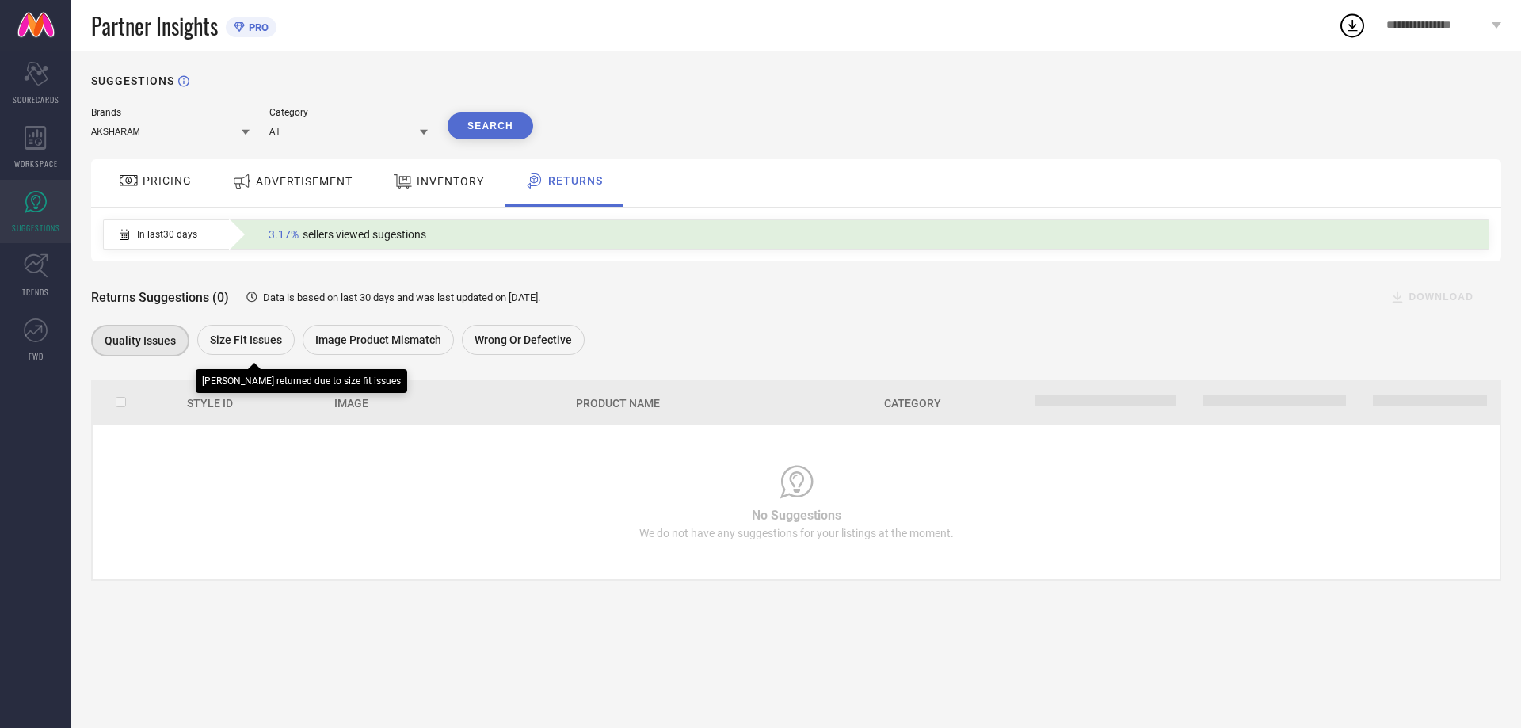
click at [233, 339] on span "Size fit issues" at bounding box center [246, 339] width 72 height 13
click at [157, 230] on span "In last 30 days" at bounding box center [167, 234] width 60 height 11
click at [285, 231] on span "3.17%" at bounding box center [283, 234] width 30 height 13
drag, startPoint x: 304, startPoint y: 232, endPoint x: 455, endPoint y: 250, distance: 151.6
click at [455, 249] on div "In last 30 days 3.17% sellers viewed sugestions" at bounding box center [796, 234] width 1386 height 30
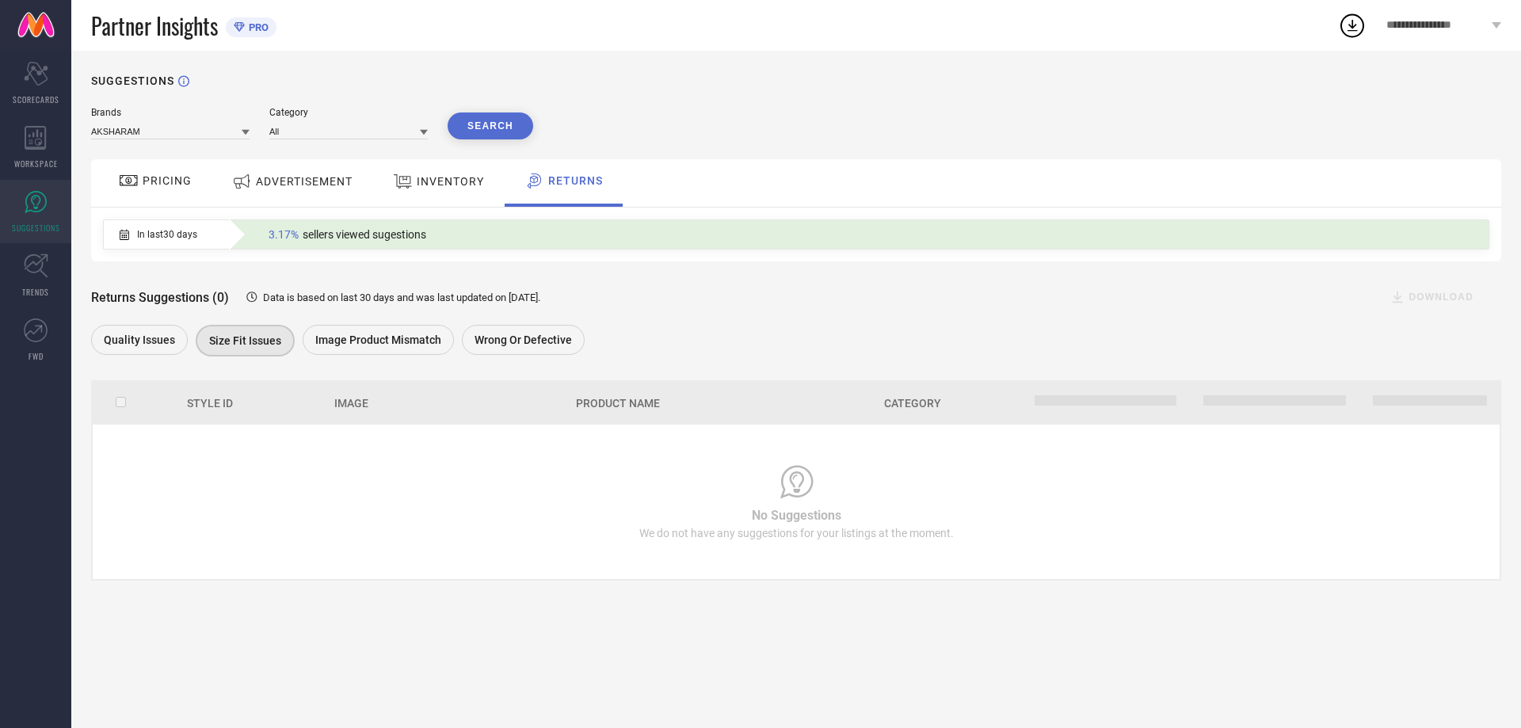
click at [458, 248] on div "3.17% sellers viewed sugestions" at bounding box center [858, 234] width 1259 height 29
click at [469, 268] on div "Returns Suggestions (0) Data is based on last 30 days and was last updated on 2…" at bounding box center [796, 310] width 1410 height 99
click at [188, 127] on input at bounding box center [170, 131] width 158 height 17
click at [333, 150] on div "Brands AKSHARAM Category All Search PRICING ADVERTISEMENT INVENTORY RETURNS In …" at bounding box center [796, 344] width 1410 height 474
click at [326, 131] on input at bounding box center [348, 131] width 158 height 17
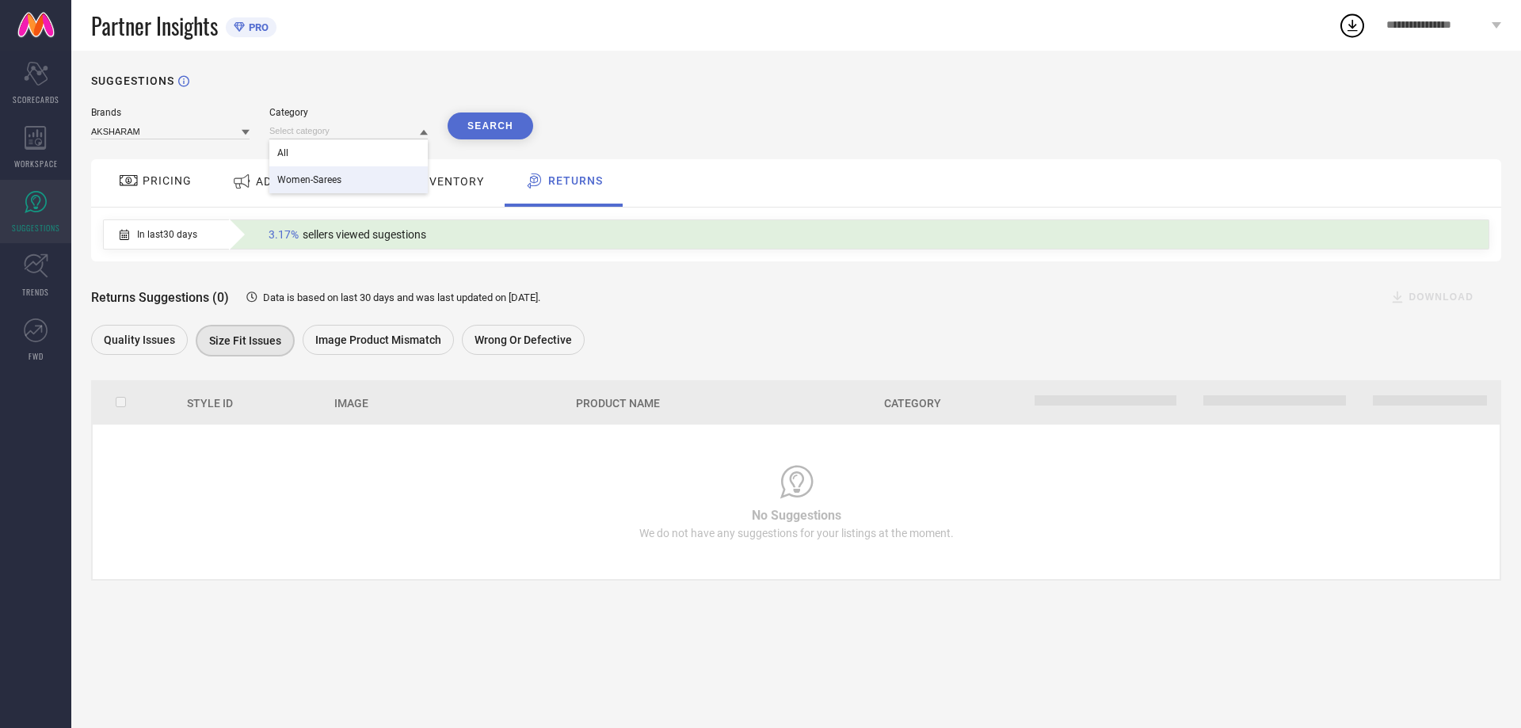
click at [329, 180] on span "Women-Sarees" at bounding box center [309, 179] width 64 height 11
click at [505, 120] on button "Search" at bounding box center [490, 125] width 86 height 27
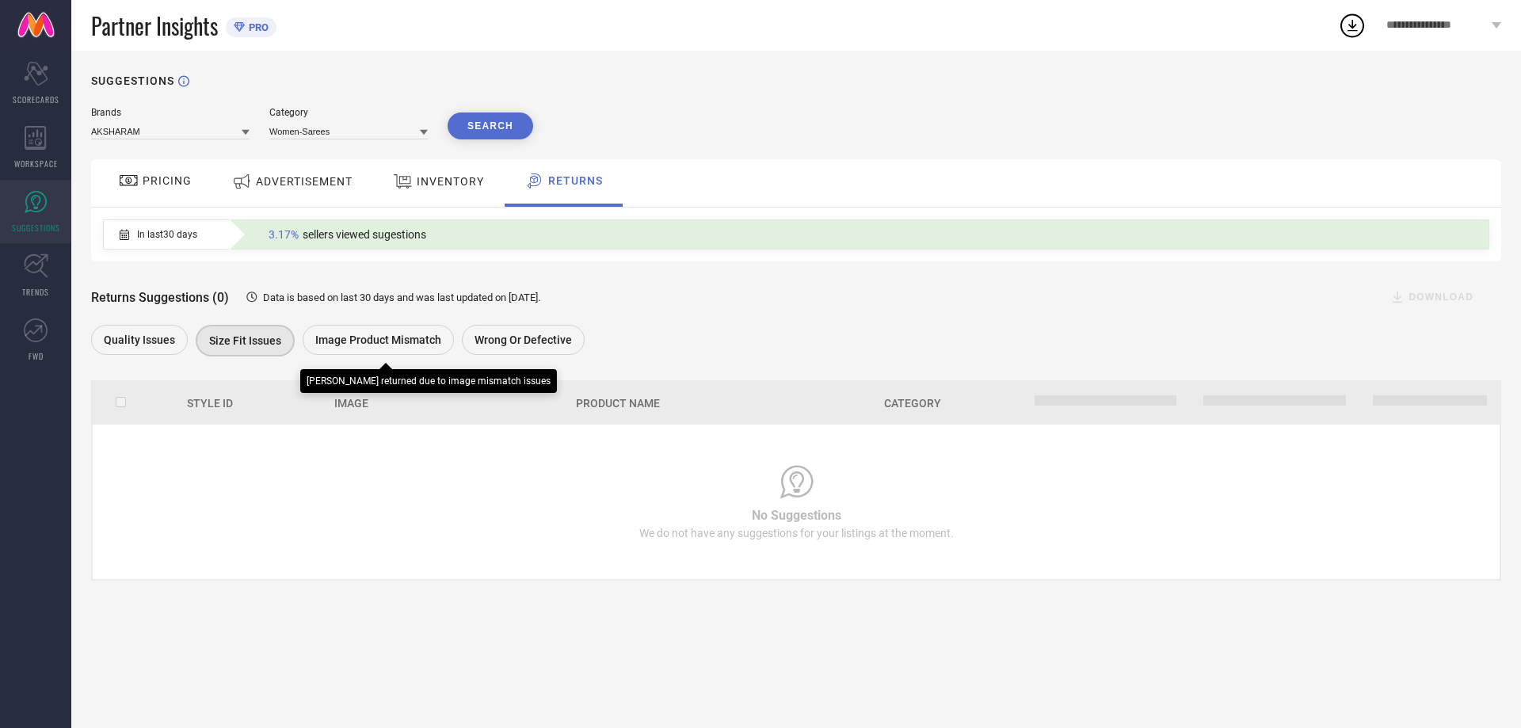
click at [396, 335] on span "Image product mismatch" at bounding box center [378, 339] width 126 height 13
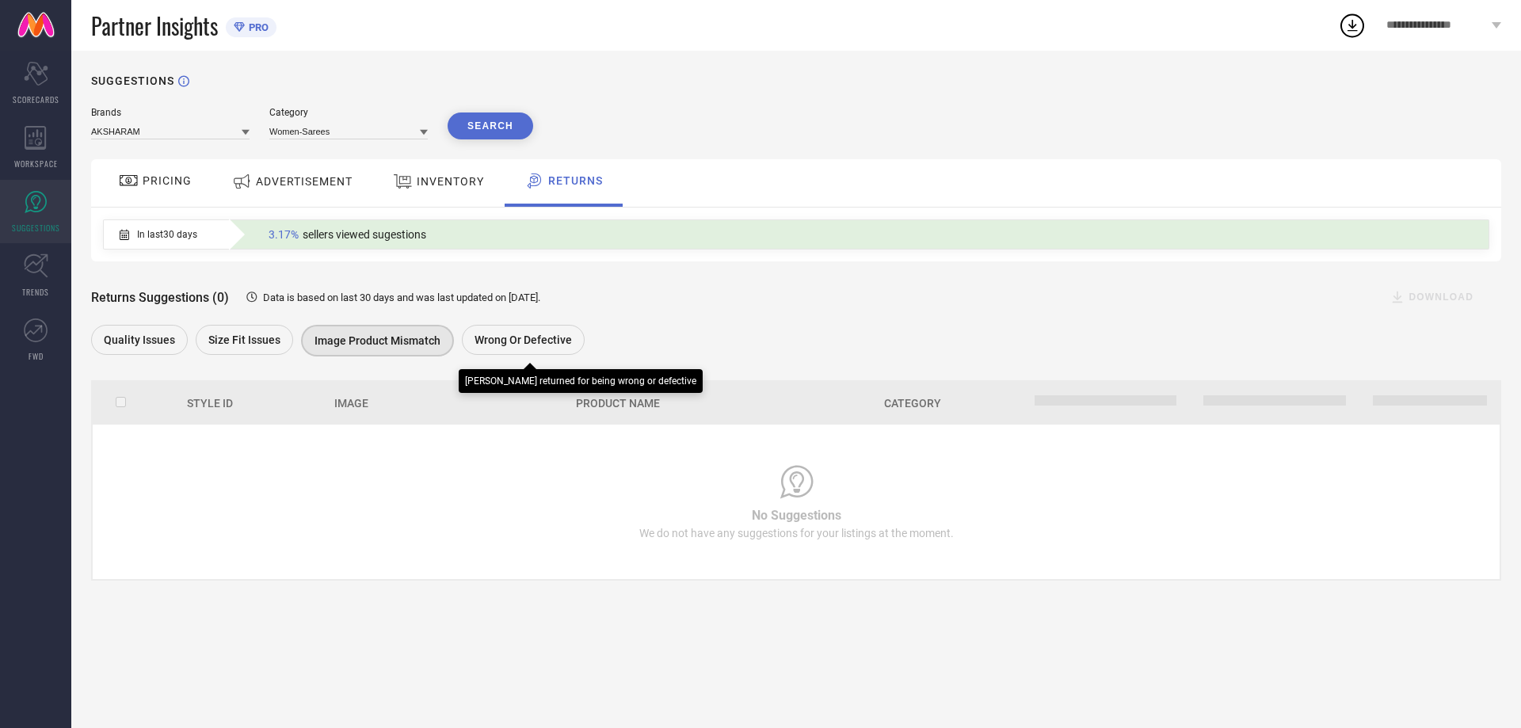
click at [486, 331] on div "Wrong or Defective" at bounding box center [523, 340] width 123 height 30
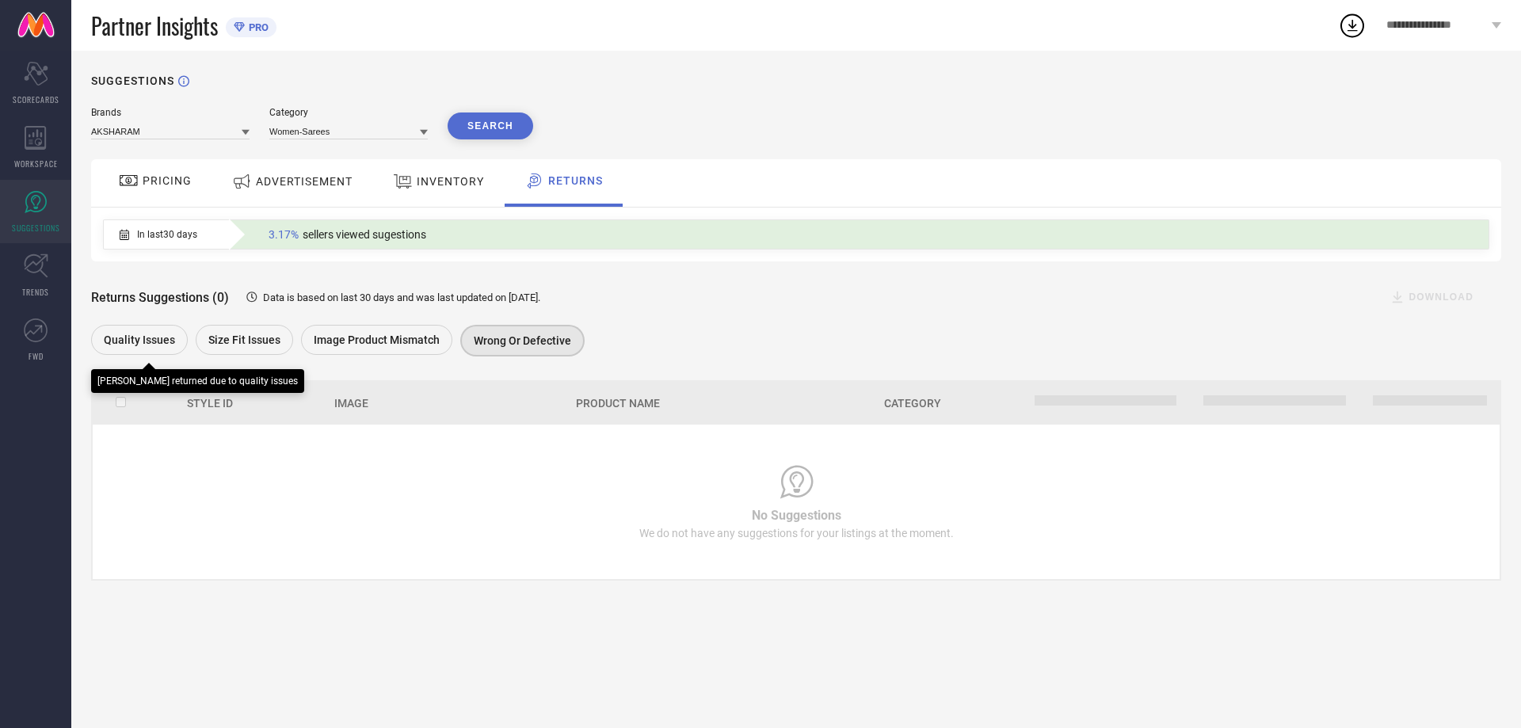
click at [177, 336] on div "Quality issues" at bounding box center [139, 340] width 97 height 30
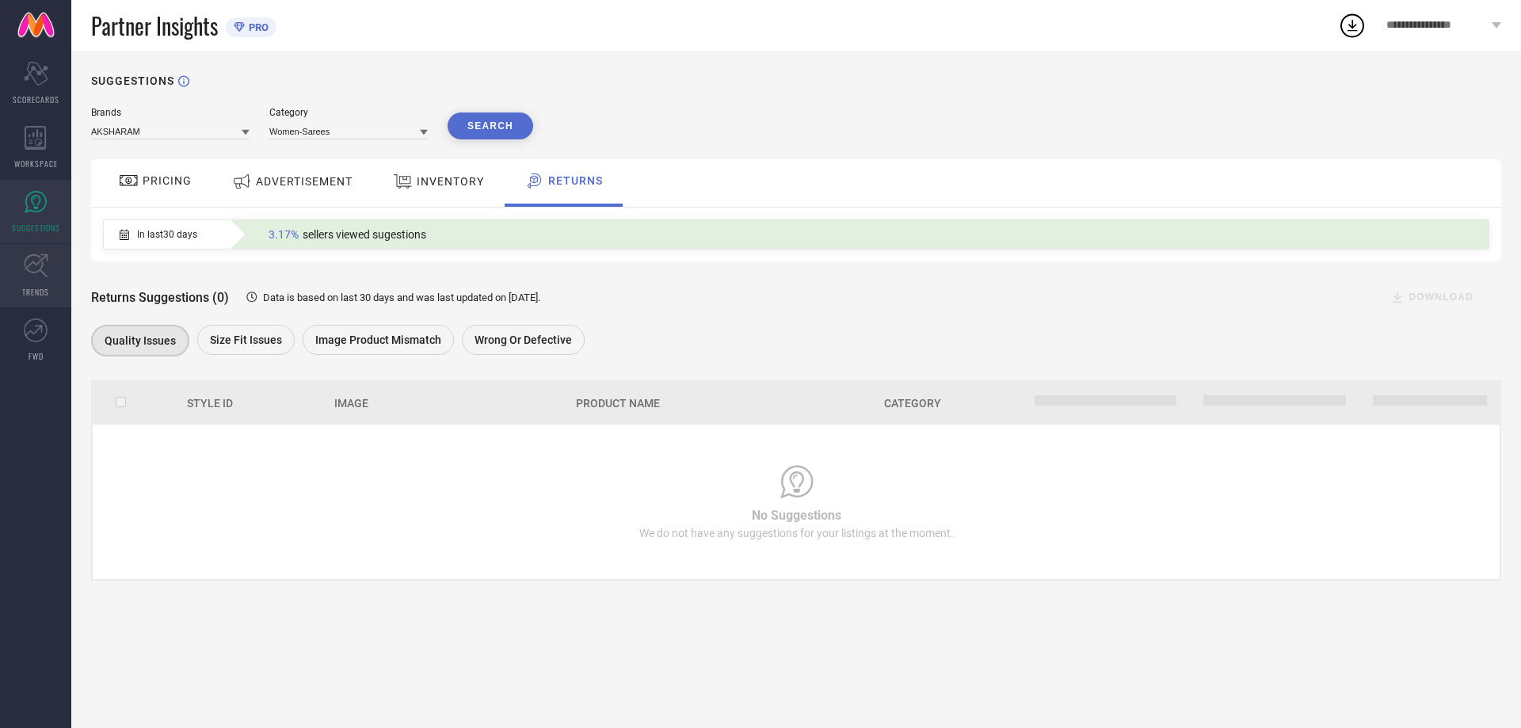
click at [24, 265] on icon at bounding box center [36, 265] width 25 height 25
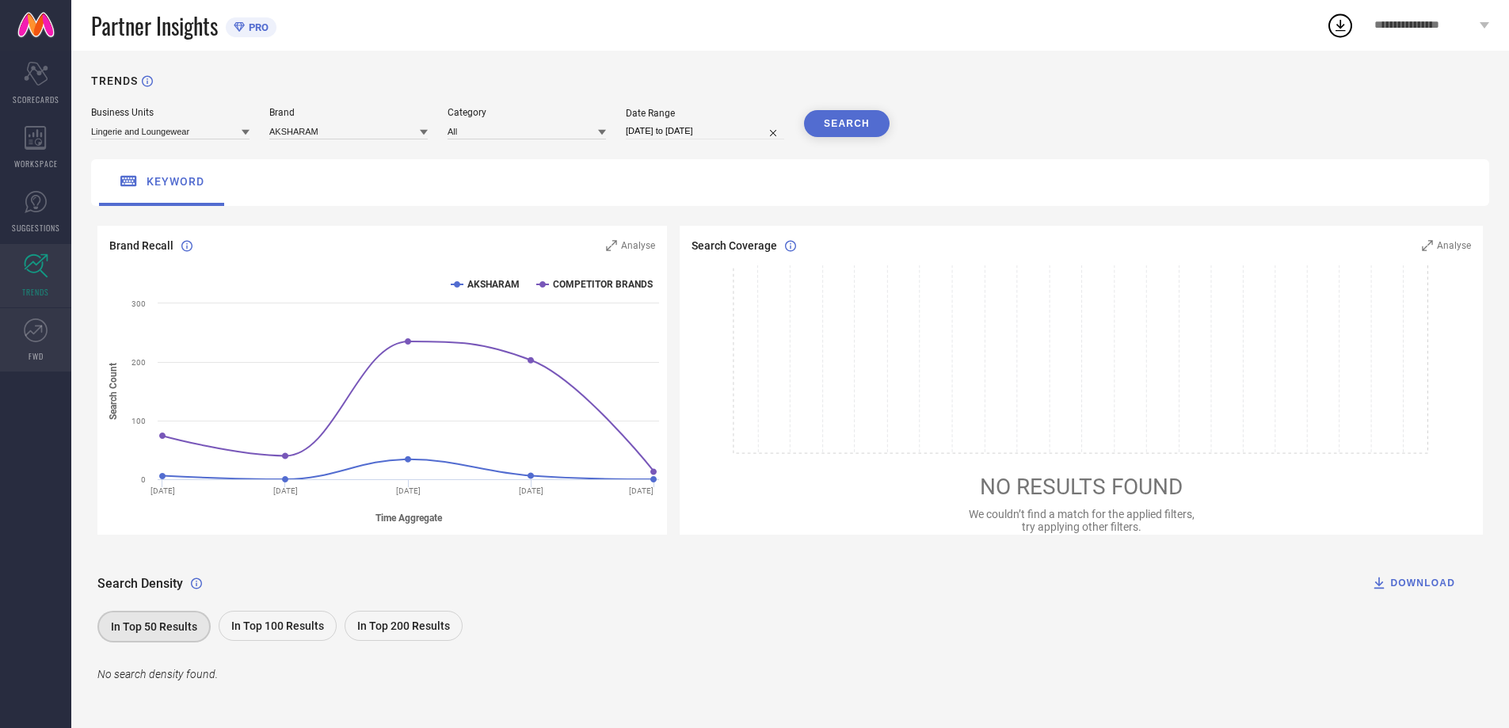
click at [21, 332] on link "FWD" at bounding box center [35, 339] width 71 height 63
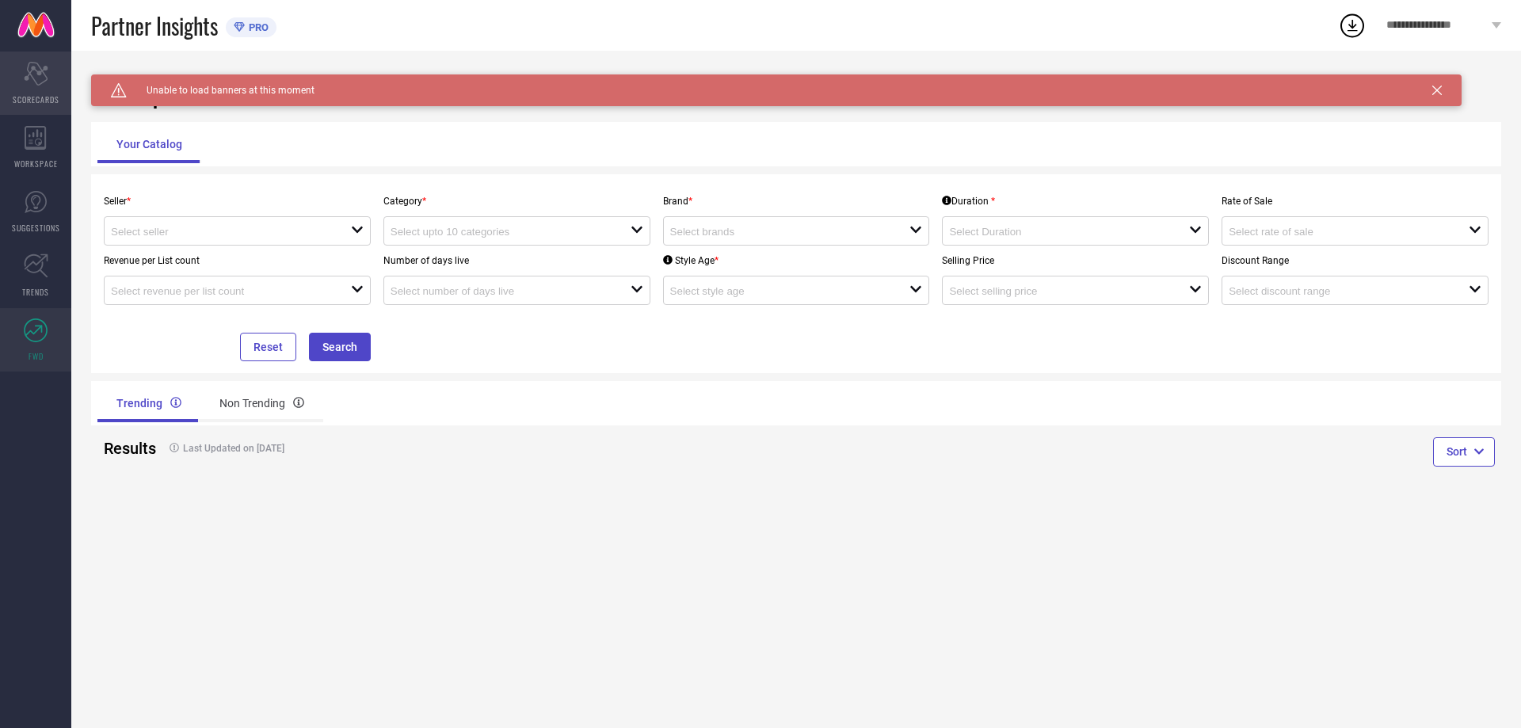
click at [40, 93] on span "SCORECARDS" at bounding box center [36, 99] width 47 height 12
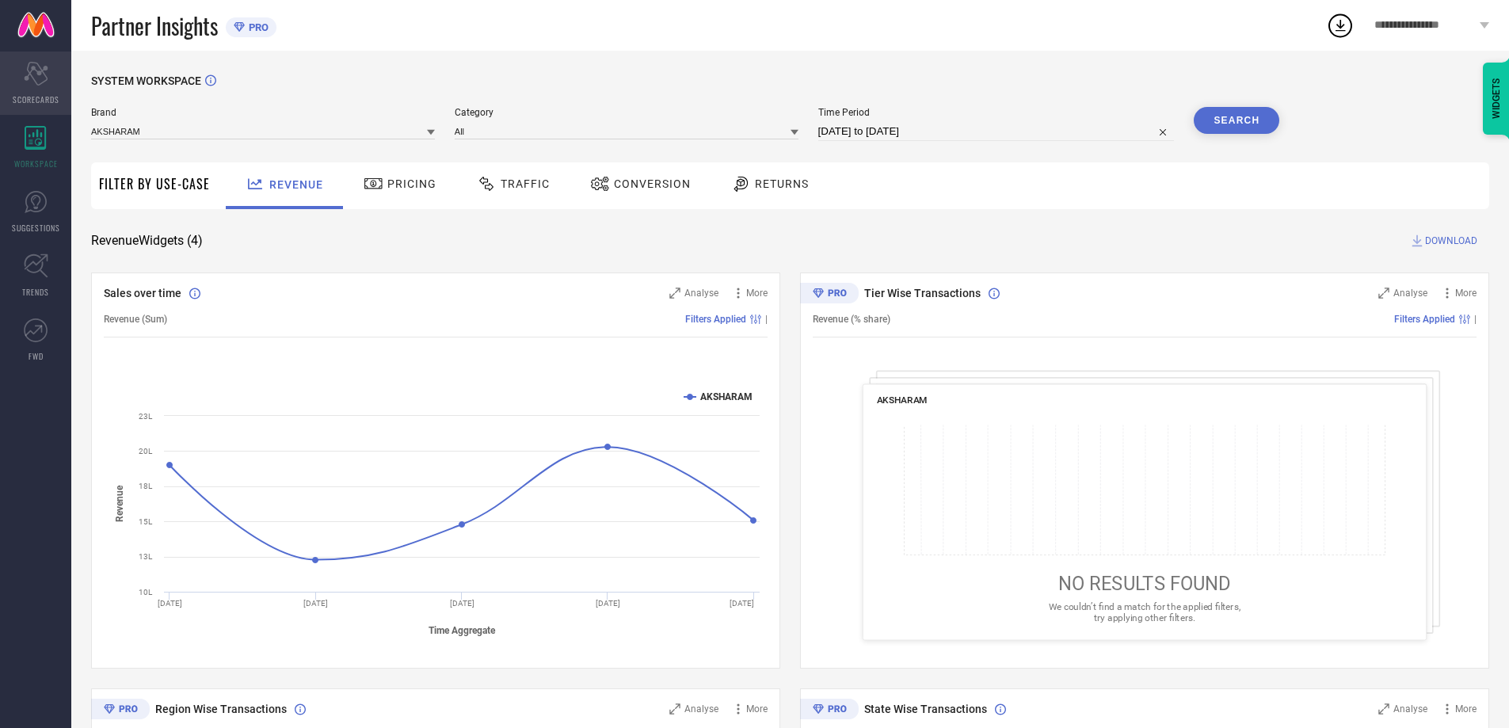
click at [32, 67] on icon at bounding box center [36, 74] width 24 height 24
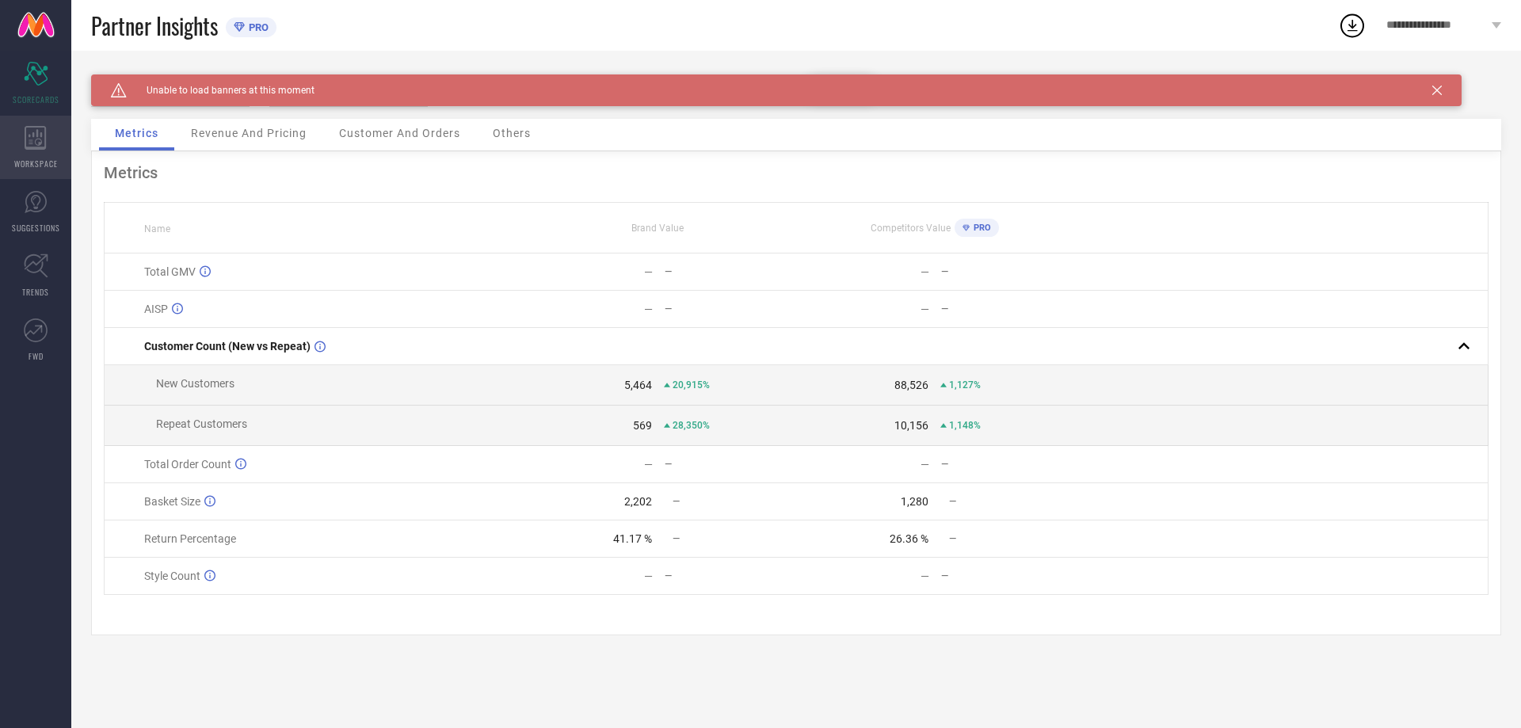
click at [0, 134] on div "WORKSPACE" at bounding box center [35, 147] width 71 height 63
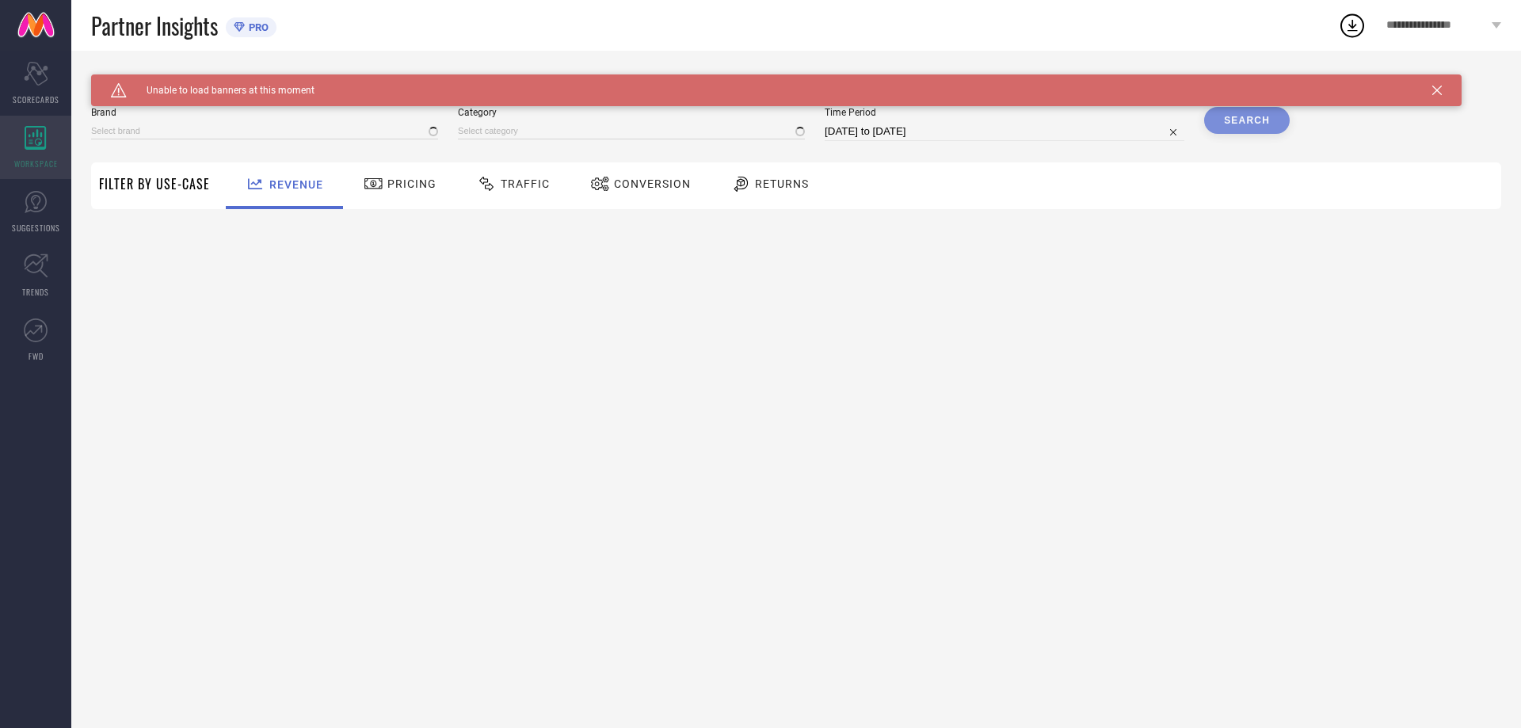
type input "AKSHARAM"
type input "All"
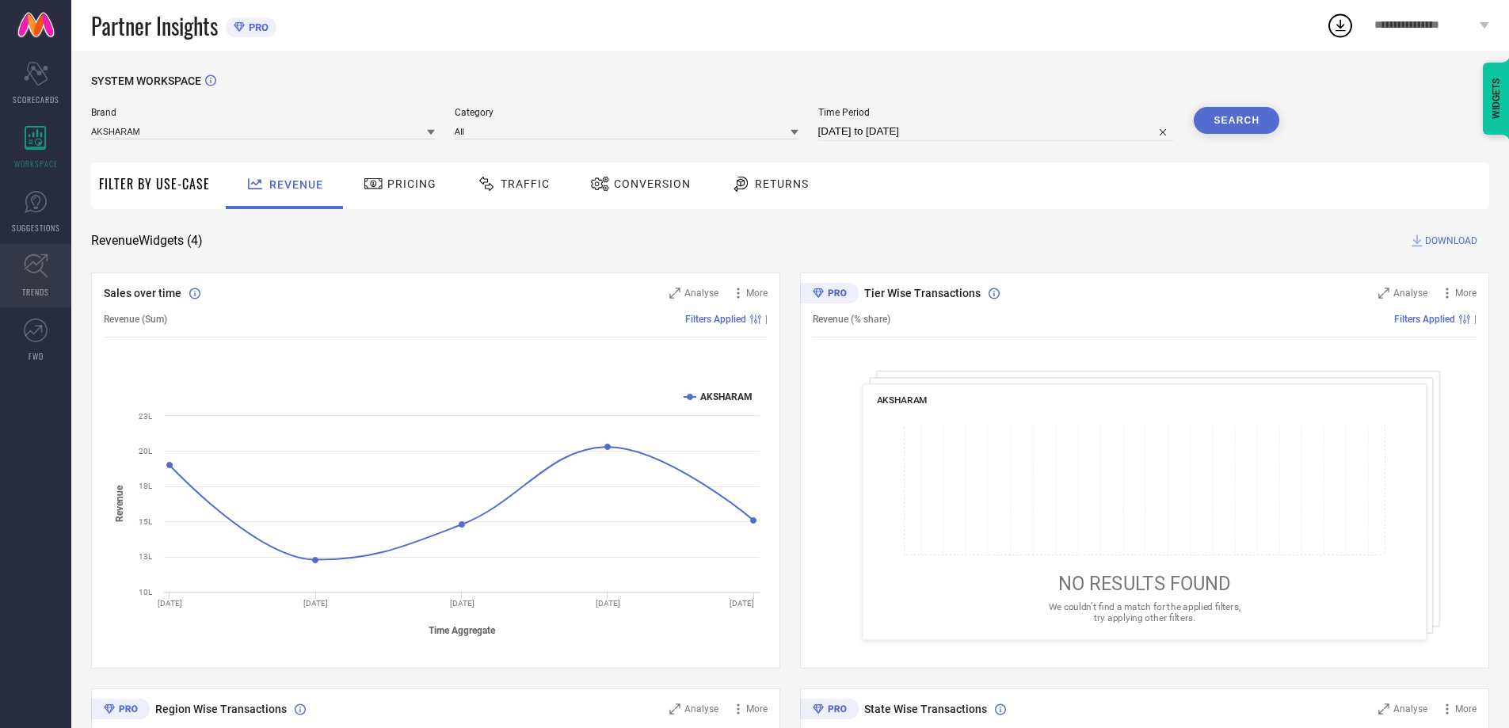
click at [21, 278] on link "TRENDS" at bounding box center [35, 275] width 71 height 63
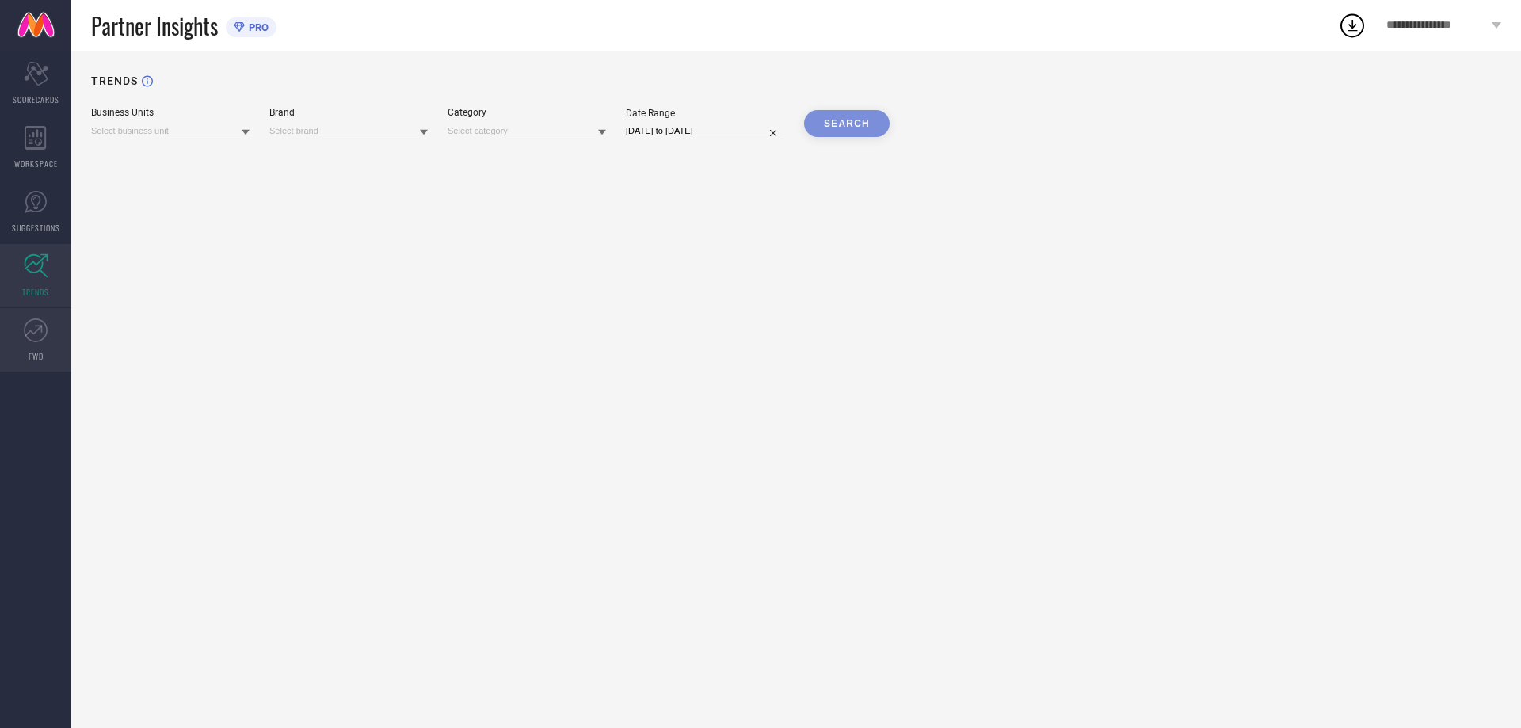
click at [29, 333] on icon at bounding box center [33, 330] width 17 height 11
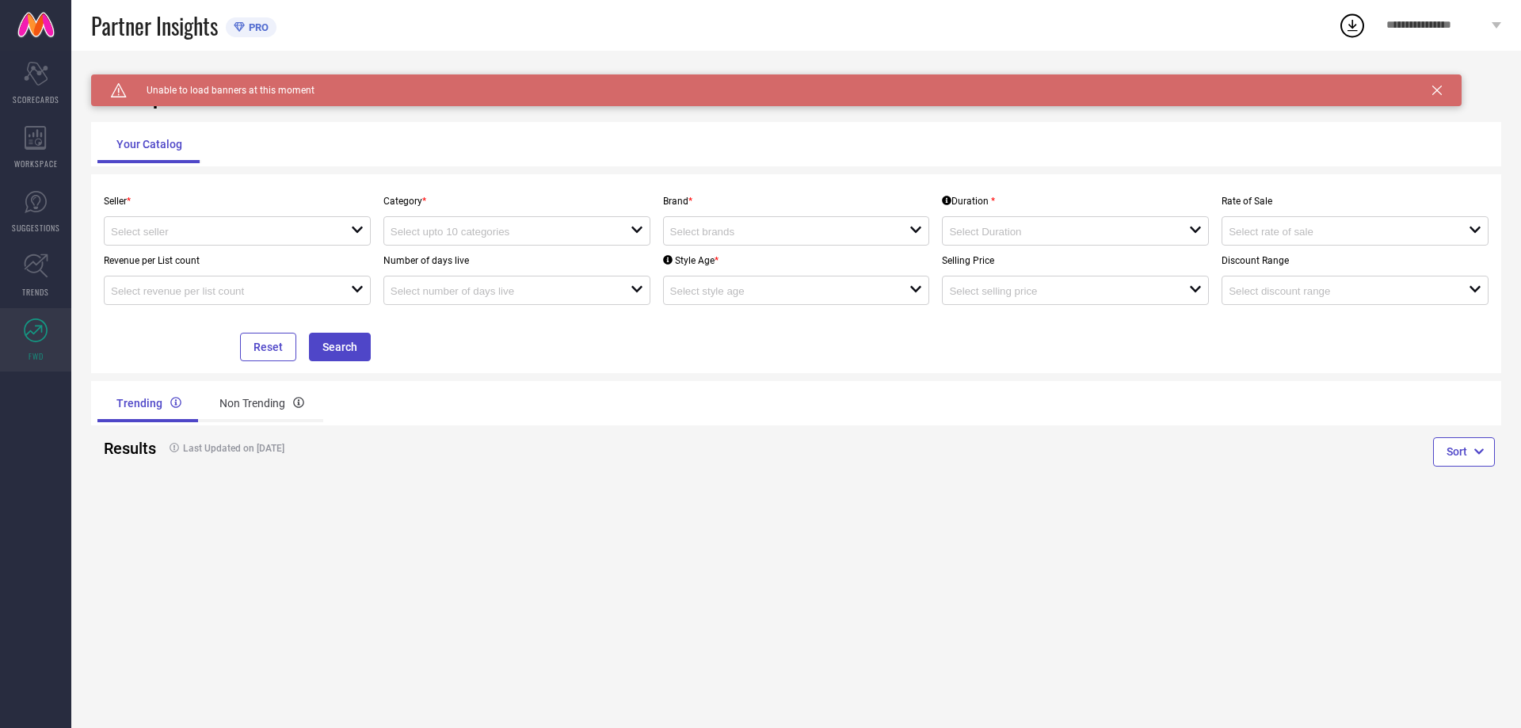
click at [29, 21] on link at bounding box center [35, 25] width 71 height 51
